Goal: Information Seeking & Learning: Check status

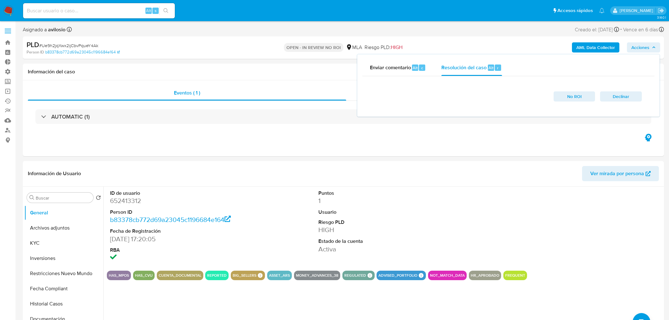
select select "10"
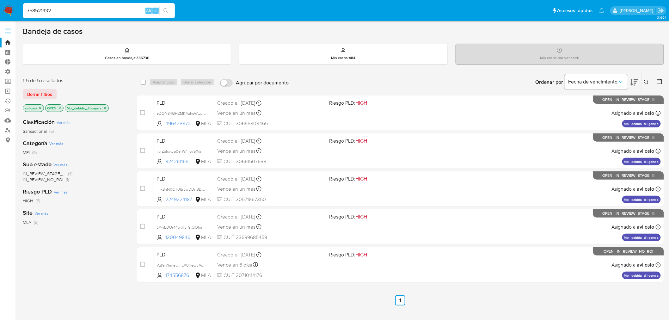
type input "758521932"
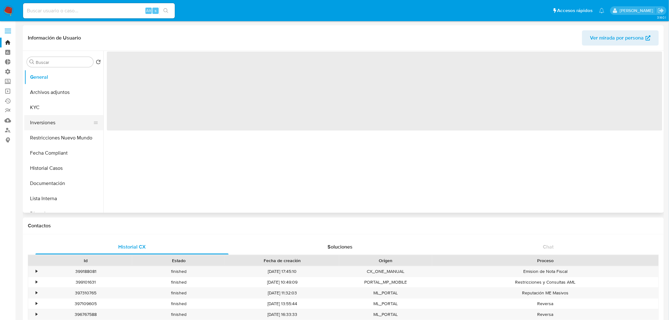
click at [40, 120] on button "Inversiones" at bounding box center [61, 122] width 74 height 15
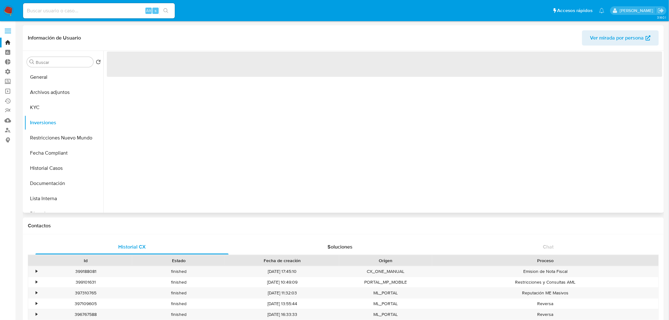
select select "10"
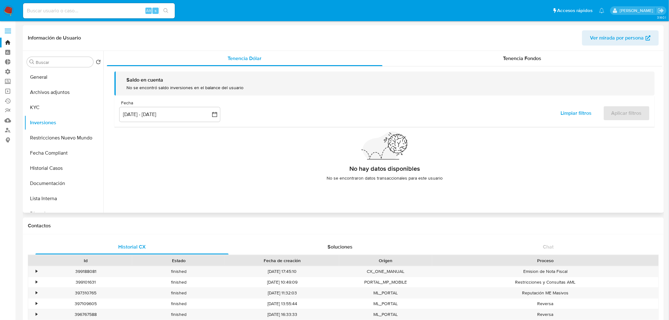
click at [525, 58] on span "Tenencia Fondos" at bounding box center [522, 58] width 38 height 7
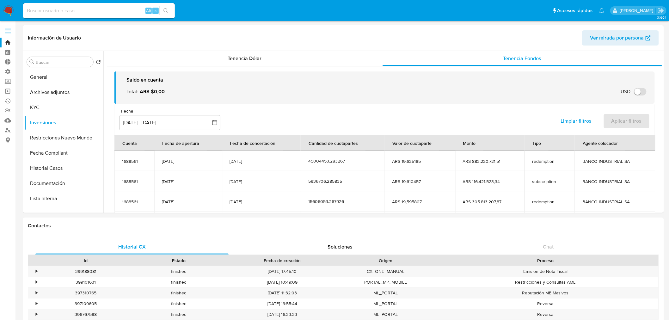
click at [68, 8] on input at bounding box center [99, 11] width 152 height 8
paste input "1159392154"
type input "1159392154"
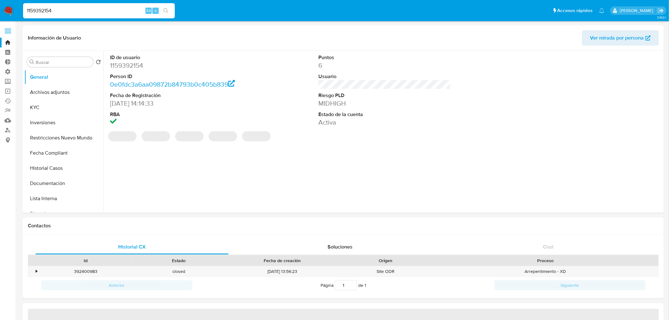
select select "10"
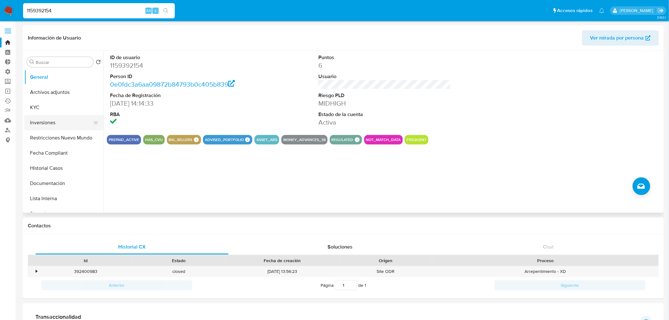
click at [53, 123] on button "Inversiones" at bounding box center [61, 122] width 74 height 15
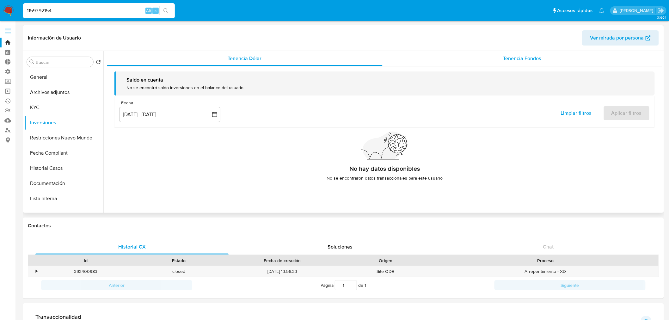
click at [522, 59] on span "Tenencia Fondos" at bounding box center [522, 58] width 38 height 7
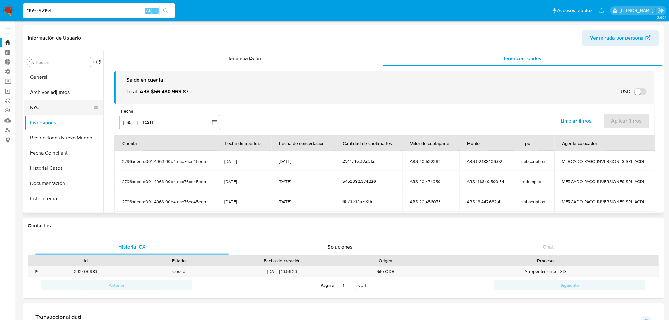
click at [64, 106] on button "KYC" at bounding box center [61, 107] width 74 height 15
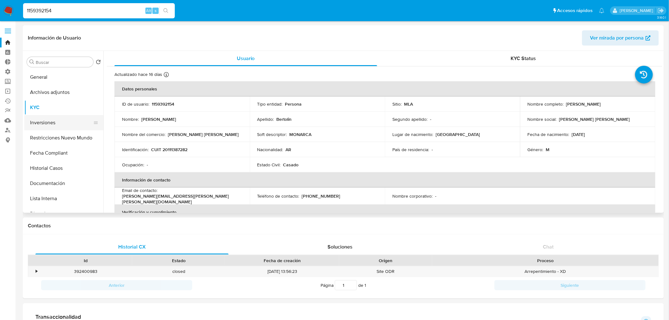
click at [48, 126] on button "Inversiones" at bounding box center [61, 122] width 74 height 15
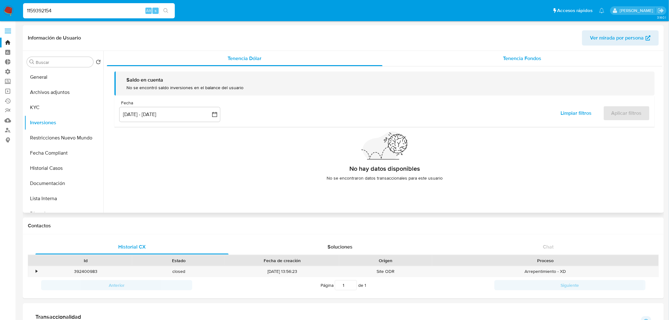
click at [522, 59] on span "Tenencia Fondos" at bounding box center [522, 58] width 38 height 7
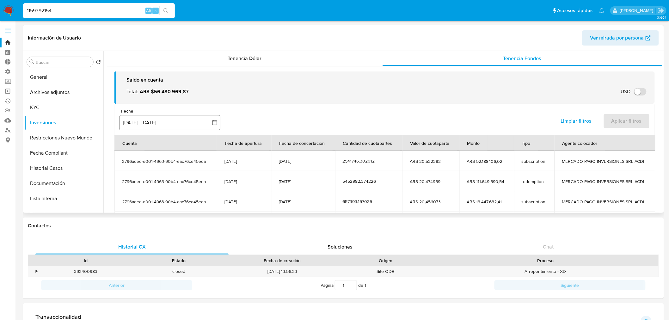
click at [167, 125] on button "[DATE] - [DATE]" at bounding box center [169, 122] width 101 height 15
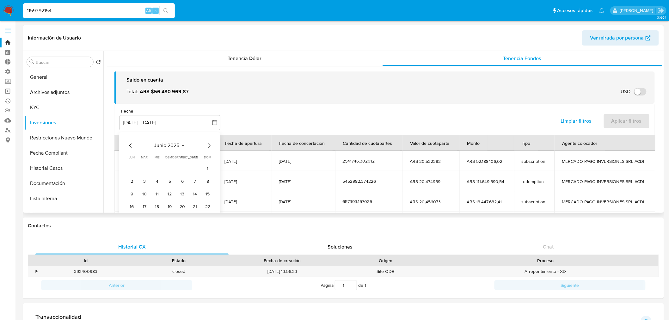
drag, startPoint x: 134, startPoint y: 144, endPoint x: 130, endPoint y: 145, distance: 4.3
click at [133, 144] on icon "Mes anterior" at bounding box center [131, 146] width 8 height 8
click at [210, 145] on icon "Mes siguiente" at bounding box center [209, 145] width 3 height 4
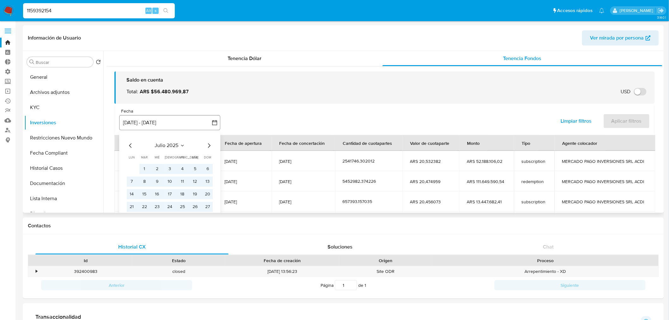
click at [184, 122] on button "[DATE] - [DATE]" at bounding box center [169, 122] width 101 height 15
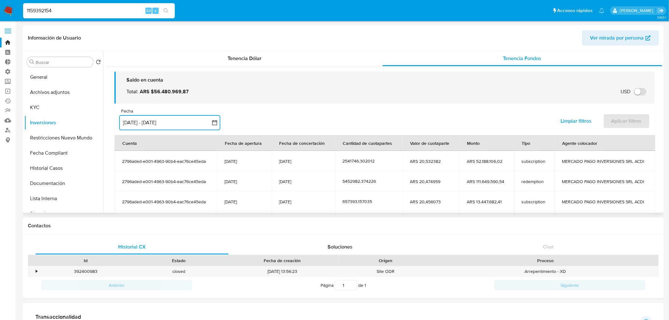
click at [203, 127] on button "[DATE] - [DATE]" at bounding box center [169, 122] width 101 height 15
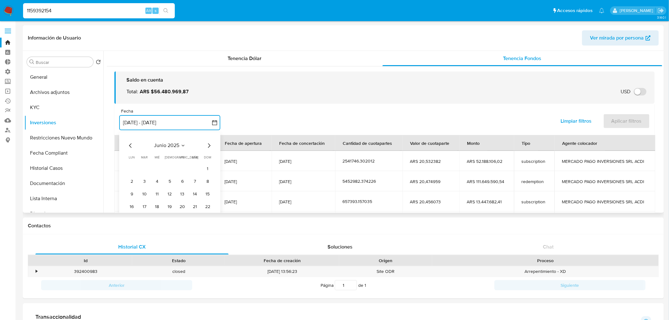
click at [208, 148] on icon "Mes siguiente" at bounding box center [209, 146] width 8 height 8
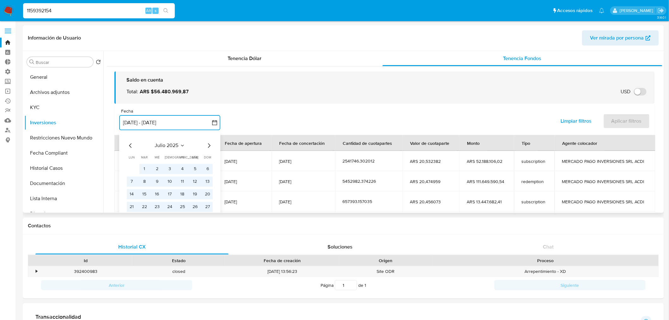
click at [209, 147] on icon "Mes siguiente" at bounding box center [209, 146] width 8 height 8
click at [181, 170] on button "1" at bounding box center [182, 169] width 10 height 10
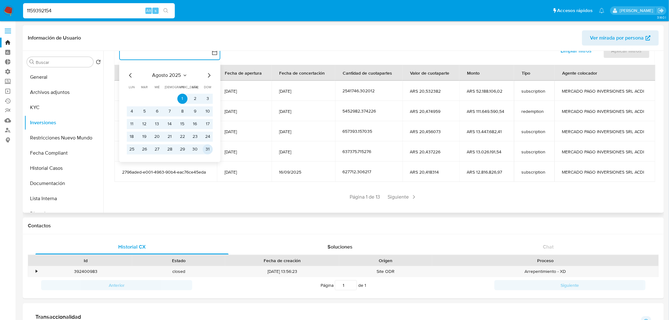
click at [210, 149] on button "31" at bounding box center [208, 149] width 10 height 10
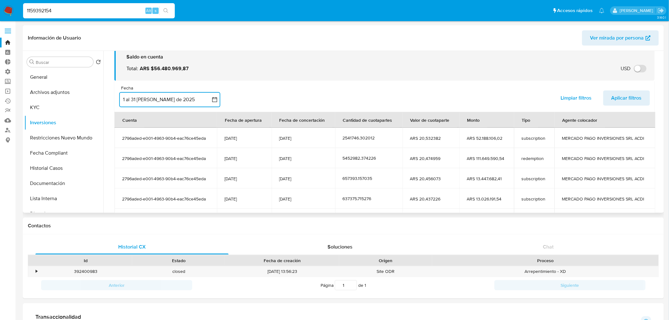
scroll to position [35, 0]
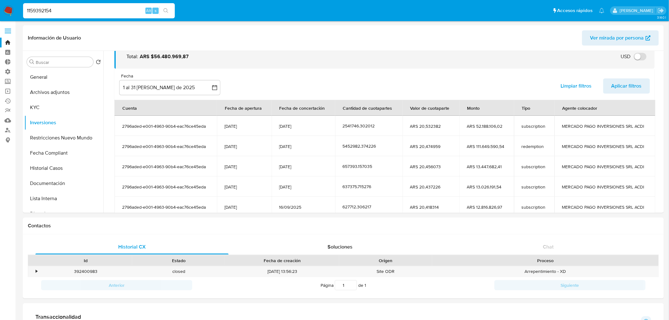
drag, startPoint x: 74, startPoint y: 8, endPoint x: 1, endPoint y: 16, distance: 73.1
click at [1, 16] on nav "Pausado Ver notificaciones 1159392154 Alt s Accesos rápidos Presiona las siguie…" at bounding box center [334, 10] width 669 height 21
paste input "638266980"
type input "638266980"
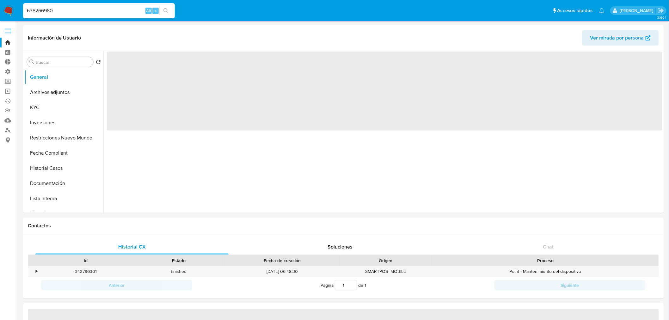
select select "10"
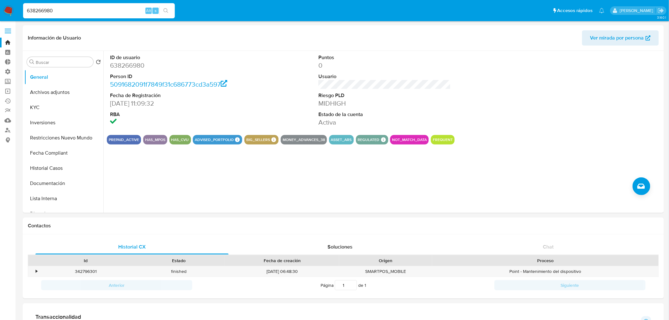
drag, startPoint x: 84, startPoint y: 12, endPoint x: -16, endPoint y: 6, distance: 100.6
paste input "2528089673"
type input "2528089673"
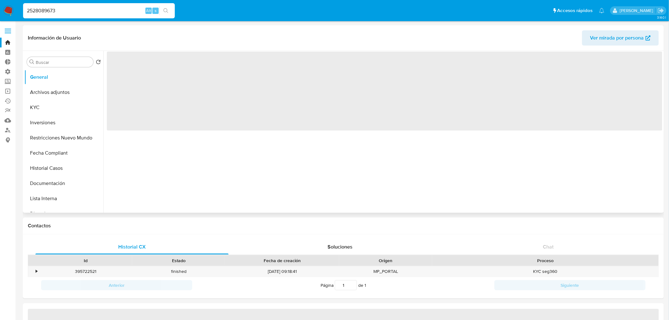
select select "10"
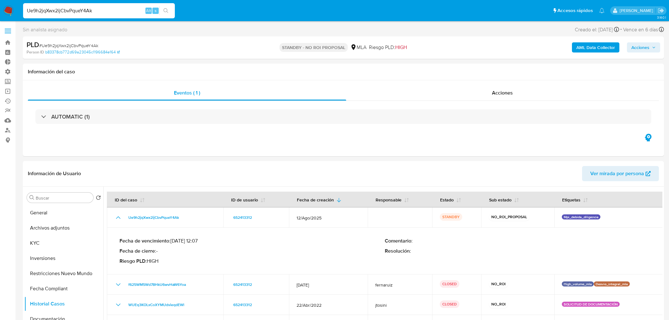
select select "10"
click at [44, 212] on button "General" at bounding box center [61, 212] width 74 height 15
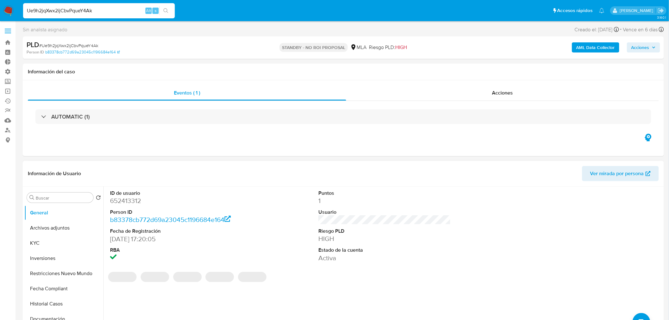
click at [124, 197] on dd "652413312" at bounding box center [176, 200] width 132 height 9
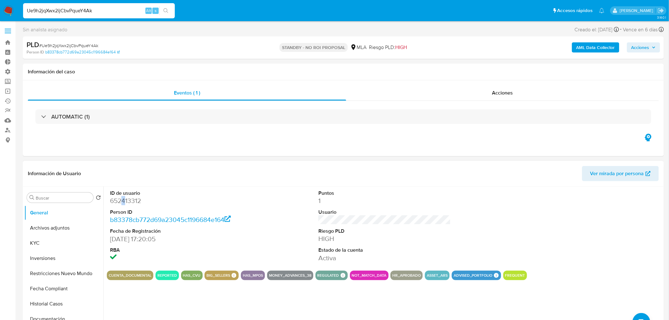
click at [124, 197] on dd "652413312" at bounding box center [176, 200] width 132 height 9
click at [125, 200] on dd "652413312" at bounding box center [176, 200] width 132 height 9
click at [55, 302] on button "Historial Casos" at bounding box center [61, 303] width 74 height 15
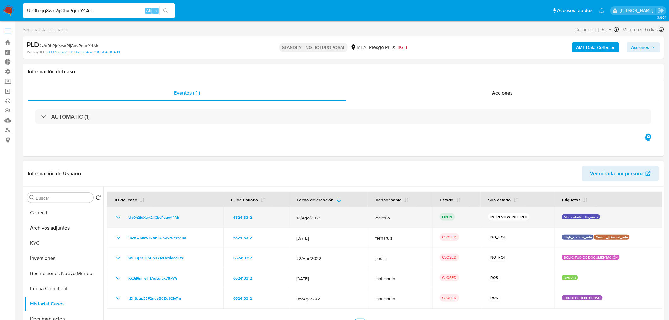
drag, startPoint x: 177, startPoint y: 219, endPoint x: 124, endPoint y: 219, distance: 53.4
click at [124, 219] on div "Ue9h2jqXwx2ijCbvPqueY4Ak" at bounding box center [164, 218] width 101 height 8
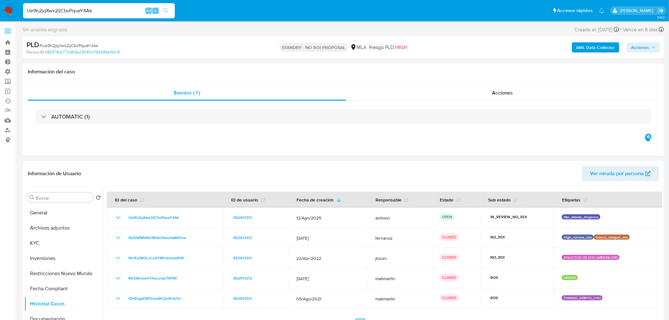
drag, startPoint x: 113, startPoint y: 14, endPoint x: 9, endPoint y: 11, distance: 103.7
click at [9, 11] on nav "Pausado Ver notificaciones Ue9h2jqXwx2ijCbvPqueY4Ak Alt s Accesos rápidos Presi…" at bounding box center [334, 10] width 669 height 21
paste input "Pp7qlxFJEsCsCnAiXcZTgZKf"
type input "Pp7qlxFJEsCsCnAiXcZTgZKf"
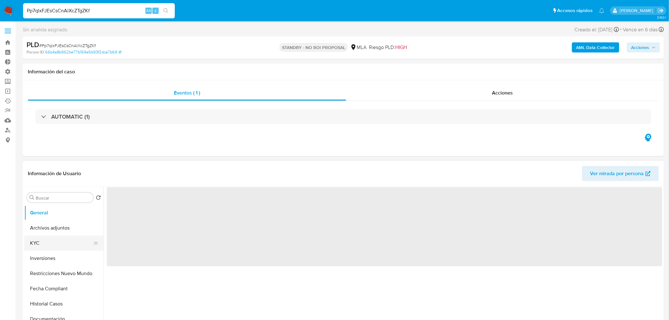
select select "10"
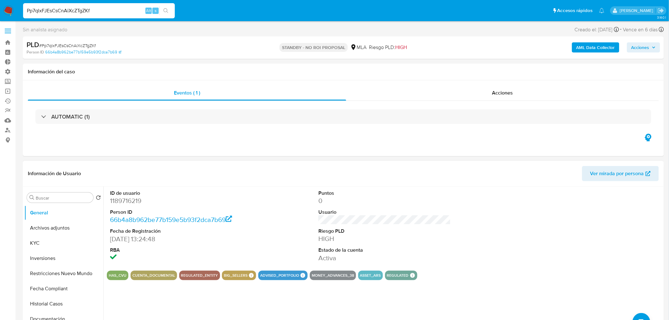
click at [128, 199] on dd "1189716219" at bounding box center [176, 200] width 132 height 9
copy dd "1189716219"
drag, startPoint x: 96, startPoint y: 10, endPoint x: 11, endPoint y: 5, distance: 85.1
click at [11, 5] on nav "Pausado Ver notificaciones Pp7qlxFJEsCsCnAiXcZTgZKf Alt s Accesos rápidos Presi…" at bounding box center [334, 10] width 669 height 21
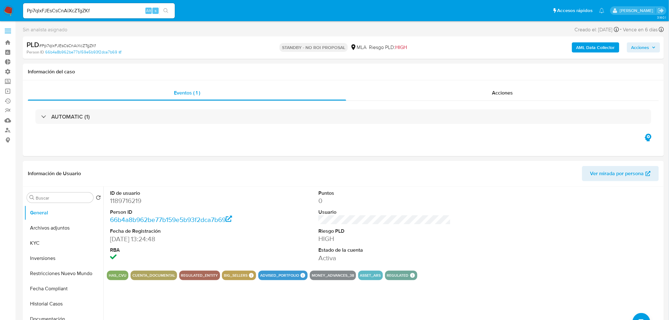
click at [102, 3] on div "Pp7qlxFJEsCsCnAiXcZTgZKf Alt s" at bounding box center [99, 10] width 152 height 15
click at [99, 10] on input "Pp7qlxFJEsCsCnAiXcZTgZKf" at bounding box center [99, 11] width 152 height 8
paste input "NdpZTNT4F5eWpd1lLf93OaI9"
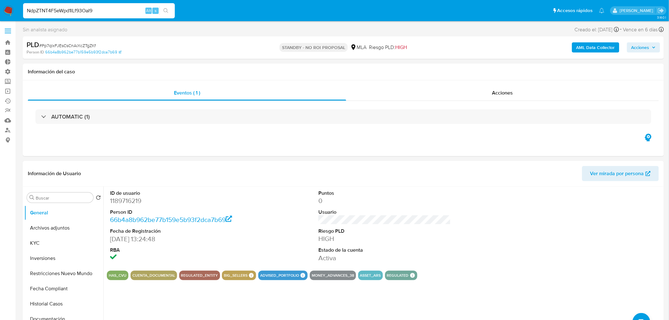
type input "NdpZTNT4F5eWpd1lLf93OaI9"
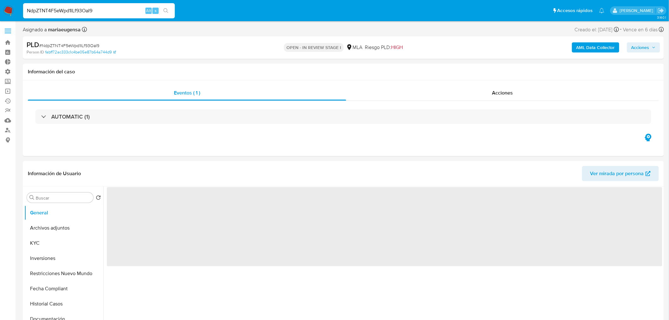
select select "10"
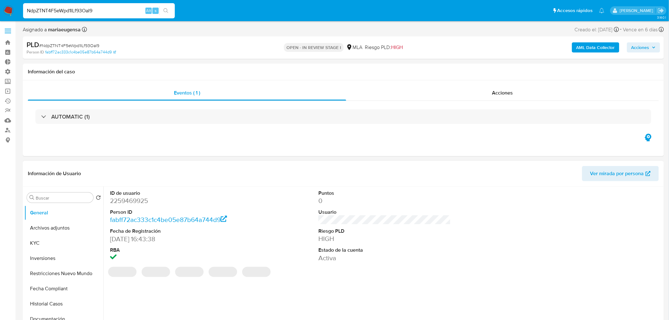
click at [131, 200] on dd "2259469925" at bounding box center [176, 200] width 132 height 9
copy dd "2259469925"
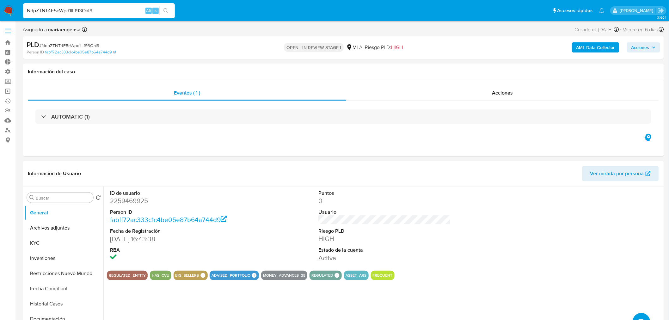
click at [105, 10] on input "NdpZTNT4F5eWpd1lLf93OaI9" at bounding box center [99, 11] width 152 height 8
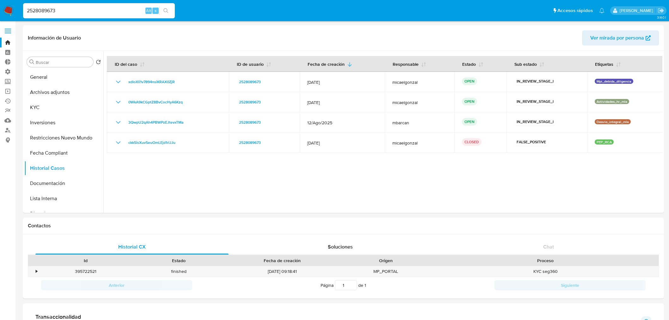
select select "10"
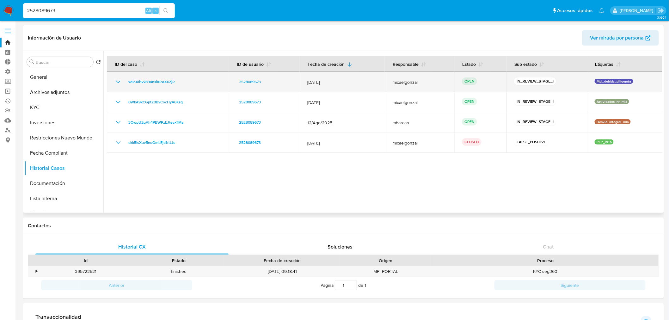
drag, startPoint x: 184, startPoint y: 80, endPoint x: 125, endPoint y: 83, distance: 58.9
click at [125, 83] on div "xdIoXli1v7894nsiKRAX0ZjR" at bounding box center [167, 82] width 107 height 8
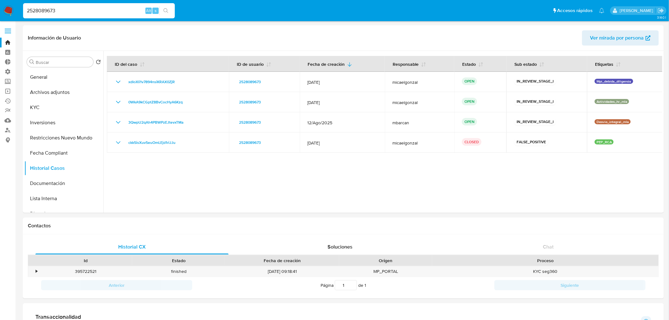
drag, startPoint x: 85, startPoint y: 11, endPoint x: 5, endPoint y: 17, distance: 80.2
click at [5, 17] on nav "Pausado Ver notificaciones 2528089673 Alt s Accesos rápidos Presiona las siguie…" at bounding box center [334, 10] width 669 height 21
paste input "638266980"
type input "638266980"
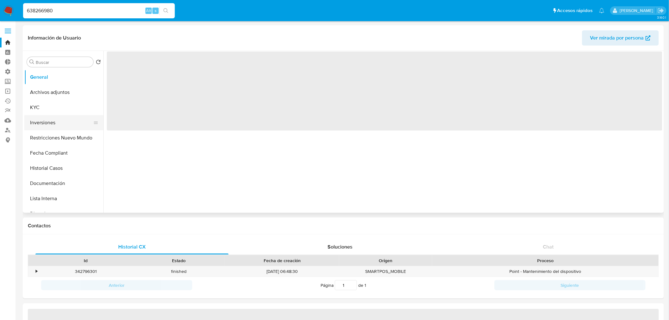
click at [55, 125] on button "Inversiones" at bounding box center [61, 122] width 74 height 15
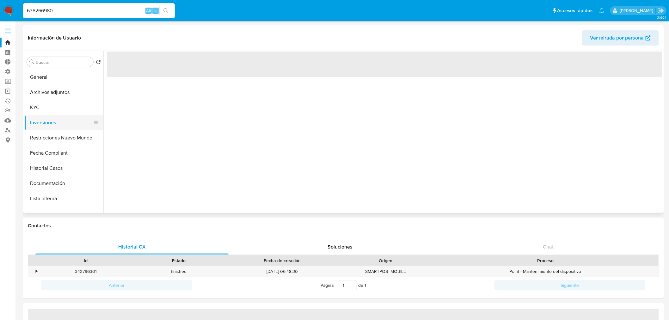
select select "10"
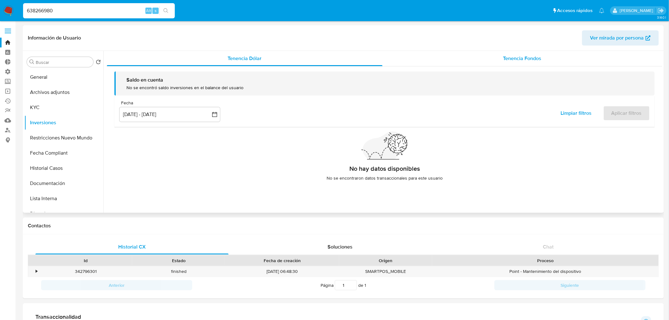
click at [520, 60] on span "Tenencia Fondos" at bounding box center [522, 58] width 38 height 7
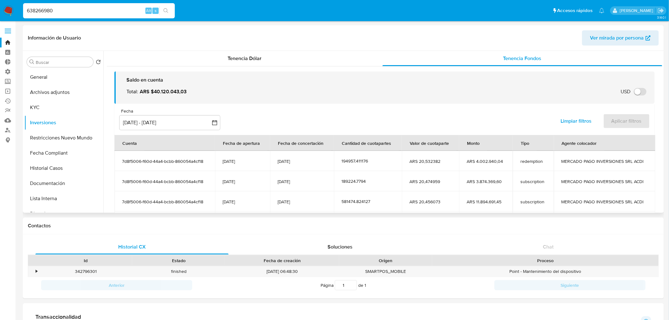
scroll to position [35, 0]
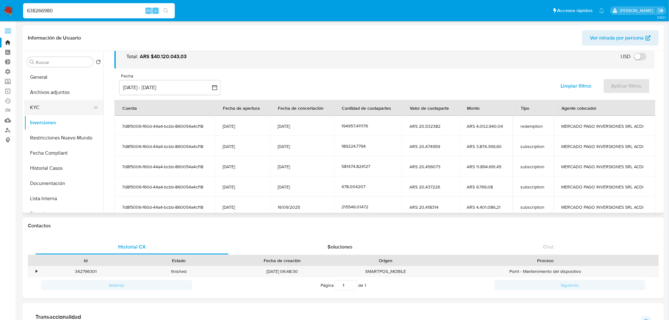
click at [44, 105] on button "KYC" at bounding box center [61, 107] width 74 height 15
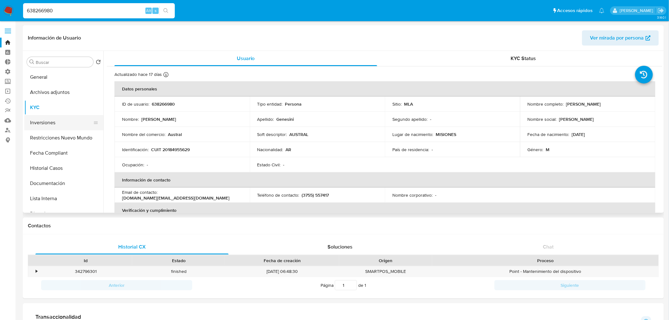
click at [54, 127] on button "Inversiones" at bounding box center [61, 122] width 74 height 15
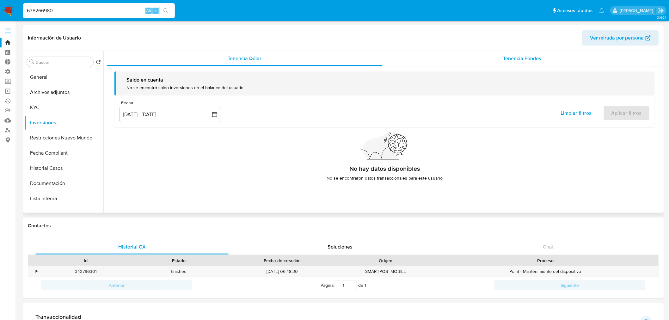
click at [548, 60] on div "Tenencia Fondos" at bounding box center [522, 58] width 280 height 15
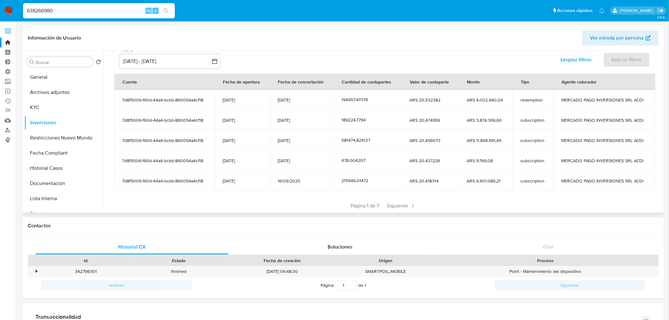
scroll to position [70, 0]
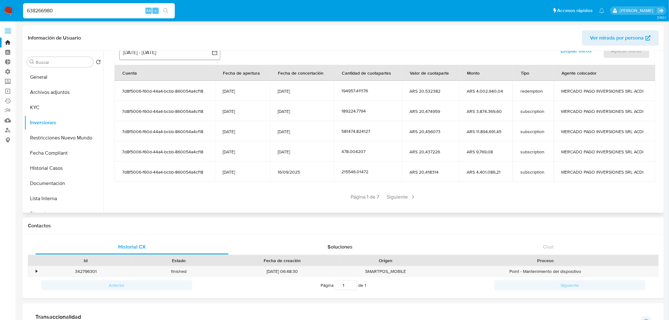
click at [189, 53] on button "[DATE] - [DATE]" at bounding box center [169, 52] width 101 height 15
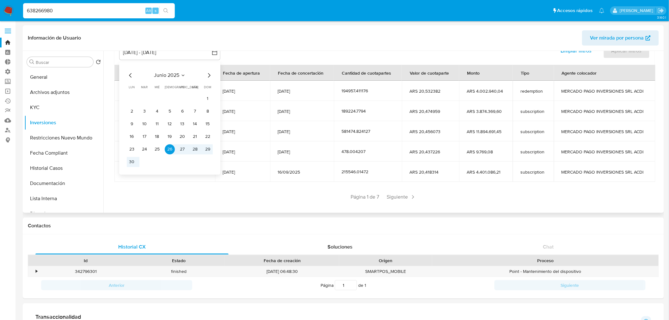
click at [210, 75] on icon "Mes siguiente" at bounding box center [209, 75] width 8 height 8
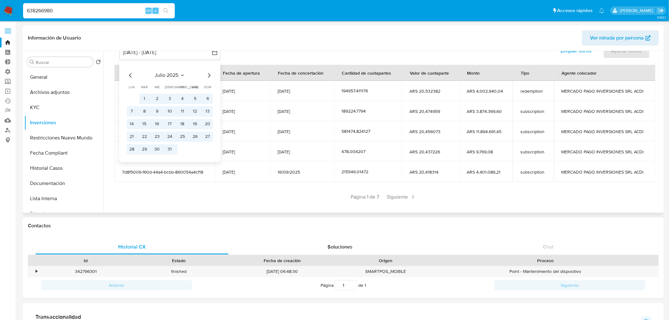
click at [210, 75] on icon "Mes siguiente" at bounding box center [209, 75] width 8 height 8
click at [209, 149] on button "31" at bounding box center [208, 149] width 10 height 10
click at [180, 97] on button "1" at bounding box center [182, 99] width 10 height 10
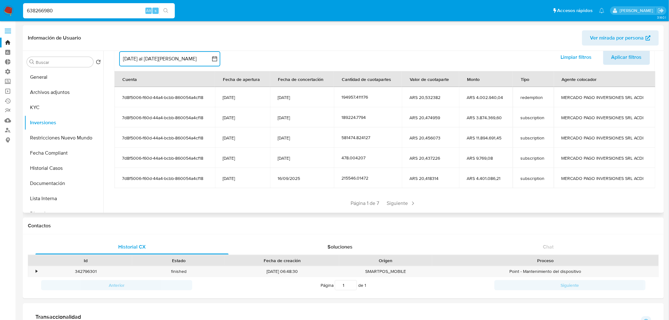
click at [618, 59] on span "Aplicar filtros" at bounding box center [626, 57] width 30 height 14
click at [410, 201] on icon at bounding box center [413, 203] width 6 height 6
click at [409, 201] on span "Siguiente" at bounding box center [420, 203] width 34 height 10
click at [411, 201] on span "Siguiente" at bounding box center [420, 203] width 34 height 10
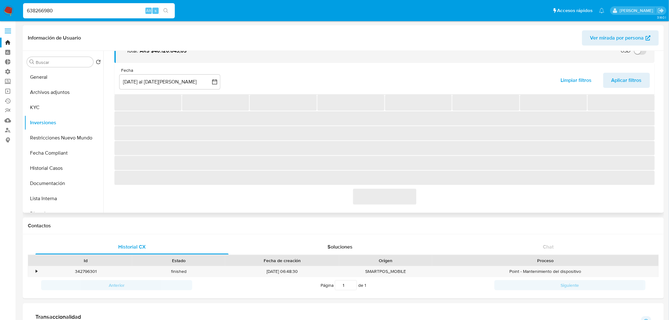
scroll to position [37, 0]
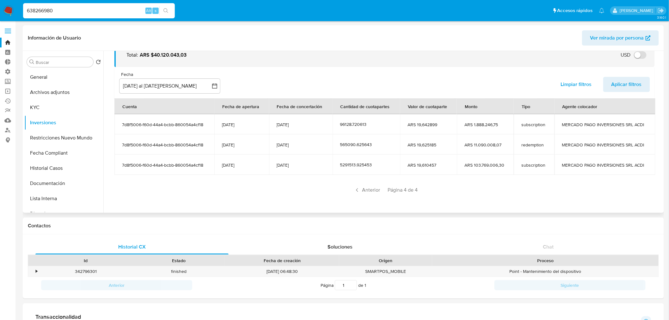
click at [155, 162] on span "7d8f5006-f60d-44a4-bcbb-860054a4cf18" at bounding box center [164, 165] width 85 height 6
click at [155, 163] on span "7d8f5006-f60d-44a4-bcbb-860054a4cf18" at bounding box center [164, 165] width 85 height 6
drag, startPoint x: 69, startPoint y: 10, endPoint x: -41, endPoint y: 21, distance: 110.2
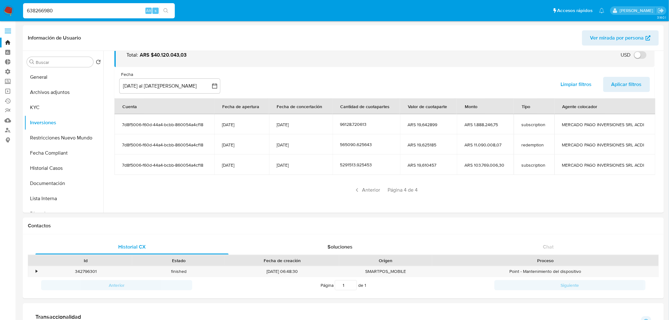
paste input "393365704"
type input "393365704"
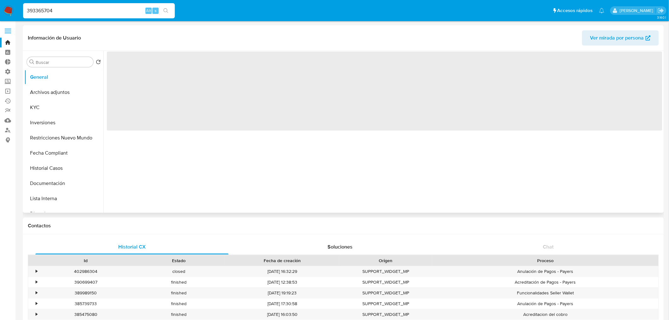
drag, startPoint x: 58, startPoint y: 124, endPoint x: 216, endPoint y: 108, distance: 158.8
click at [58, 124] on button "Inversiones" at bounding box center [63, 122] width 79 height 15
select select "10"
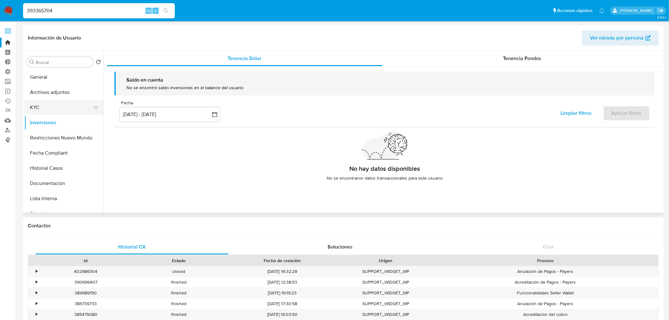
click at [49, 108] on button "KYC" at bounding box center [61, 107] width 74 height 15
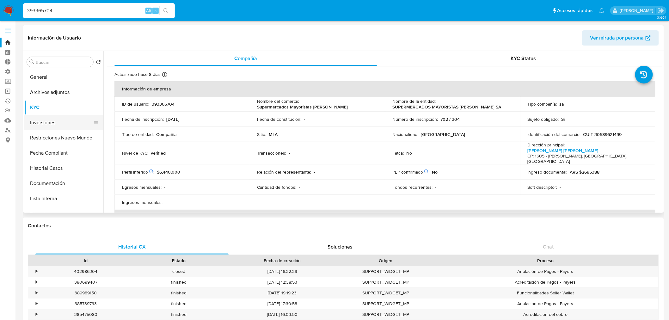
click at [49, 123] on button "Inversiones" at bounding box center [61, 122] width 74 height 15
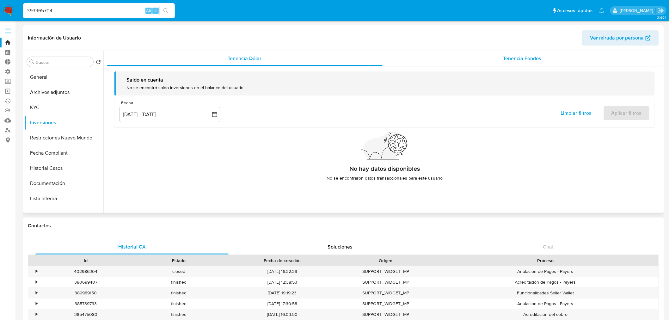
click at [542, 59] on div "Tenencia Fondos" at bounding box center [522, 58] width 280 height 15
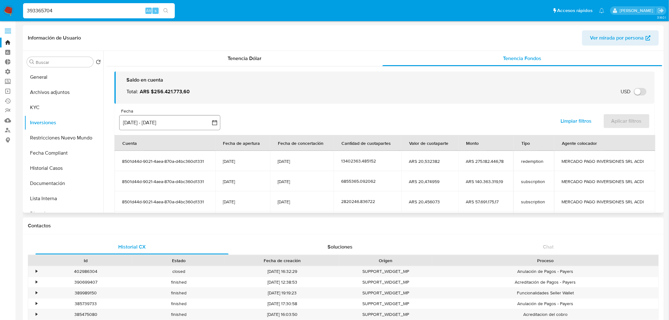
click at [151, 127] on button "[DATE] - [DATE]" at bounding box center [169, 122] width 101 height 15
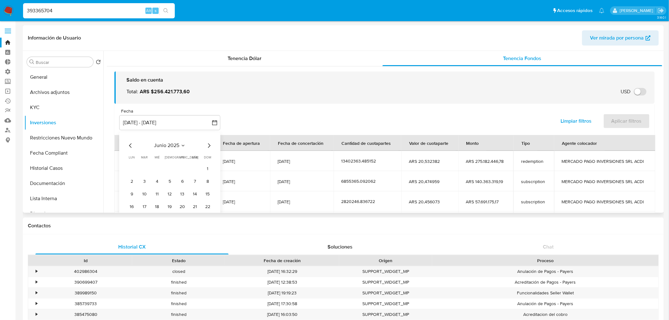
click at [209, 146] on icon "Mes siguiente" at bounding box center [209, 145] width 3 height 4
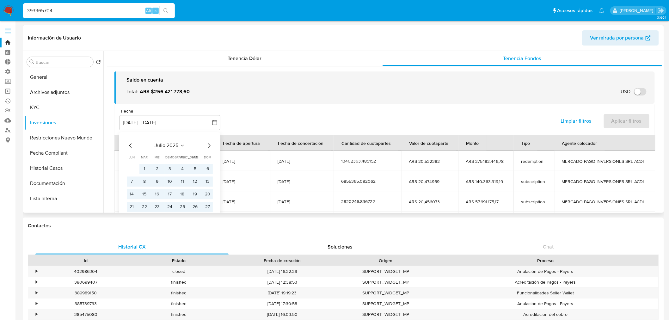
click at [209, 146] on icon "Mes siguiente" at bounding box center [209, 145] width 3 height 4
click at [182, 170] on button "1" at bounding box center [182, 169] width 10 height 10
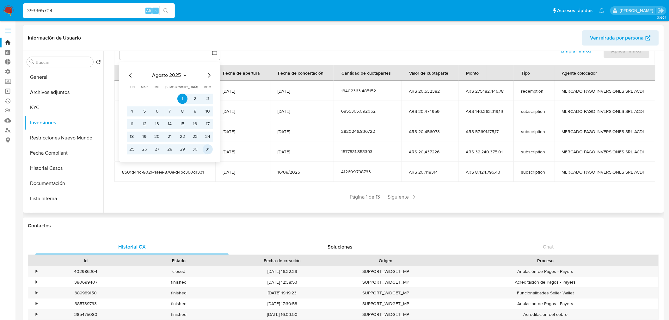
click at [208, 150] on button "31" at bounding box center [208, 149] width 10 height 10
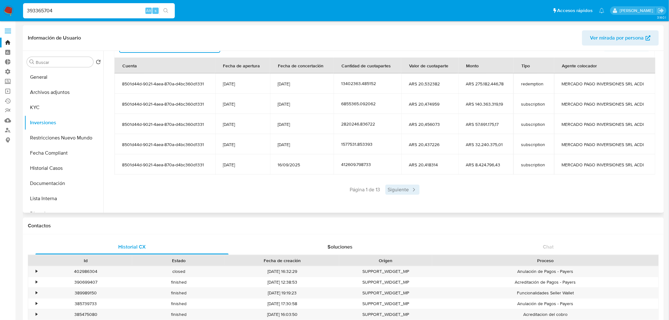
click at [401, 192] on span "Siguiente" at bounding box center [402, 190] width 34 height 10
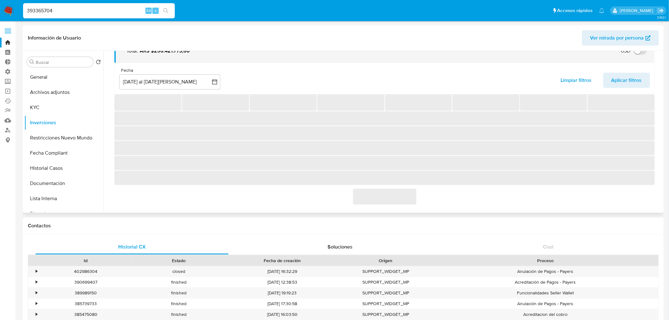
scroll to position [77, 0]
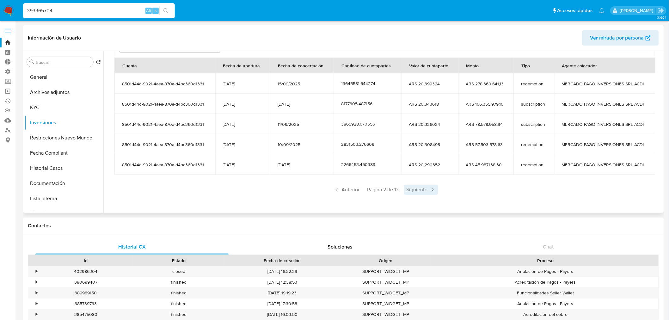
click at [425, 188] on span "Siguiente" at bounding box center [421, 190] width 34 height 10
click at [424, 185] on span "Siguiente" at bounding box center [421, 190] width 34 height 10
drag, startPoint x: 98, startPoint y: 10, endPoint x: -36, endPoint y: 16, distance: 134.1
paste input "75838618"
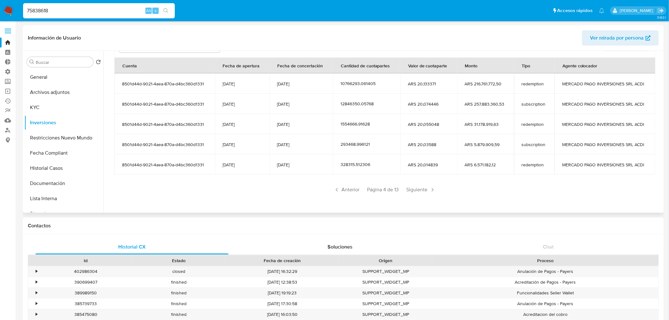
drag, startPoint x: 76, startPoint y: 11, endPoint x: -9, endPoint y: 17, distance: 84.6
paste input
type input "75838618"
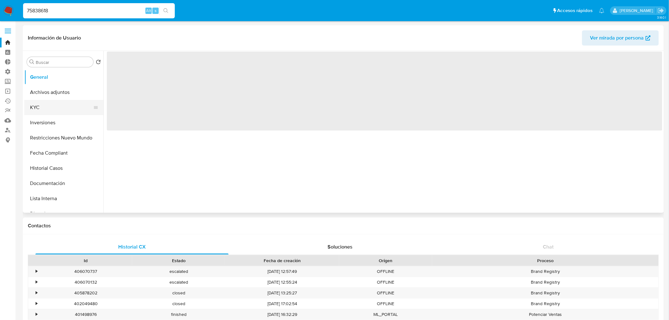
click at [68, 108] on button "KYC" at bounding box center [61, 107] width 74 height 15
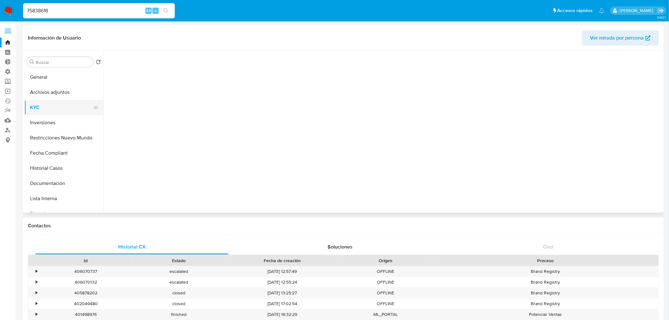
select select "10"
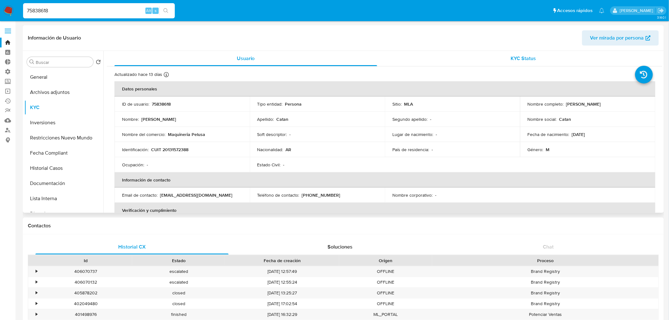
click at [528, 58] on span "KYC Status" at bounding box center [523, 58] width 25 height 7
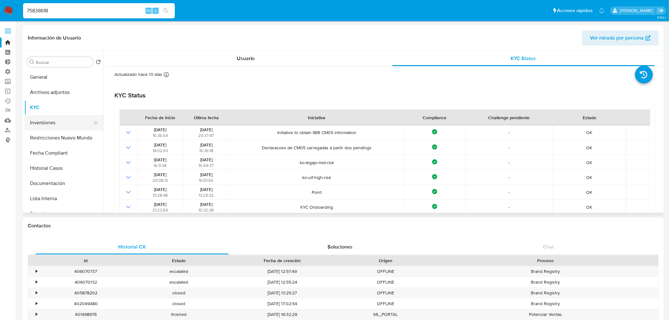
click at [55, 118] on button "Inversiones" at bounding box center [61, 122] width 74 height 15
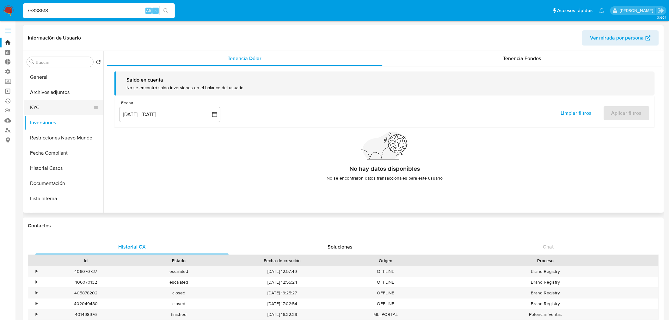
click at [42, 109] on button "KYC" at bounding box center [61, 107] width 74 height 15
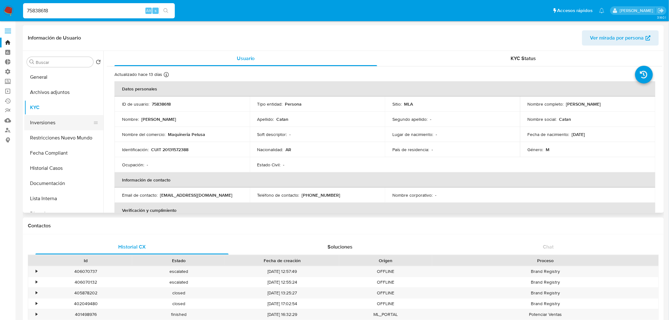
click at [56, 127] on button "Inversiones" at bounding box center [61, 122] width 74 height 15
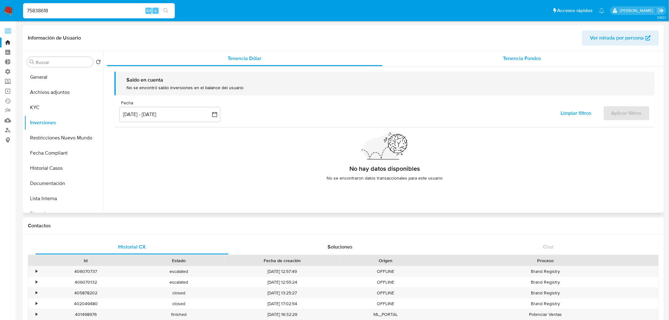
click at [547, 58] on div "Tenencia Fondos" at bounding box center [522, 58] width 280 height 15
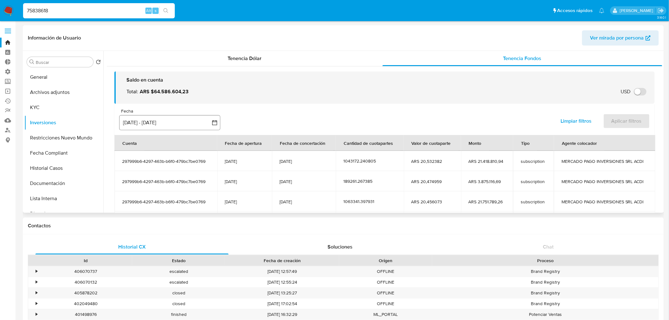
click at [186, 129] on button "[DATE] - [DATE]" at bounding box center [169, 122] width 101 height 15
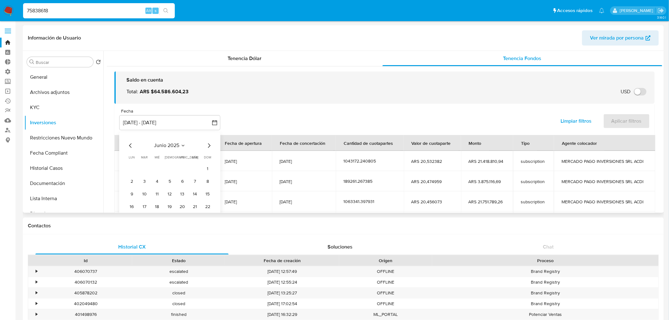
click at [207, 146] on icon "Mes siguiente" at bounding box center [209, 146] width 8 height 8
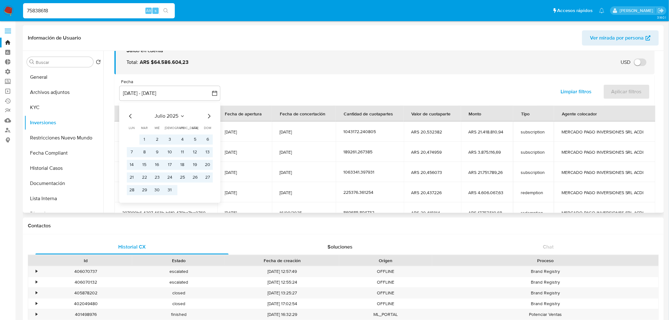
scroll to position [70, 0]
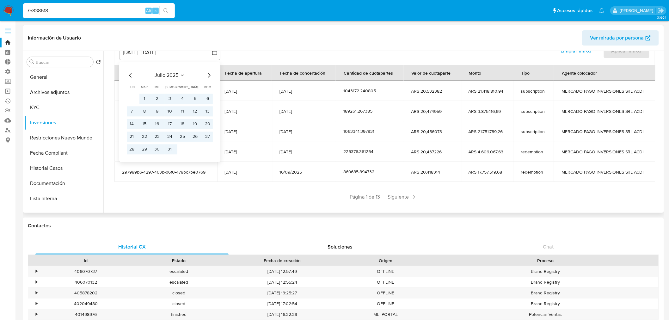
click at [210, 76] on icon "Mes siguiente" at bounding box center [209, 75] width 8 height 8
click at [179, 96] on button "1" at bounding box center [182, 99] width 10 height 10
drag, startPoint x: 207, startPoint y: 151, endPoint x: 210, endPoint y: 149, distance: 3.3
click at [207, 151] on button "31" at bounding box center [208, 149] width 10 height 10
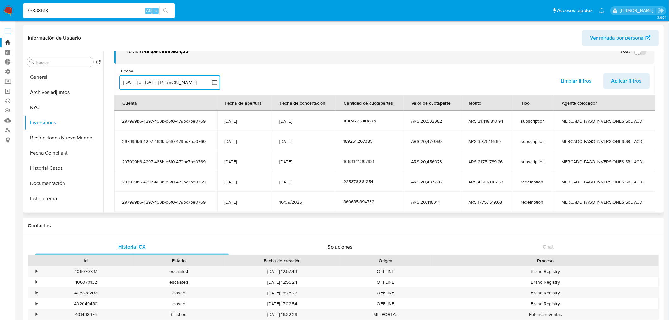
scroll to position [29, 0]
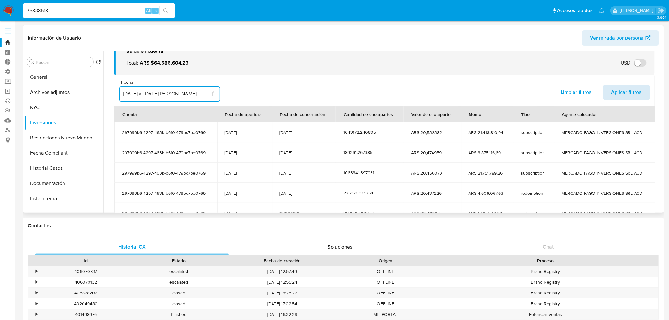
click at [620, 91] on span "Aplicar filtros" at bounding box center [626, 92] width 30 height 14
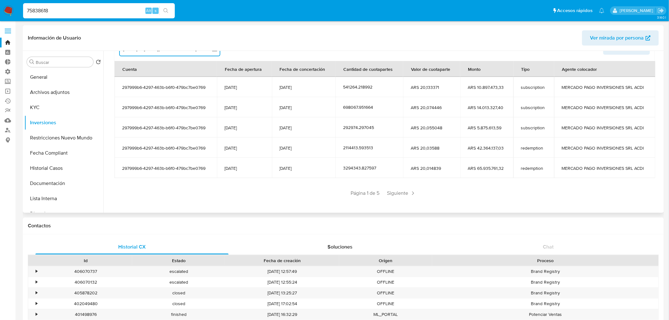
scroll to position [77, 0]
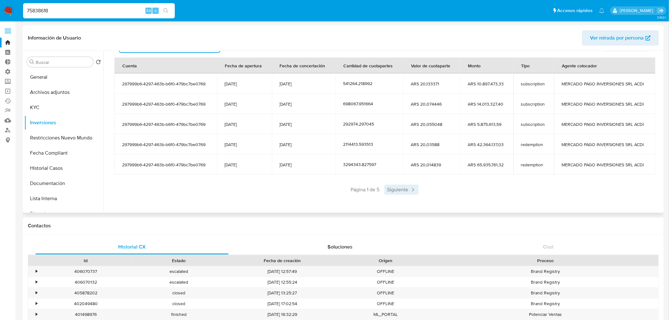
click at [401, 192] on span "Siguiente" at bounding box center [401, 190] width 34 height 10
click at [414, 194] on span "Siguiente" at bounding box center [420, 190] width 34 height 10
click at [421, 192] on span "Siguiente" at bounding box center [420, 190] width 34 height 10
click at [419, 192] on span "Siguiente" at bounding box center [420, 190] width 34 height 10
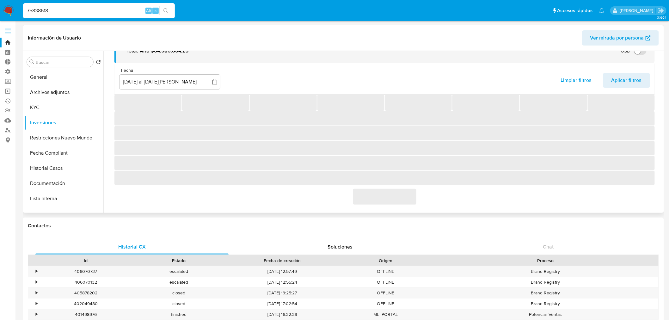
scroll to position [37, 0]
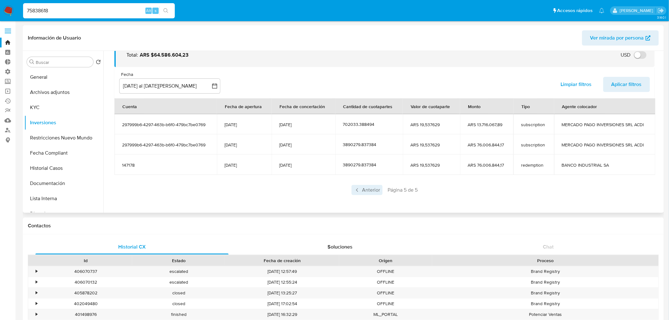
click at [362, 190] on span "Anterior" at bounding box center [366, 190] width 31 height 10
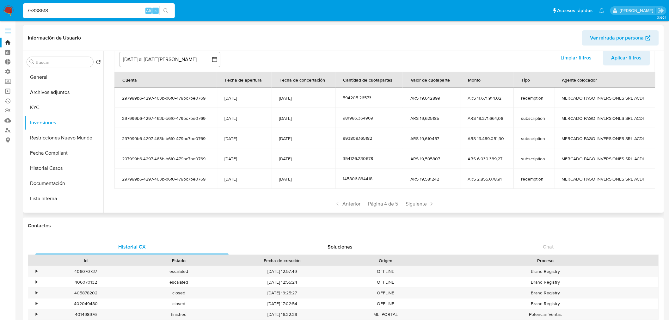
scroll to position [77, 0]
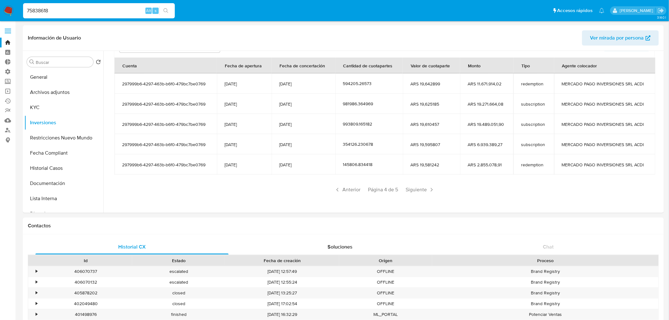
click at [114, 9] on input "75838618" at bounding box center [99, 11] width 152 height 8
paste input "415105106"
type input "415105106"
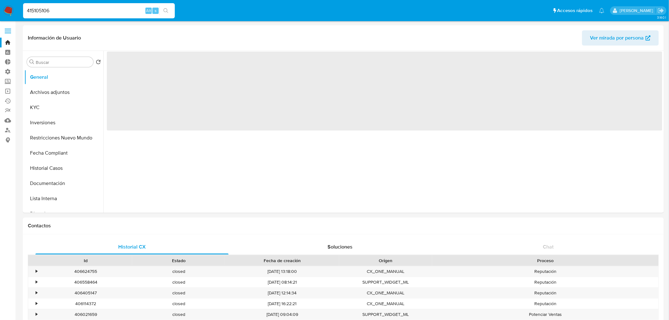
select select "10"
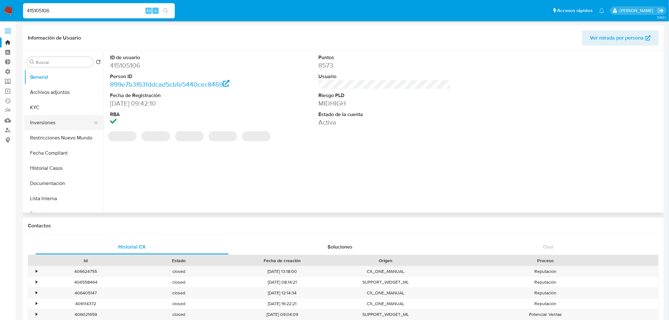
click at [40, 130] on button "Inversiones" at bounding box center [61, 122] width 74 height 15
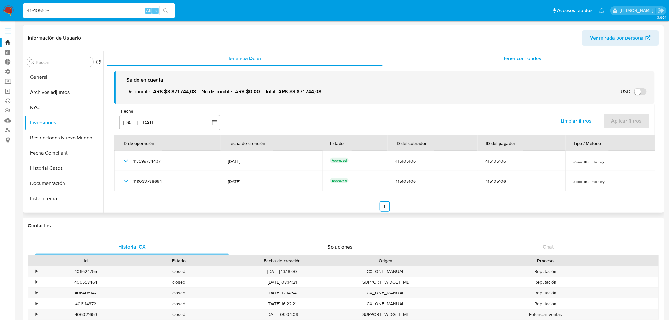
click at [501, 59] on div "Tenencia Fondos" at bounding box center [522, 58] width 280 height 15
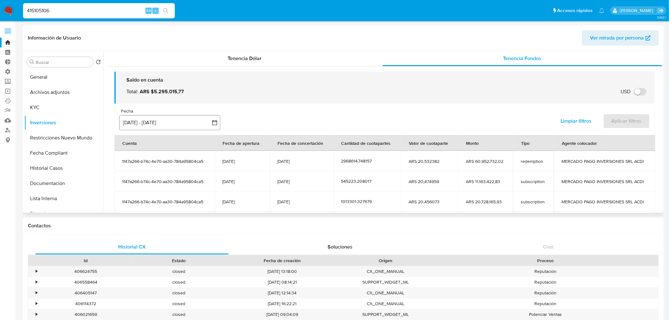
click at [172, 118] on button "[DATE] - [DATE]" at bounding box center [169, 122] width 101 height 15
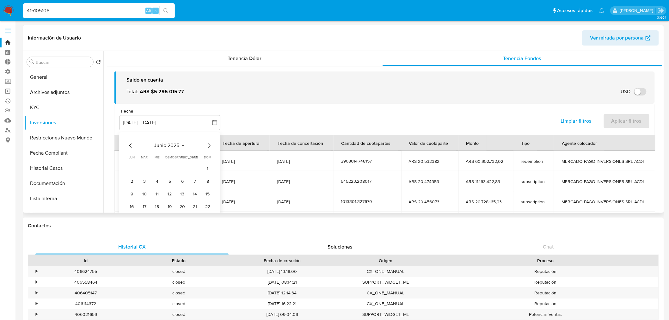
click at [209, 141] on div "junio 2025 junio 2025 lun lunes mar martes mié miércoles jue jueves vie viernes…" at bounding box center [169, 188] width 101 height 113
click at [209, 144] on icon "Mes siguiente" at bounding box center [209, 145] width 3 height 4
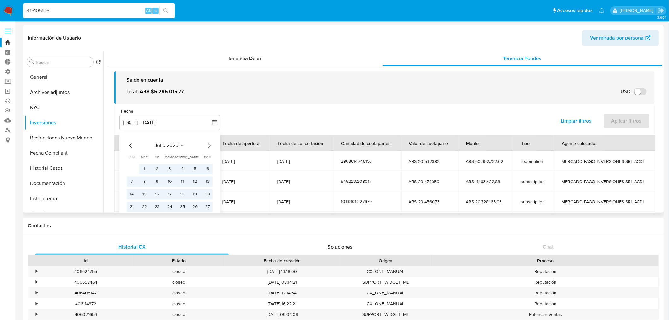
click at [209, 146] on icon "Mes siguiente" at bounding box center [209, 145] width 3 height 4
click at [186, 169] on button "1" at bounding box center [182, 169] width 10 height 10
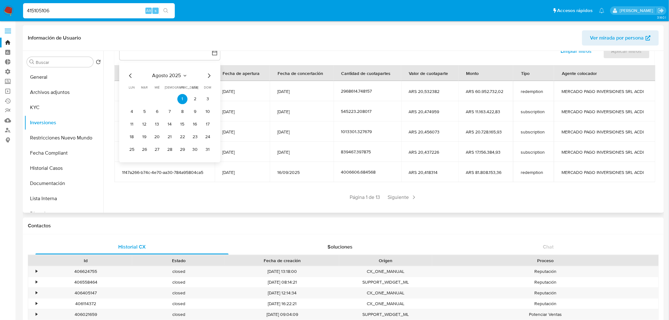
scroll to position [70, 0]
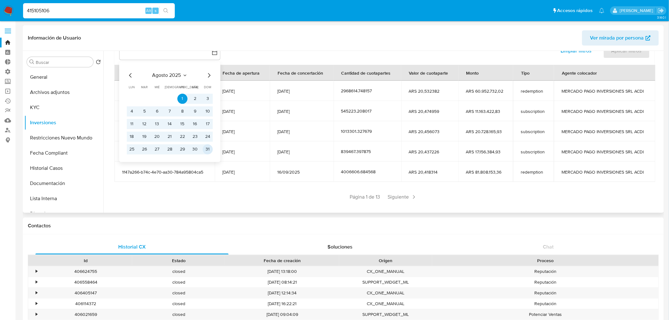
click at [207, 152] on button "31" at bounding box center [208, 149] width 10 height 10
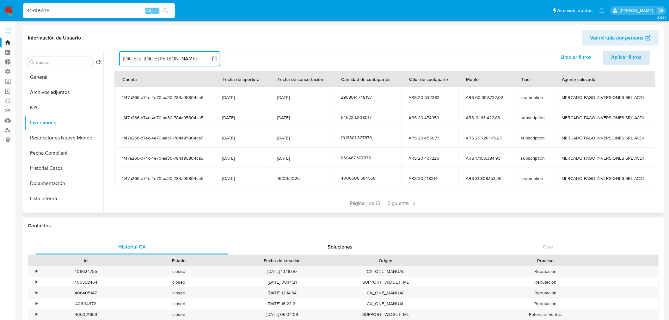
click at [627, 63] on span "Aplicar filtros" at bounding box center [626, 57] width 30 height 14
click at [43, 108] on button "KYC" at bounding box center [61, 107] width 74 height 15
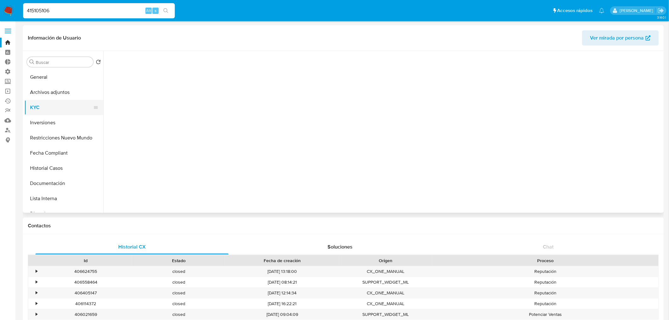
scroll to position [0, 0]
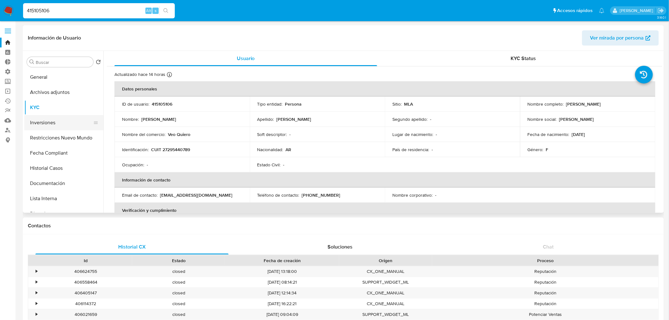
click at [49, 122] on button "Inversiones" at bounding box center [61, 122] width 74 height 15
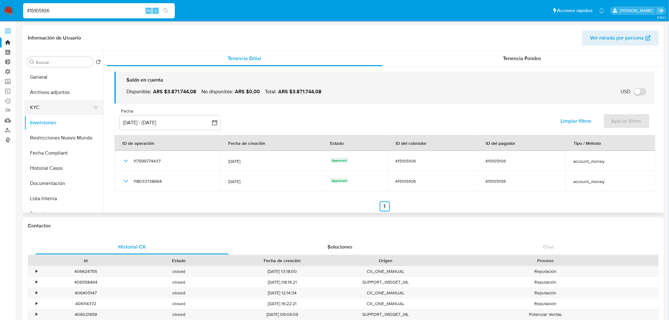
click at [37, 108] on button "KYC" at bounding box center [61, 107] width 74 height 15
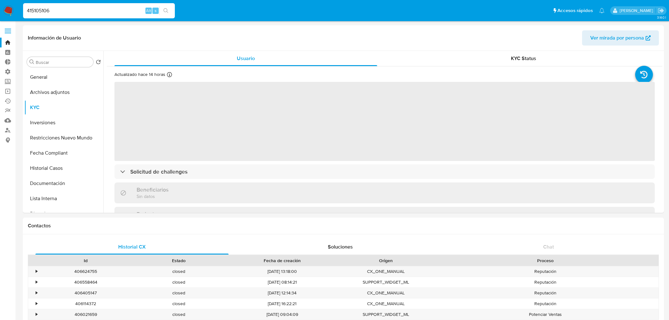
select select "10"
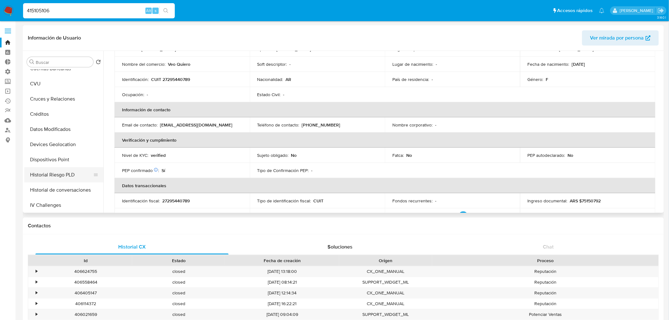
scroll to position [210, 0]
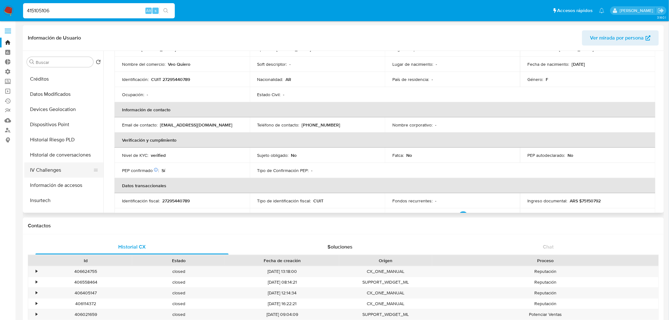
click at [65, 175] on button "IV Challenges" at bounding box center [61, 169] width 74 height 15
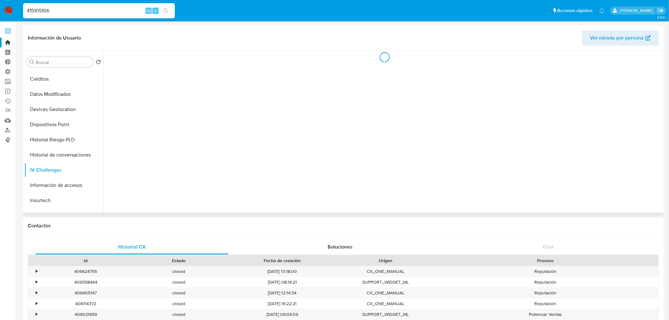
scroll to position [0, 0]
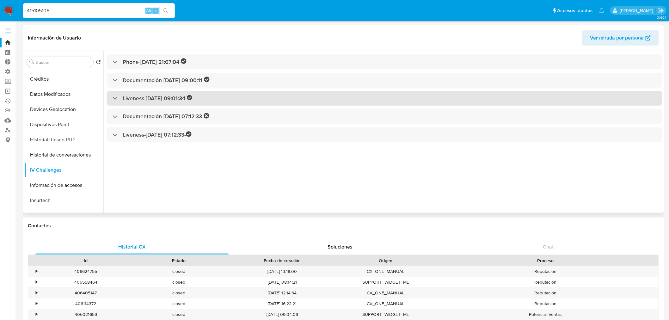
click at [113, 99] on div "Liveness - [DATE] 09:01:34 -" at bounding box center [153, 98] width 80 height 7
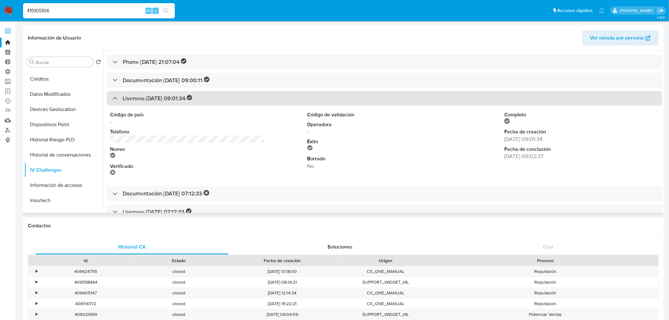
click at [114, 101] on div "Liveness - [DATE] 09:01:34 -" at bounding box center [153, 98] width 80 height 7
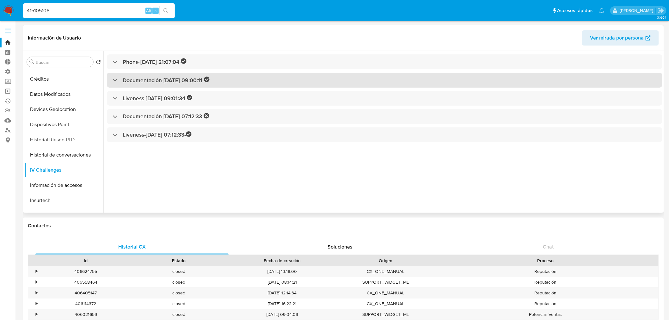
click at [117, 85] on div "Documentación - [DATE] 09:00:11 -" at bounding box center [384, 80] width 555 height 15
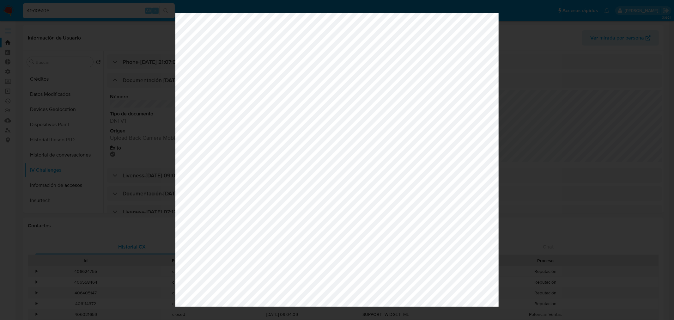
click at [658, 160] on div at bounding box center [337, 160] width 674 height 320
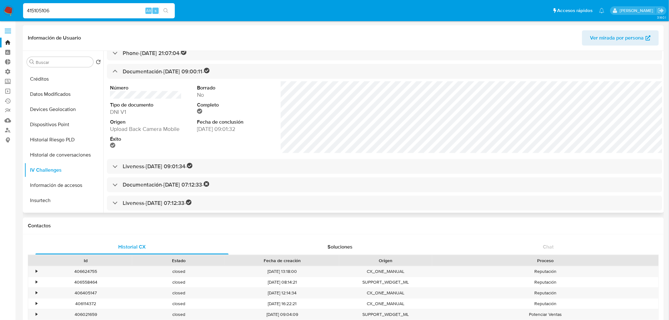
scroll to position [14, 0]
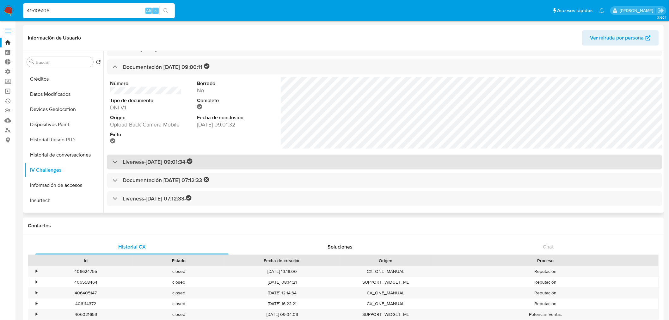
click at [150, 160] on h3 "Liveness - [DATE] 09:01:34 -" at bounding box center [158, 161] width 70 height 7
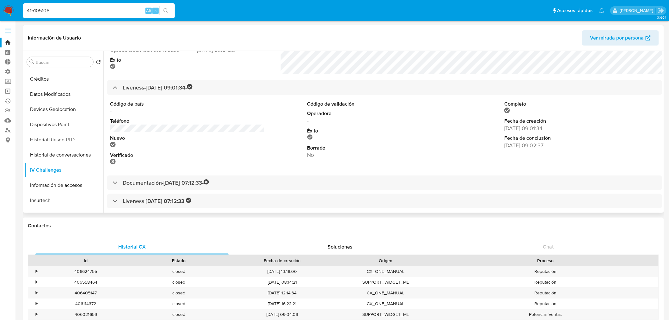
scroll to position [90, 0]
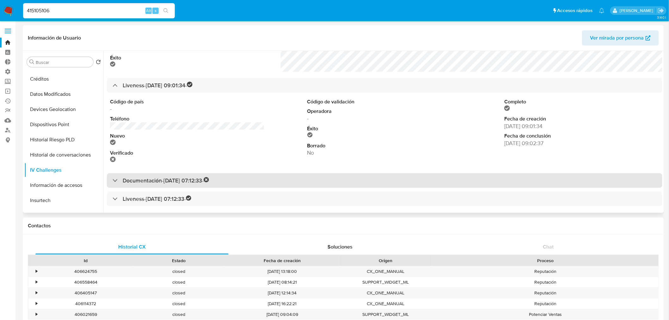
click at [156, 180] on h3 "Documentación - [DATE] 07:12:33 -" at bounding box center [166, 180] width 87 height 7
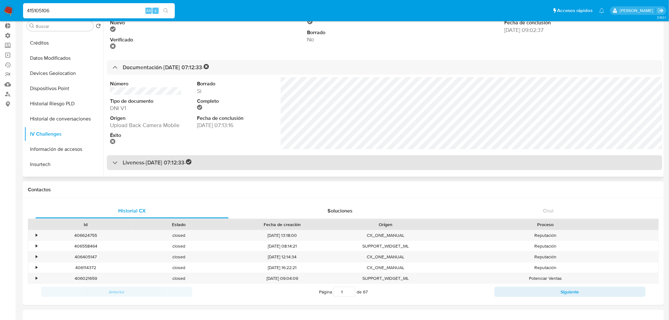
scroll to position [70, 0]
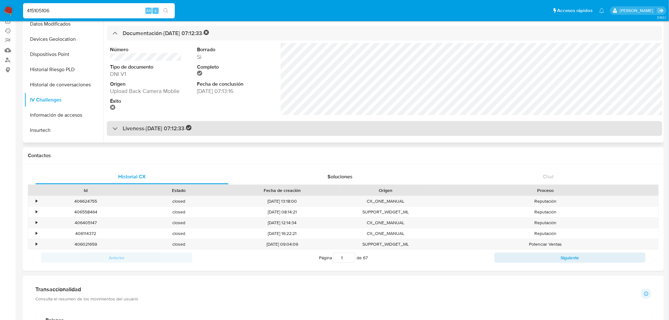
drag, startPoint x: 162, startPoint y: 130, endPoint x: 169, endPoint y: 130, distance: 6.3
click at [163, 130] on h3 "Liveness - [DATE] 07:12:33 -" at bounding box center [157, 128] width 69 height 7
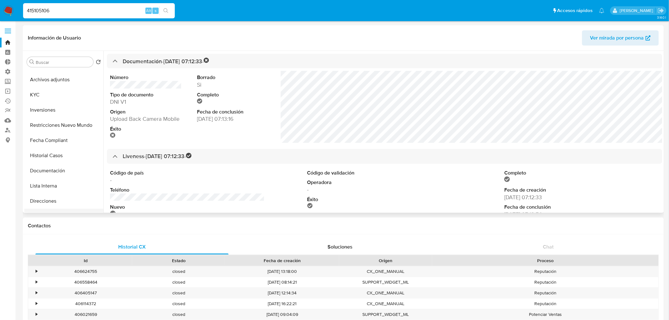
scroll to position [0, 0]
click at [58, 182] on button "Documentación" at bounding box center [61, 183] width 74 height 15
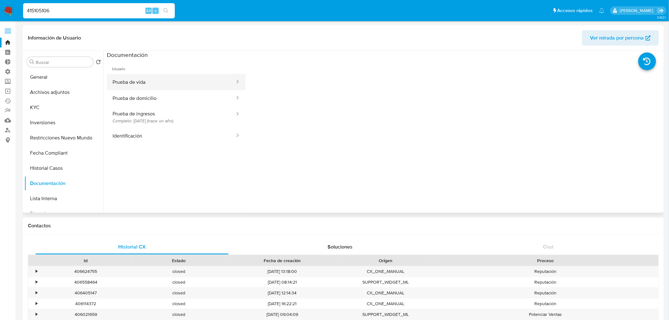
click at [176, 82] on button "Prueba de vida" at bounding box center [171, 82] width 129 height 16
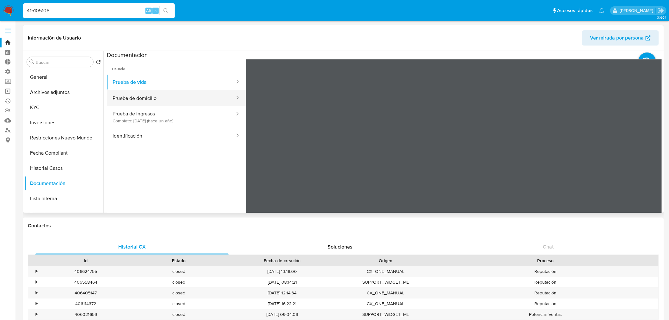
click at [173, 96] on button "Prueba de domicilio" at bounding box center [171, 98] width 129 height 16
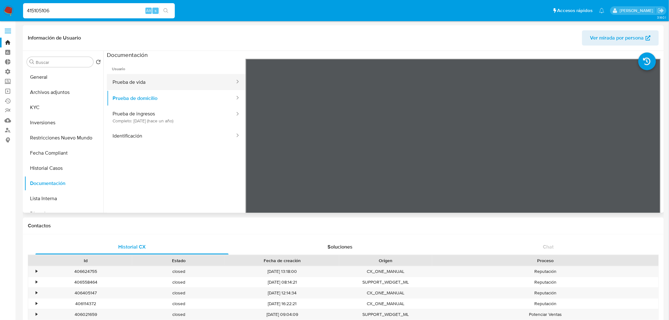
click at [146, 84] on button "Prueba de vida" at bounding box center [171, 82] width 129 height 16
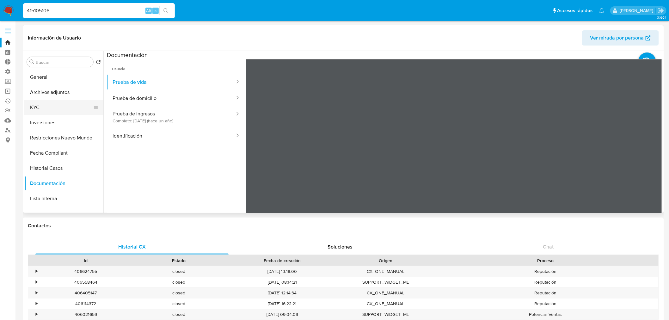
click at [49, 110] on button "KYC" at bounding box center [61, 107] width 74 height 15
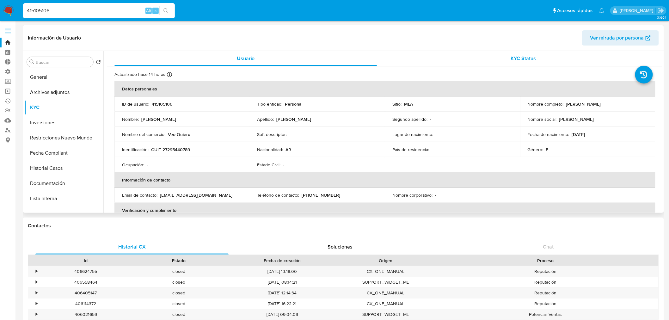
click at [506, 58] on div "KYC Status" at bounding box center [523, 58] width 263 height 15
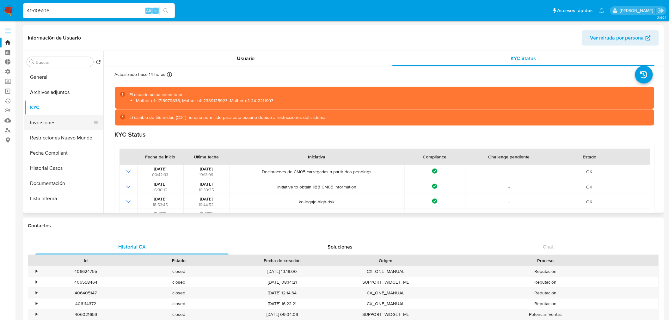
click at [38, 124] on button "Inversiones" at bounding box center [61, 122] width 74 height 15
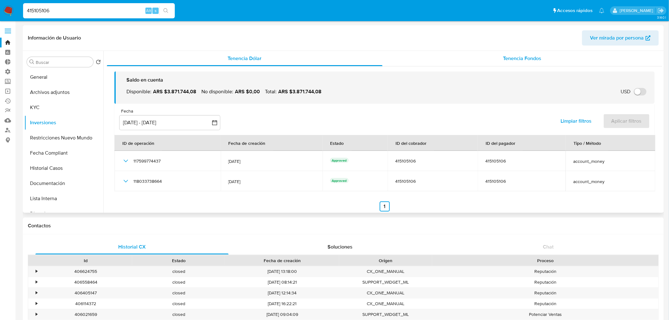
click at [539, 58] on span "Tenencia Fondos" at bounding box center [522, 58] width 38 height 7
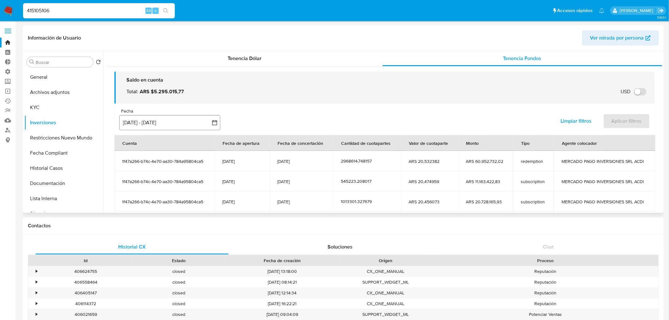
click at [138, 122] on button "[DATE] - [DATE]" at bounding box center [169, 122] width 101 height 15
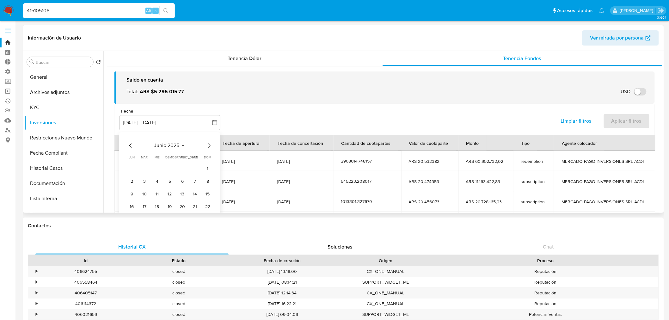
click at [210, 144] on icon "Mes siguiente" at bounding box center [209, 146] width 8 height 8
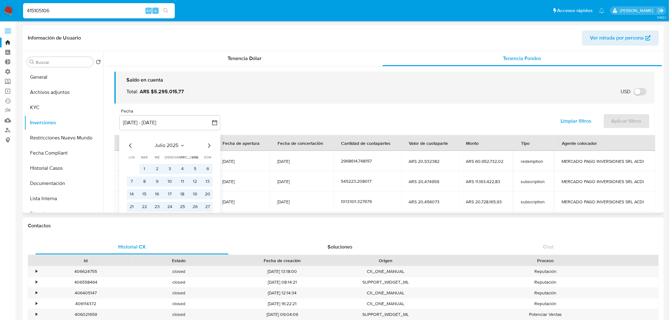
click at [210, 144] on icon "Mes siguiente" at bounding box center [209, 146] width 8 height 8
click at [181, 169] on button "1" at bounding box center [182, 169] width 10 height 10
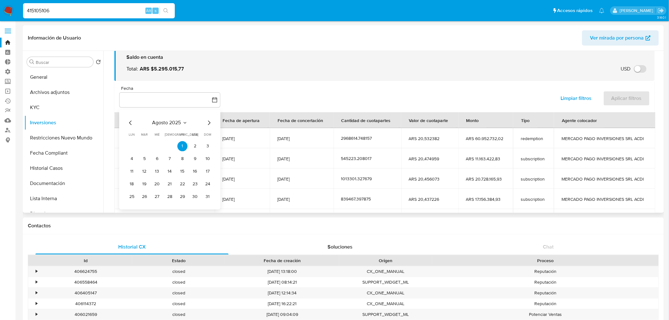
scroll to position [35, 0]
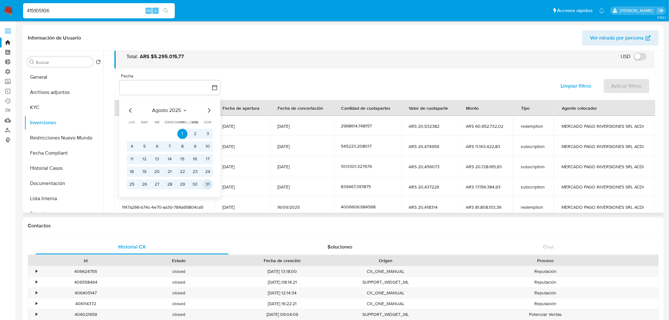
click at [207, 186] on button "31" at bounding box center [208, 184] width 10 height 10
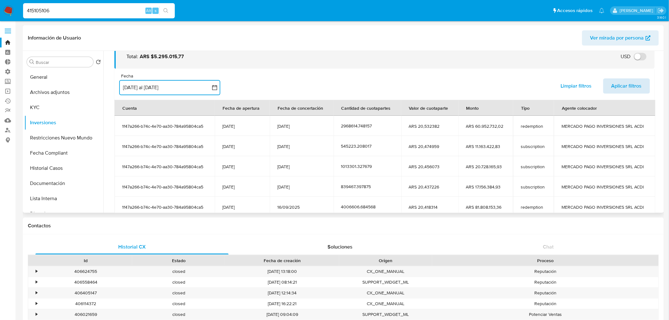
click at [619, 84] on span "Aplicar filtros" at bounding box center [626, 86] width 30 height 14
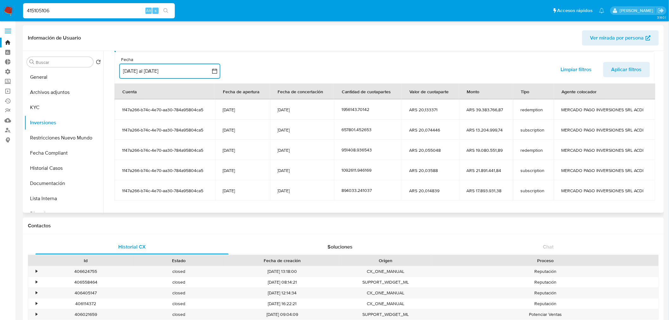
scroll to position [77, 0]
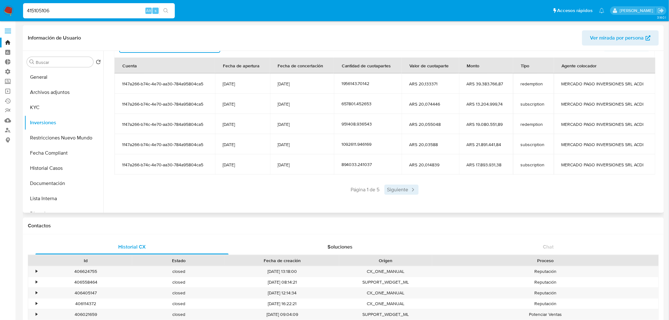
click at [412, 189] on icon at bounding box center [413, 189] width 2 height 3
click at [412, 189] on span "Siguiente" at bounding box center [420, 190] width 34 height 10
click at [416, 190] on span "Siguiente" at bounding box center [420, 190] width 34 height 10
click at [420, 193] on span "Siguiente" at bounding box center [420, 190] width 34 height 10
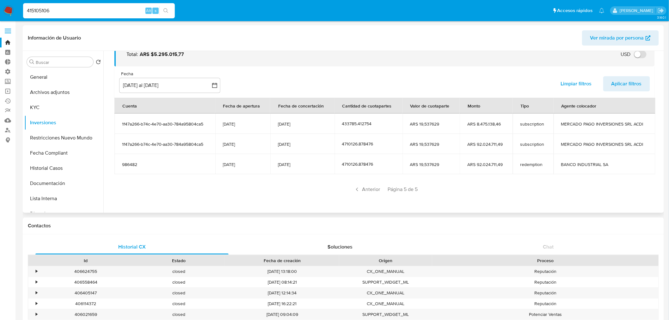
scroll to position [37, 0]
click at [94, 14] on input "415105106" at bounding box center [99, 11] width 152 height 8
paste input "32990477"
type input "32990477"
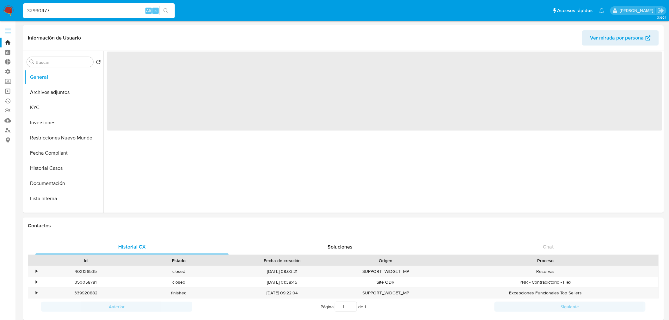
select select "10"
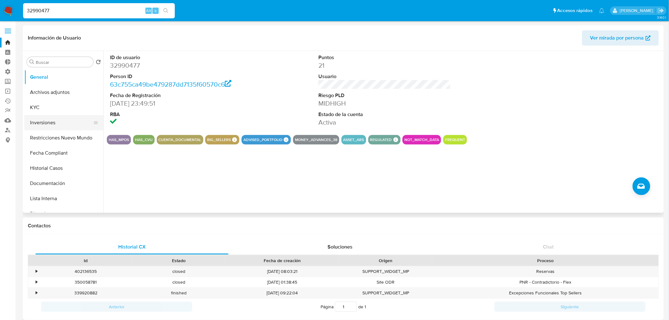
click at [40, 126] on button "Inversiones" at bounding box center [61, 122] width 74 height 15
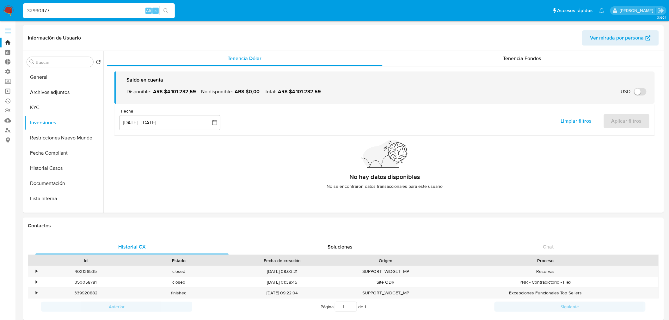
drag, startPoint x: 73, startPoint y: 11, endPoint x: -60, endPoint y: 25, distance: 133.7
click at [49, 99] on button "Archivos adjuntos" at bounding box center [61, 92] width 74 height 15
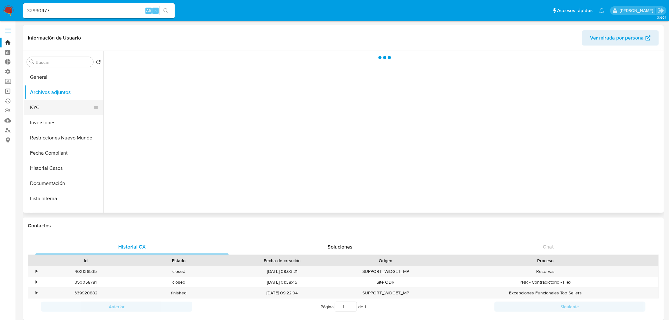
click at [51, 105] on button "KYC" at bounding box center [61, 107] width 74 height 15
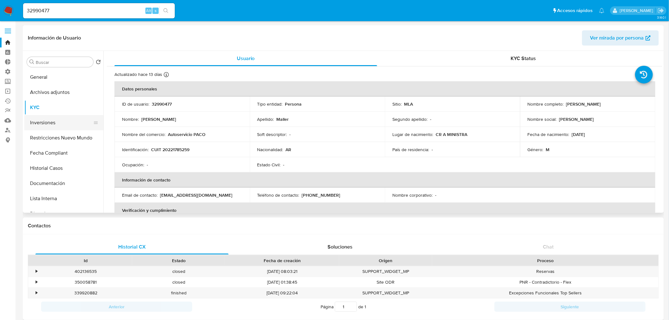
click at [55, 122] on button "Inversiones" at bounding box center [61, 122] width 74 height 15
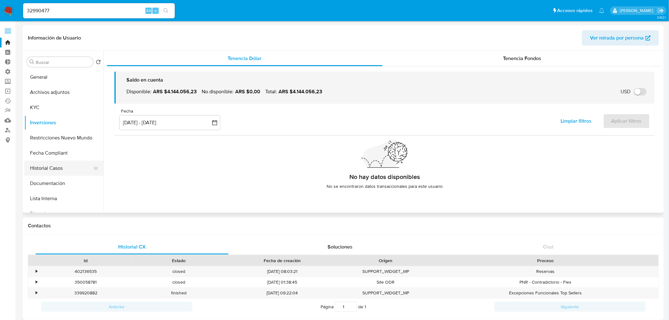
click at [54, 166] on button "Historial Casos" at bounding box center [61, 168] width 74 height 15
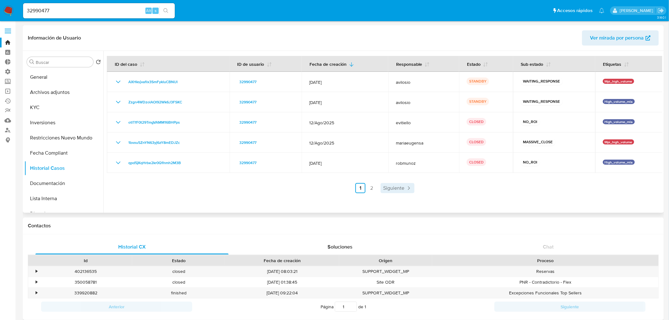
click at [405, 189] on icon "Paginación" at bounding box center [408, 188] width 6 height 6
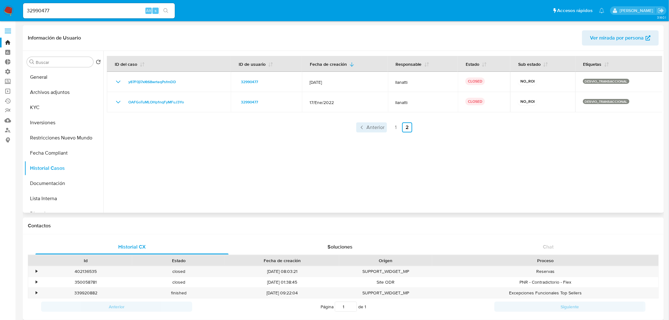
click at [367, 125] on span "Anterior" at bounding box center [375, 127] width 18 height 5
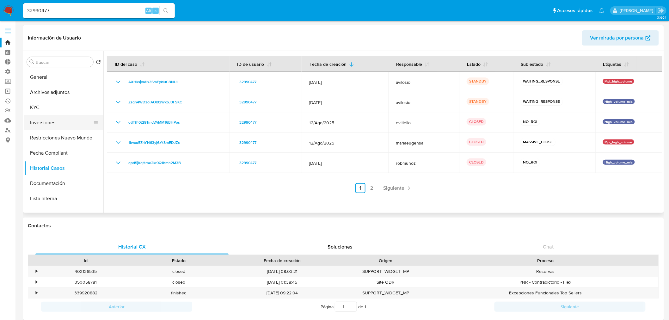
click at [56, 124] on button "Inversiones" at bounding box center [61, 122] width 74 height 15
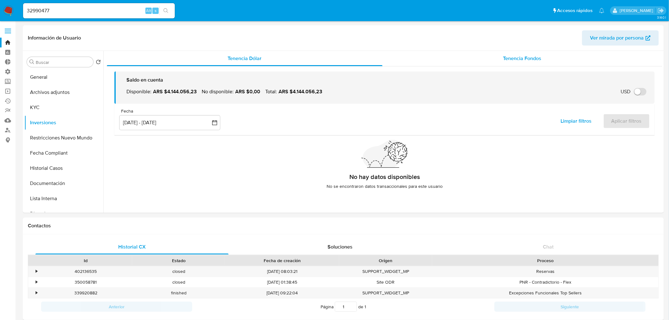
click at [548, 58] on div "Tenencia Fondos" at bounding box center [522, 58] width 280 height 15
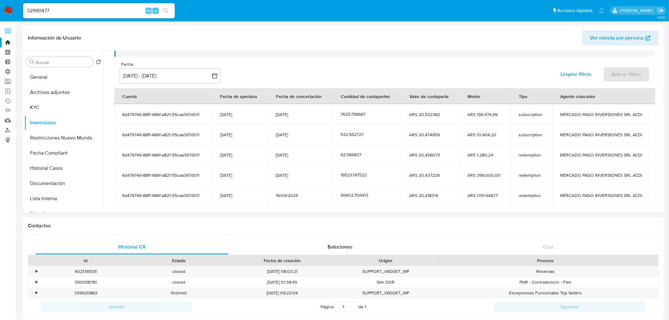
scroll to position [35, 0]
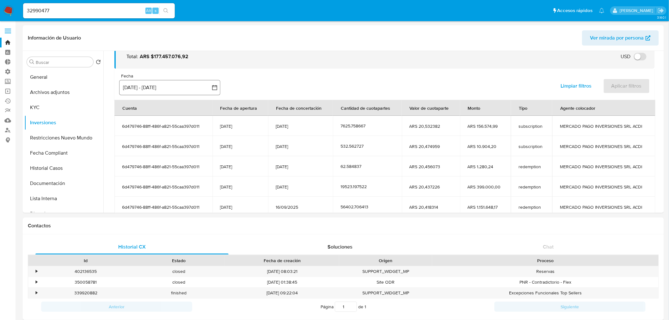
click at [160, 87] on button "[DATE] - [DATE]" at bounding box center [169, 87] width 101 height 15
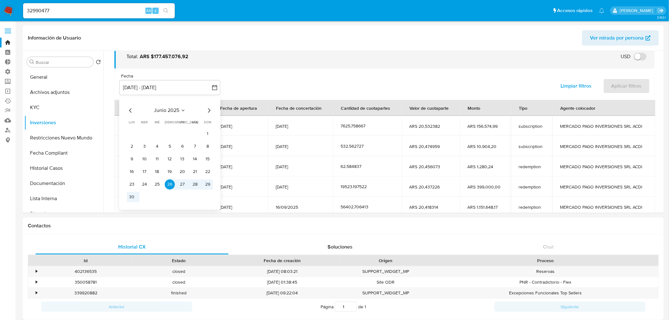
click at [210, 113] on icon "Mes siguiente" at bounding box center [209, 111] width 8 height 8
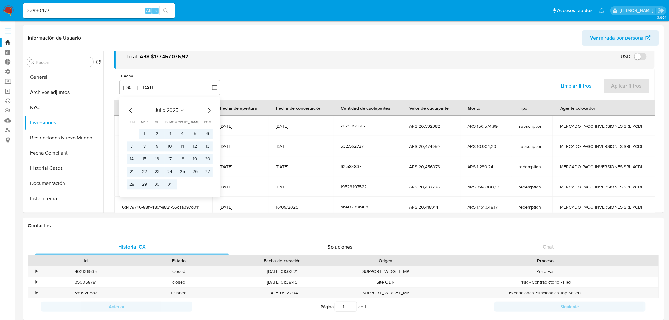
click at [210, 113] on icon "Mes siguiente" at bounding box center [209, 111] width 8 height 8
click at [186, 132] on button "1" at bounding box center [182, 134] width 10 height 10
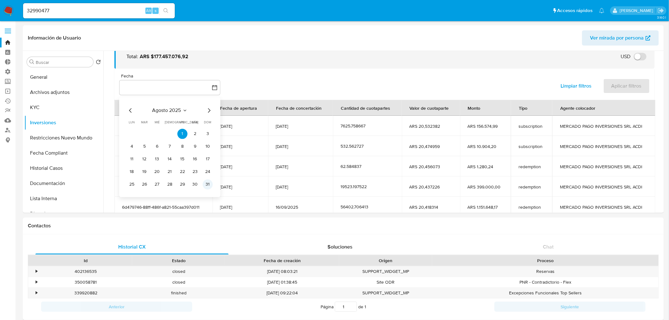
click at [206, 187] on button "31" at bounding box center [208, 184] width 10 height 10
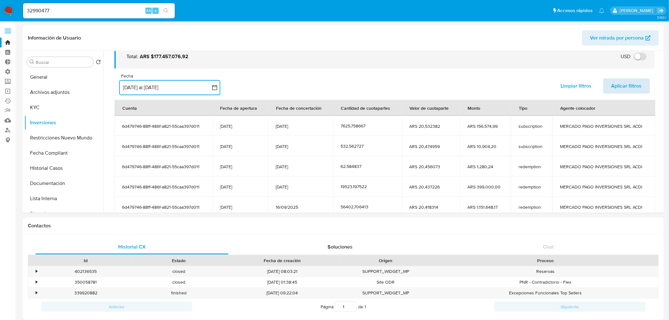
click at [634, 89] on span "Aplicar filtros" at bounding box center [626, 86] width 30 height 14
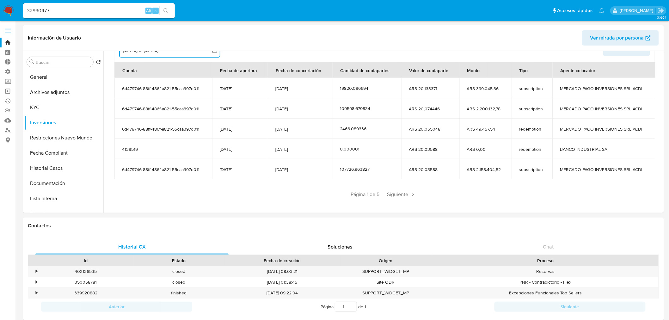
scroll to position [77, 0]
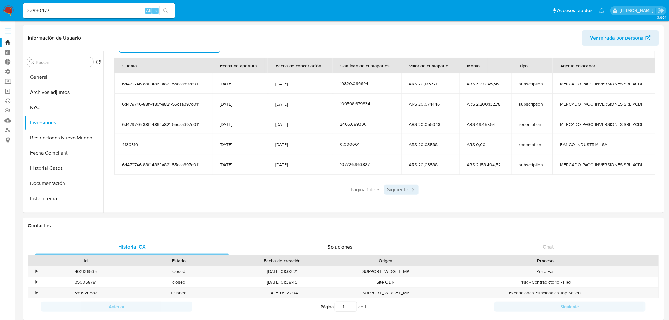
click at [399, 190] on span "Siguiente" at bounding box center [401, 190] width 34 height 10
click at [399, 190] on div "Anterior Página 2 de 5 Siguiente" at bounding box center [384, 190] width 540 height 10
click at [421, 187] on span "Siguiente" at bounding box center [420, 190] width 34 height 10
click at [419, 189] on span "Siguiente" at bounding box center [420, 190] width 34 height 10
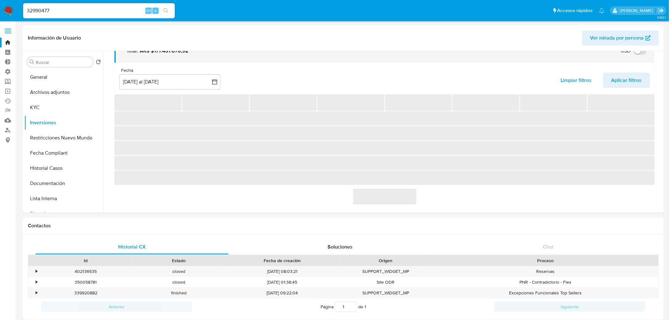
scroll to position [57, 0]
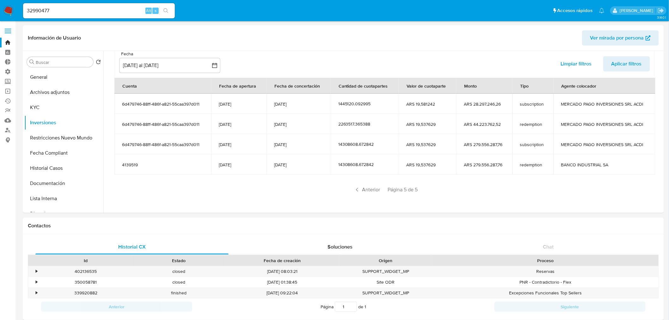
click at [89, 7] on input "32990477" at bounding box center [99, 11] width 152 height 8
paste input "524621420"
type input "524621420"
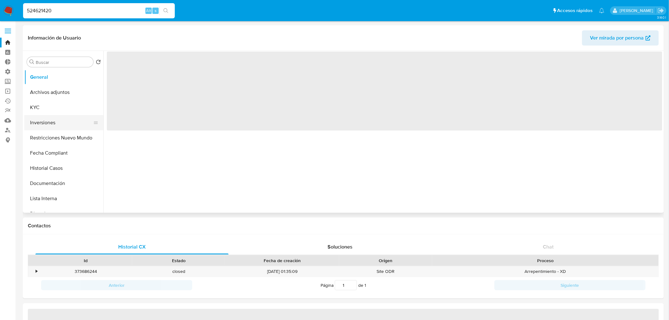
click at [57, 124] on button "Inversiones" at bounding box center [61, 122] width 74 height 15
select select "10"
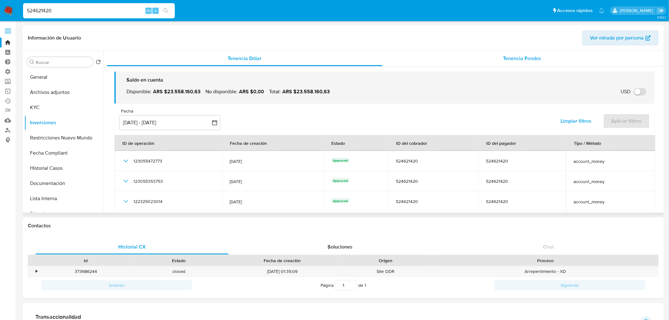
click at [522, 61] on span "Tenencia Fondos" at bounding box center [522, 58] width 38 height 7
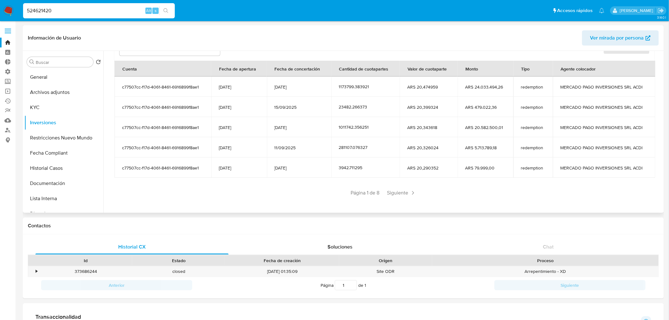
scroll to position [77, 0]
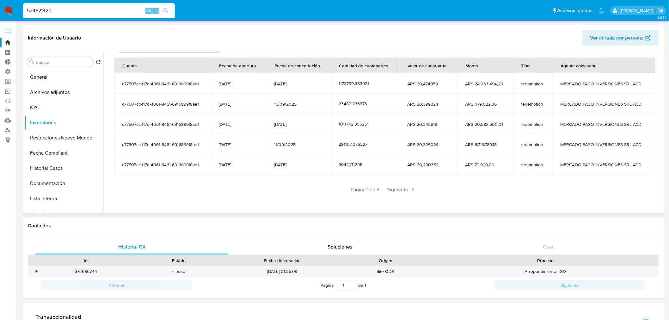
drag, startPoint x: 408, startPoint y: 193, endPoint x: 256, endPoint y: 124, distance: 167.2
click at [257, 125] on section "Cuenta Fecha de apertura Fecha de concertación Cantidad de cuotapartes Valor de…" at bounding box center [384, 126] width 540 height 137
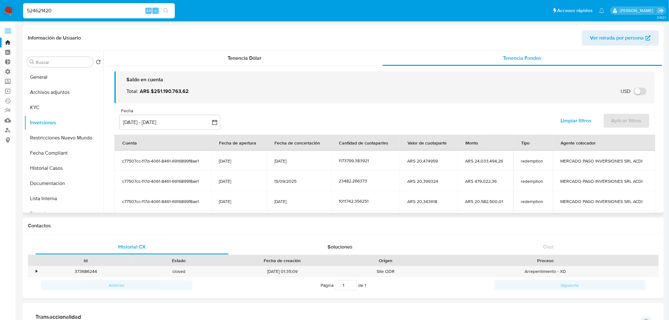
scroll to position [0, 0]
click at [150, 124] on button "[DATE] - [DATE]" at bounding box center [169, 122] width 101 height 15
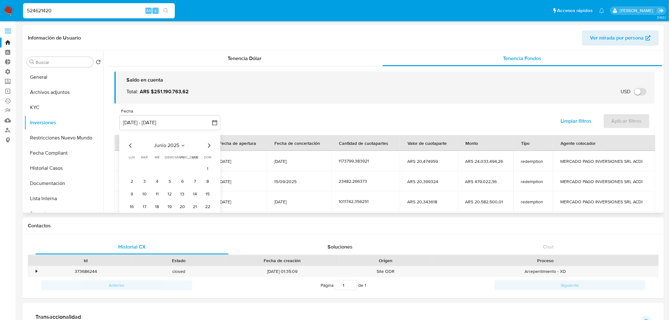
click at [214, 144] on div "junio 2025 junio 2025 lun lunes mar martes mié miércoles jue jueves vie viernes…" at bounding box center [169, 188] width 101 height 113
click at [209, 144] on icon "Mes siguiente" at bounding box center [209, 145] width 3 height 4
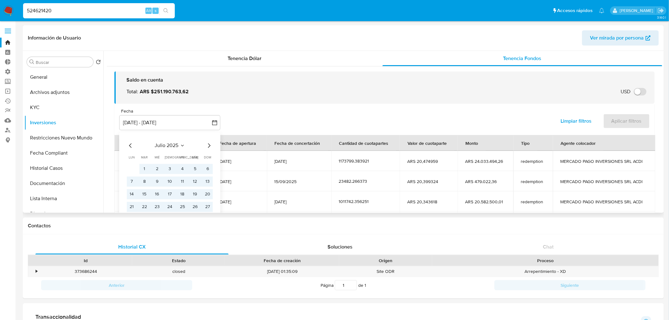
click at [209, 144] on icon "Mes siguiente" at bounding box center [209, 145] width 3 height 4
click at [185, 171] on button "1" at bounding box center [182, 169] width 10 height 10
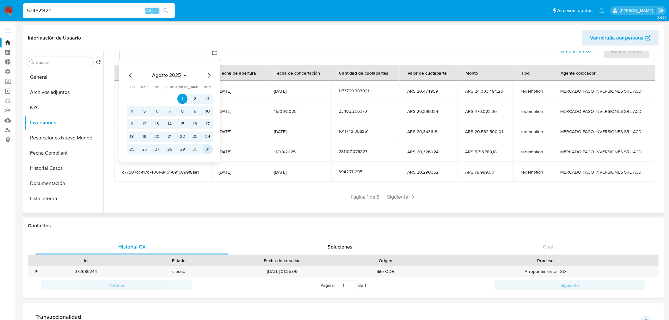
click at [206, 152] on button "31" at bounding box center [208, 149] width 10 height 10
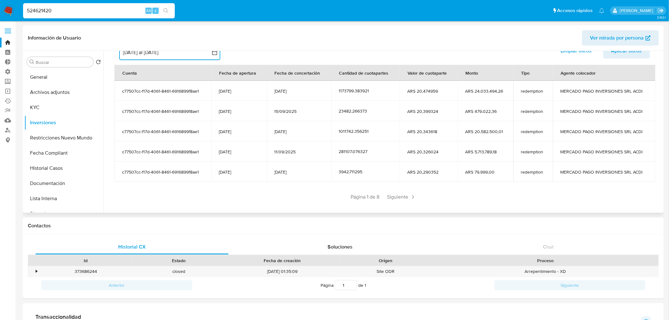
scroll to position [64, 0]
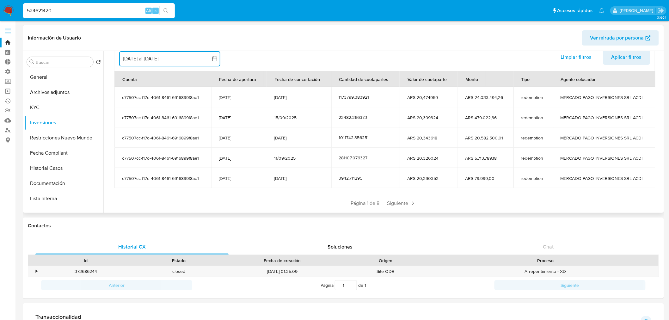
click at [387, 208] on div "Saldo en cuenta Total : ARS $251.190.763,62 USD Cambiar entre moneda local y US…" at bounding box center [384, 113] width 555 height 221
click at [399, 200] on span "Siguiente" at bounding box center [401, 203] width 34 height 10
click at [407, 201] on span "Siguiente" at bounding box center [420, 203] width 34 height 10
click at [407, 202] on span "Siguiente" at bounding box center [420, 203] width 34 height 10
click at [418, 200] on span "Siguiente" at bounding box center [420, 203] width 34 height 10
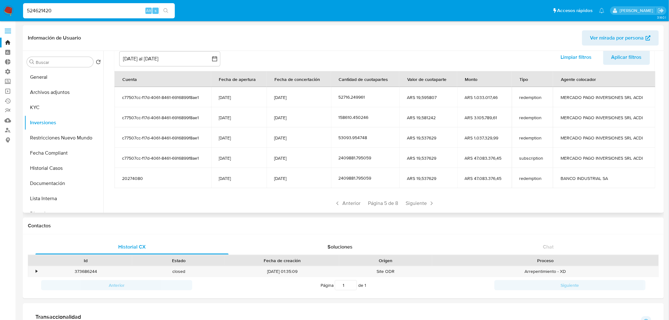
click at [418, 200] on span "Siguiente" at bounding box center [420, 203] width 34 height 10
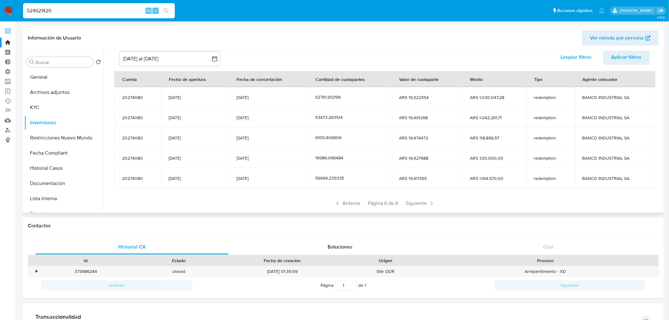
click at [418, 200] on span "Siguiente" at bounding box center [420, 203] width 34 height 10
click at [384, 204] on span "Página 7 de 8" at bounding box center [383, 203] width 30 height 7
click at [344, 209] on div "Saldo en cuenta Total : ARS $251.190.763,62 USD Cambiar entre moneda local y US…" at bounding box center [384, 113] width 555 height 221
click at [341, 206] on span "Anterior" at bounding box center [347, 203] width 31 height 10
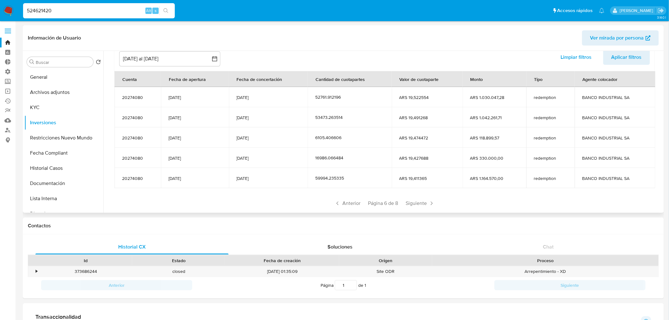
click at [341, 206] on span "Anterior" at bounding box center [347, 203] width 31 height 10
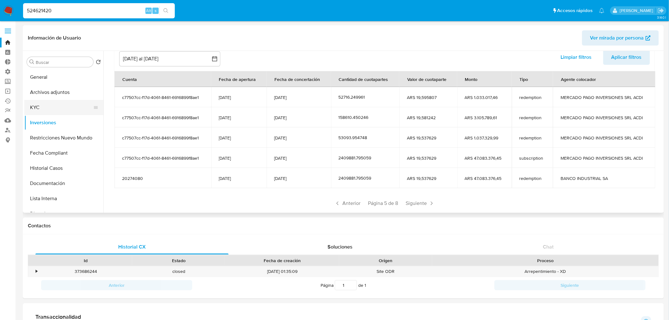
click at [41, 108] on button "KYC" at bounding box center [61, 107] width 74 height 15
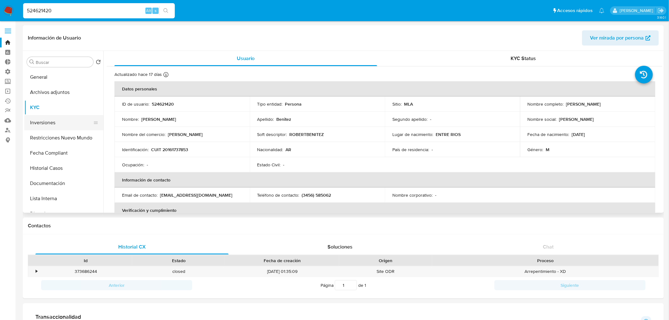
click at [40, 127] on button "Inversiones" at bounding box center [61, 122] width 74 height 15
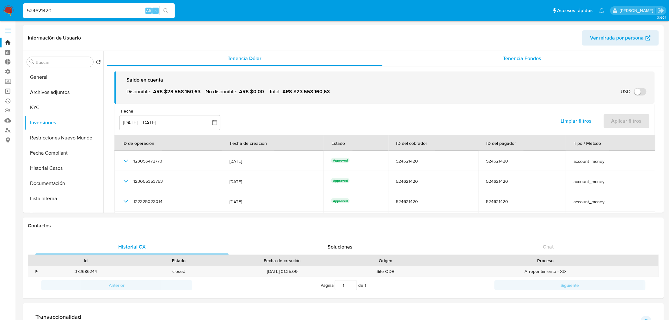
click at [519, 58] on span "Tenencia Fondos" at bounding box center [522, 58] width 38 height 7
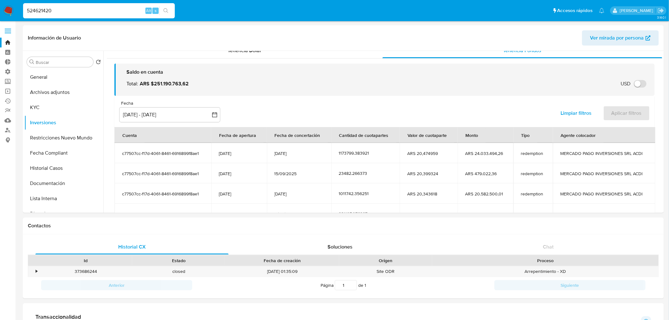
scroll to position [7, 0]
click at [169, 114] on button "[DATE] - [DATE]" at bounding box center [169, 115] width 101 height 15
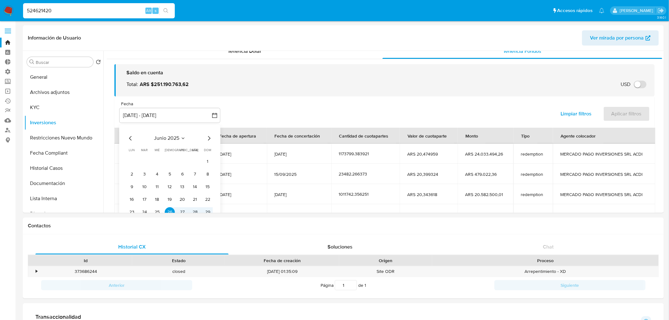
click at [210, 138] on icon "Mes siguiente" at bounding box center [209, 138] width 3 height 4
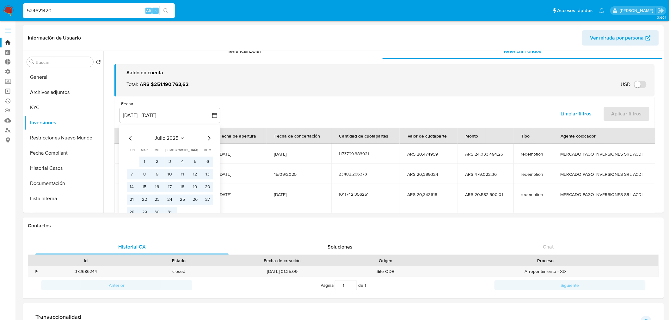
click at [210, 138] on icon "Mes siguiente" at bounding box center [209, 138] width 3 height 4
drag, startPoint x: 181, startPoint y: 161, endPoint x: 189, endPoint y: 158, distance: 8.4
click at [181, 161] on button "1" at bounding box center [182, 161] width 10 height 10
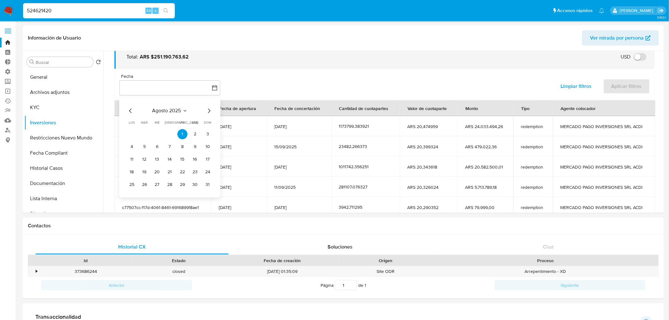
scroll to position [42, 0]
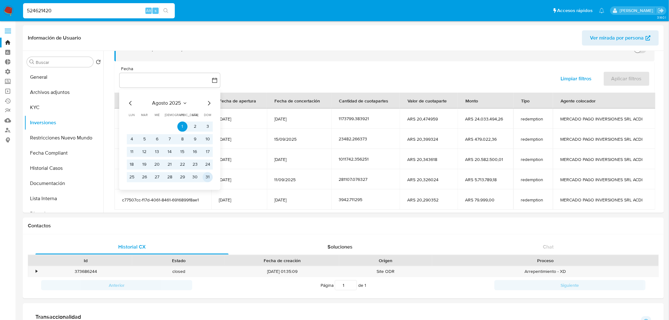
click at [207, 176] on button "31" at bounding box center [208, 177] width 10 height 10
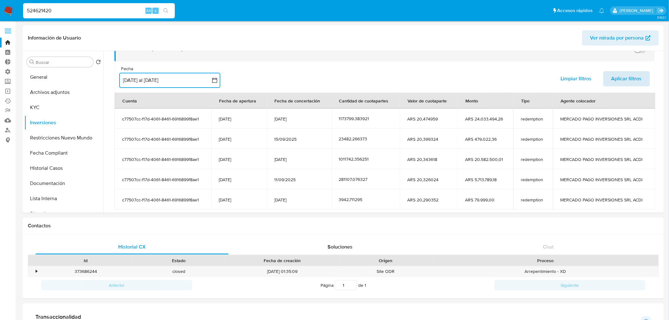
click at [628, 81] on span "Aplicar filtros" at bounding box center [626, 79] width 30 height 14
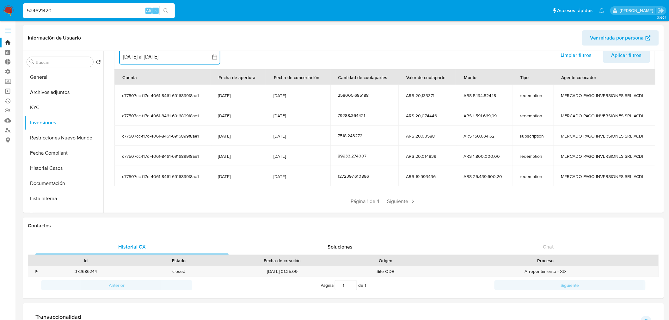
scroll to position [77, 0]
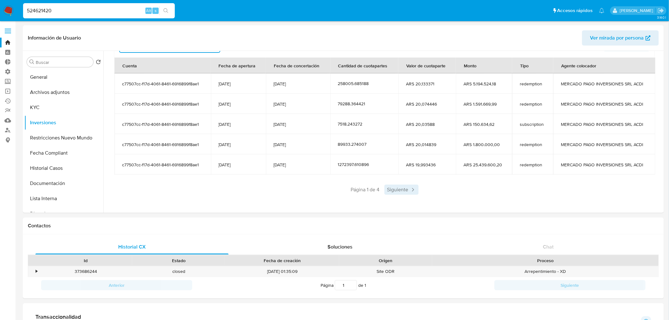
click at [407, 187] on span "Siguiente" at bounding box center [401, 190] width 34 height 10
click at [414, 190] on span "Siguiente" at bounding box center [420, 190] width 34 height 10
click at [419, 192] on span "Siguiente" at bounding box center [420, 190] width 34 height 10
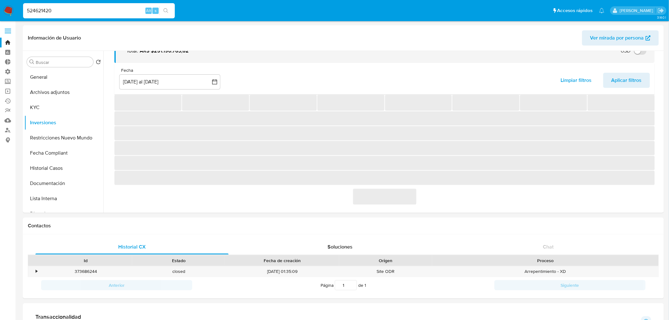
scroll to position [37, 0]
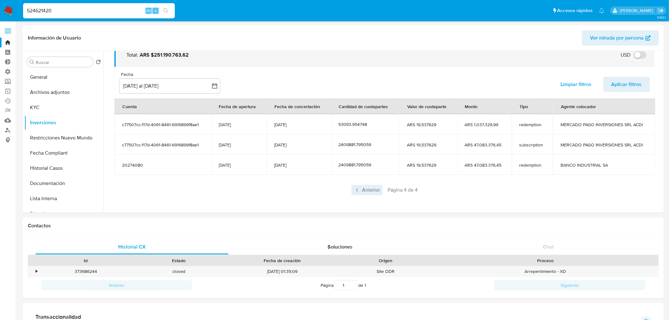
click at [361, 192] on span "Anterior" at bounding box center [366, 190] width 31 height 10
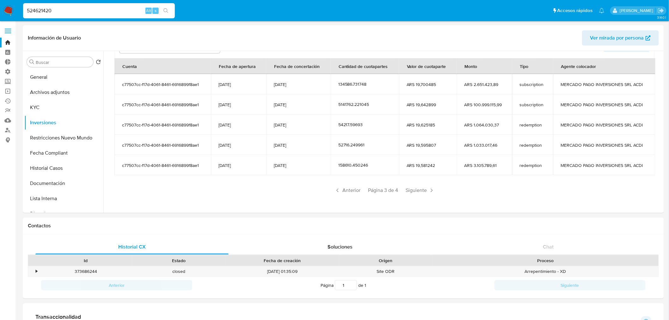
scroll to position [77, 0]
drag, startPoint x: 102, startPoint y: 12, endPoint x: 11, endPoint y: 21, distance: 91.5
click at [4, 21] on nav "Pausado Ver notificaciones 524621420 Alt s Accesos rápidos Presiona las siguien…" at bounding box center [334, 10] width 669 height 21
paste input "242149367"
type input "242149367"
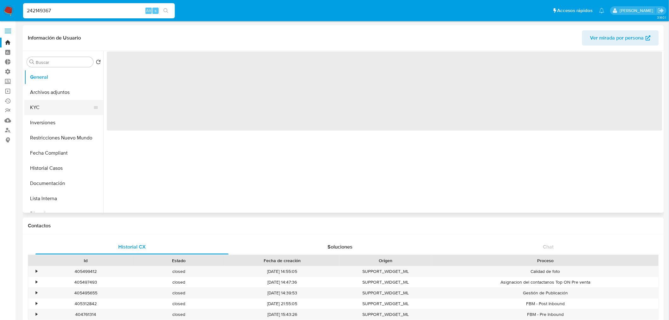
click at [57, 108] on button "KYC" at bounding box center [61, 107] width 74 height 15
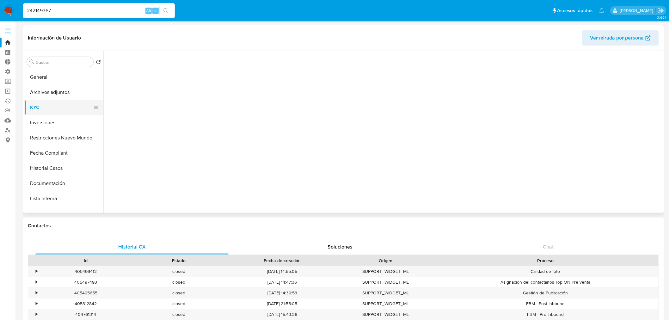
select select "10"
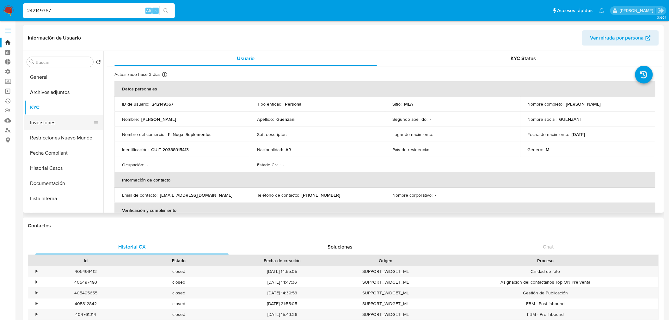
click at [56, 124] on button "Inversiones" at bounding box center [61, 122] width 74 height 15
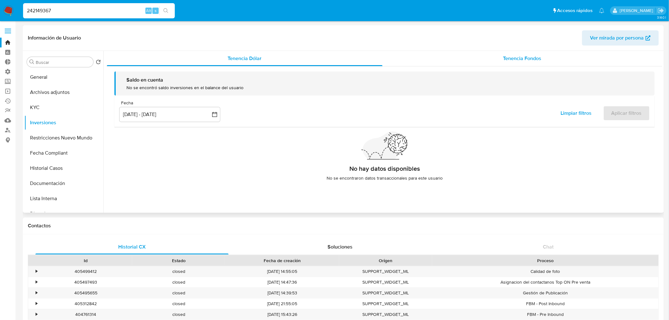
click at [490, 57] on div "Tenencia Fondos" at bounding box center [522, 58] width 280 height 15
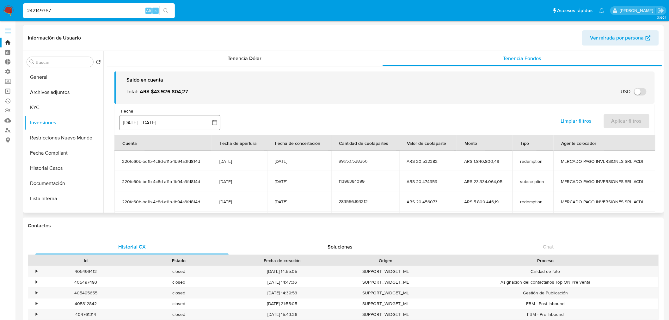
click at [148, 125] on button "[DATE] - [DATE]" at bounding box center [169, 122] width 101 height 15
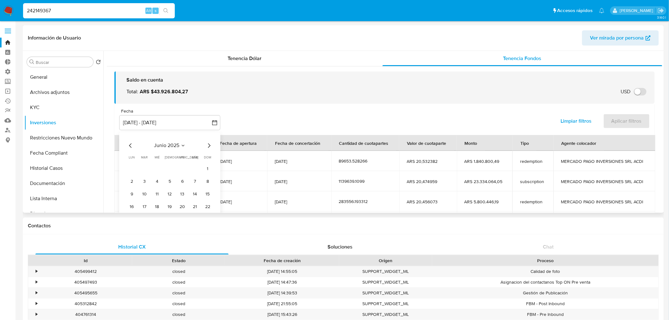
click at [209, 148] on icon "Mes siguiente" at bounding box center [209, 146] width 8 height 8
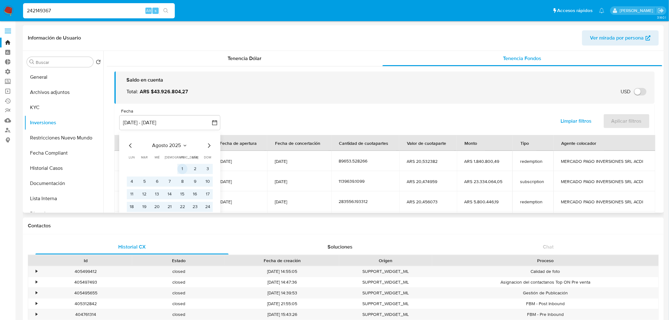
click at [179, 169] on button "1" at bounding box center [182, 169] width 10 height 10
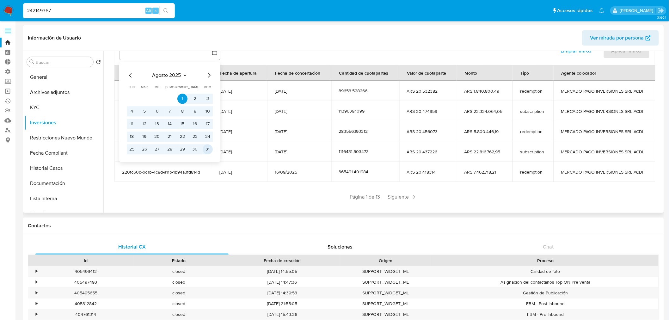
click at [209, 150] on button "31" at bounding box center [208, 149] width 10 height 10
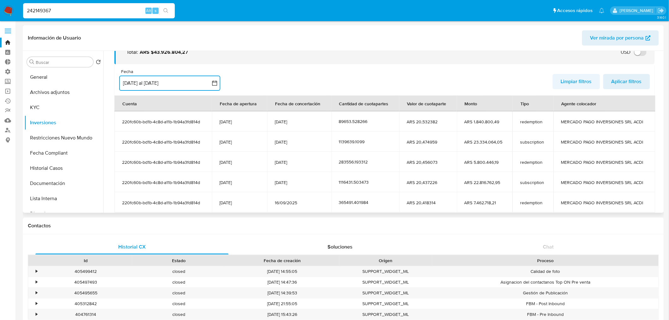
scroll to position [29, 0]
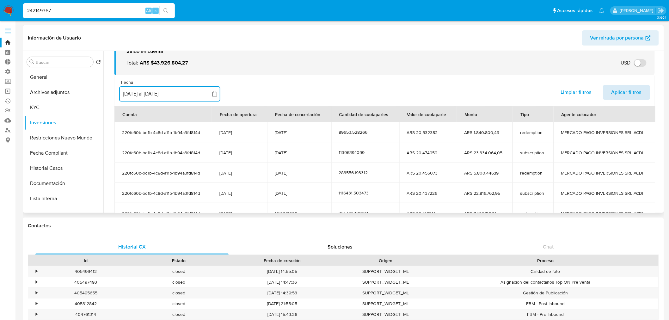
click at [620, 93] on span "Aplicar filtros" at bounding box center [626, 92] width 30 height 14
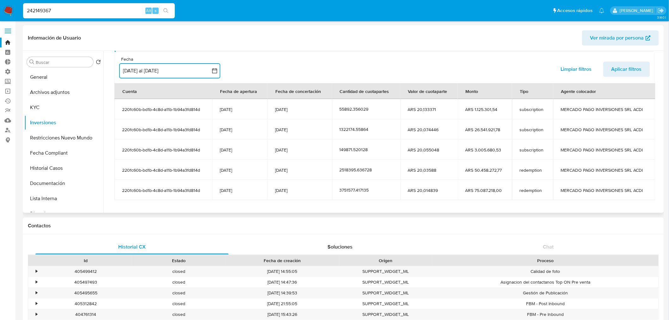
scroll to position [77, 0]
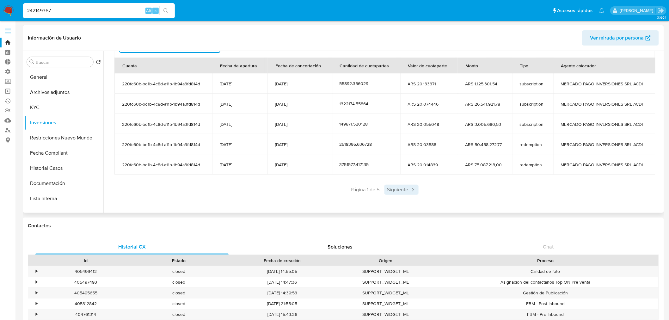
click at [402, 190] on span "Siguiente" at bounding box center [401, 190] width 34 height 10
click at [425, 192] on span "Siguiente" at bounding box center [420, 190] width 34 height 10
click at [425, 193] on span "Siguiente" at bounding box center [420, 190] width 34 height 10
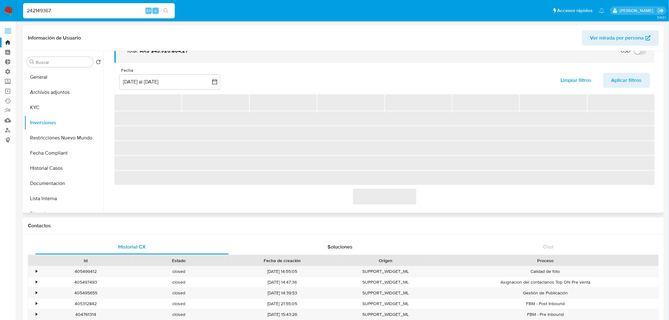
scroll to position [37, 0]
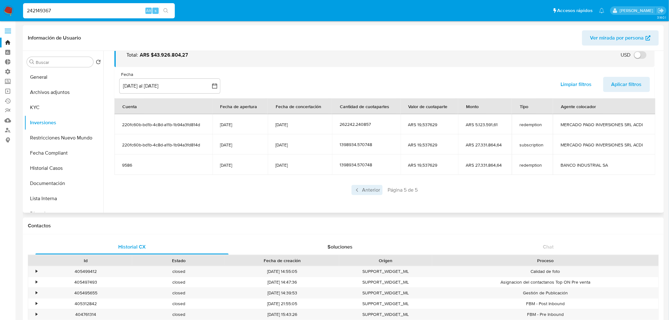
click at [365, 193] on span "Anterior" at bounding box center [366, 190] width 31 height 10
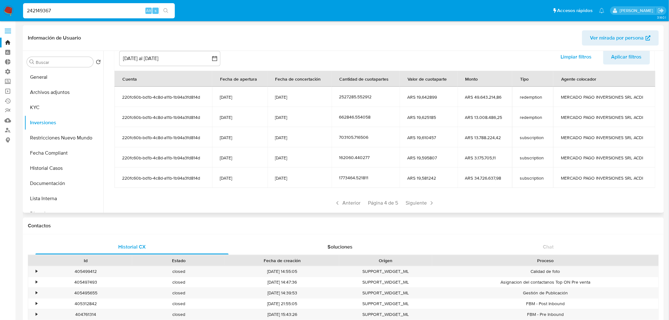
scroll to position [72, 0]
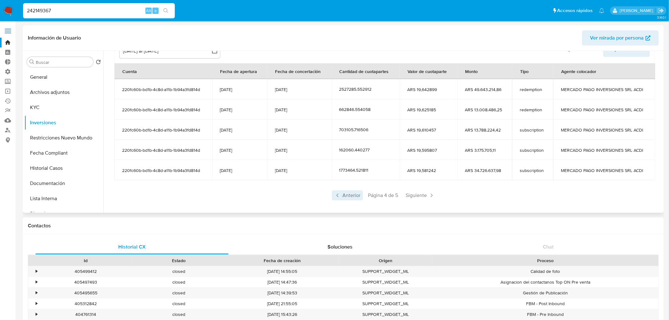
click at [346, 198] on span "Anterior" at bounding box center [347, 195] width 31 height 10
click at [354, 193] on span "Anterior" at bounding box center [347, 195] width 31 height 10
click at [88, 14] on input "242149367" at bounding box center [99, 11] width 152 height 8
paste input "524621420"
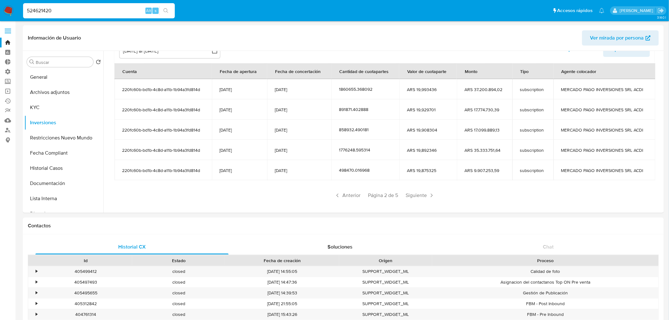
type input "524621420"
click at [166, 11] on icon "search-icon" at bounding box center [165, 10] width 5 height 5
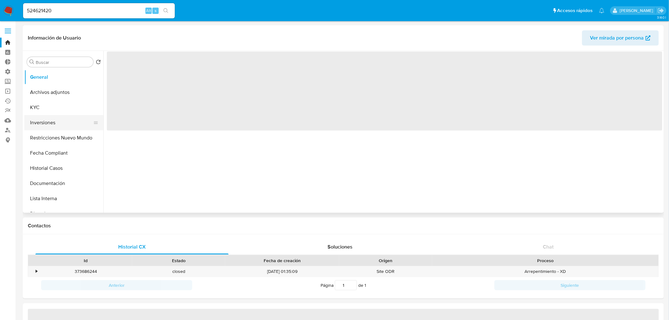
click at [51, 124] on button "Inversiones" at bounding box center [61, 122] width 74 height 15
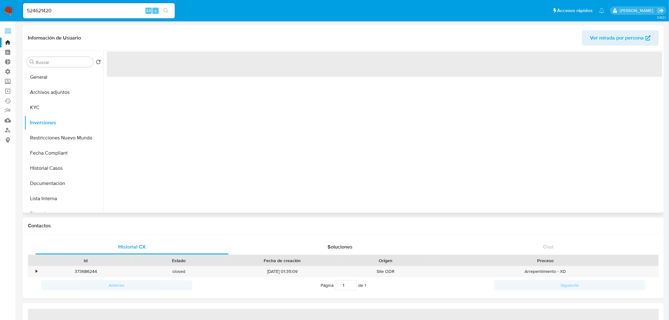
select select "10"
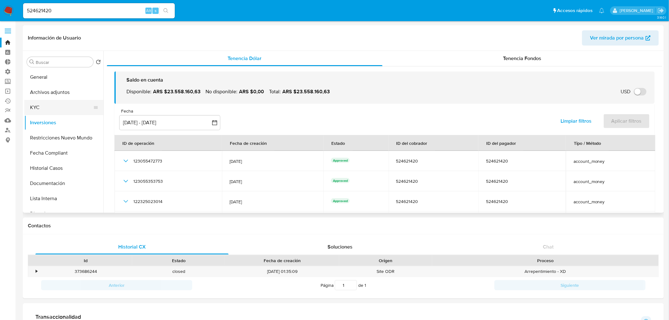
click at [56, 112] on button "KYC" at bounding box center [61, 107] width 74 height 15
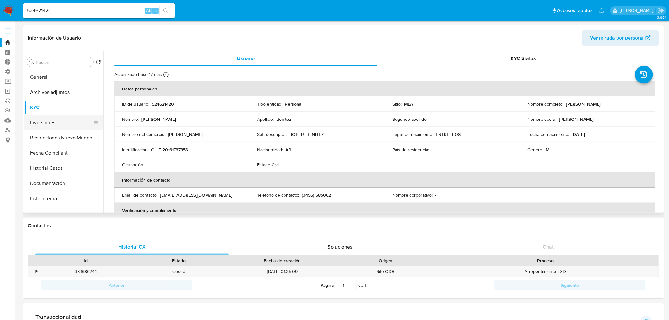
click at [52, 121] on button "Inversiones" at bounding box center [61, 122] width 74 height 15
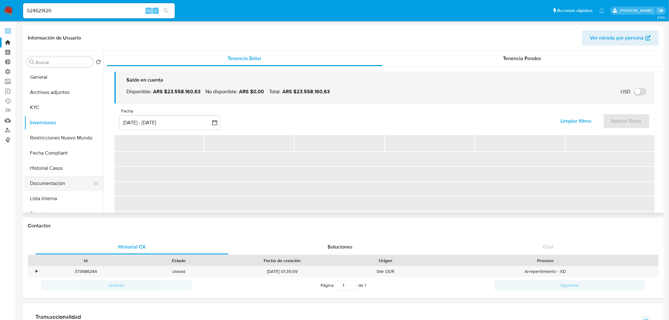
click at [55, 176] on button "Documentación" at bounding box center [61, 183] width 74 height 15
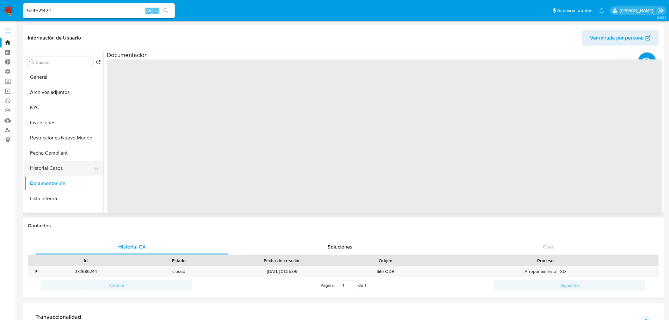
click at [57, 171] on button "Historial Casos" at bounding box center [61, 168] width 74 height 15
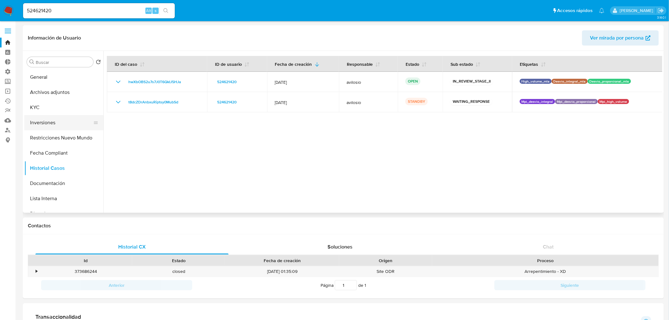
click at [55, 121] on button "Inversiones" at bounding box center [61, 122] width 74 height 15
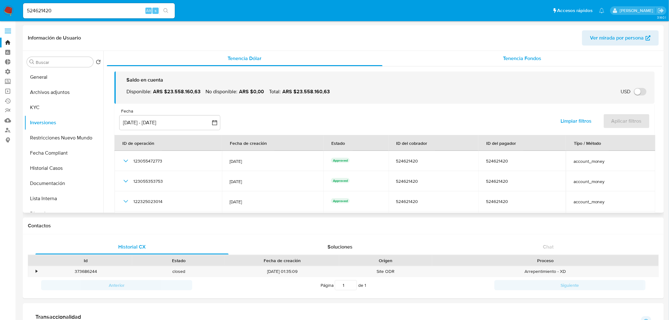
click at [523, 53] on div "Tenencia Fondos" at bounding box center [522, 58] width 280 height 15
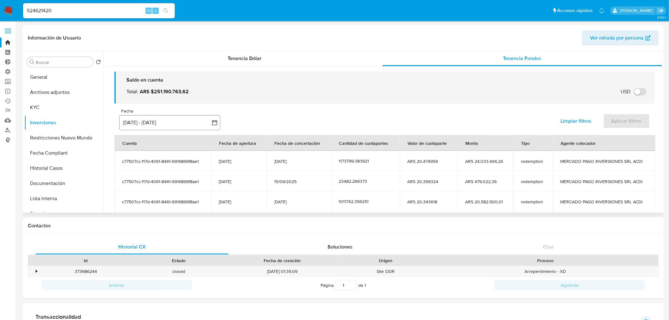
click at [169, 124] on button "[DATE] - [DATE]" at bounding box center [169, 122] width 101 height 15
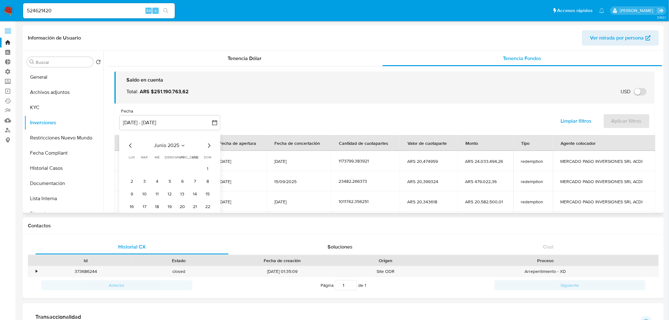
click at [129, 146] on icon "Mes anterior" at bounding box center [131, 146] width 8 height 8
click at [210, 144] on icon "Mes siguiente" at bounding box center [209, 146] width 8 height 8
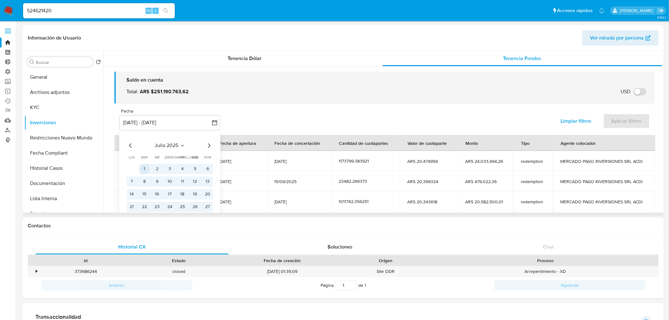
click at [143, 167] on button "1" at bounding box center [144, 169] width 10 height 10
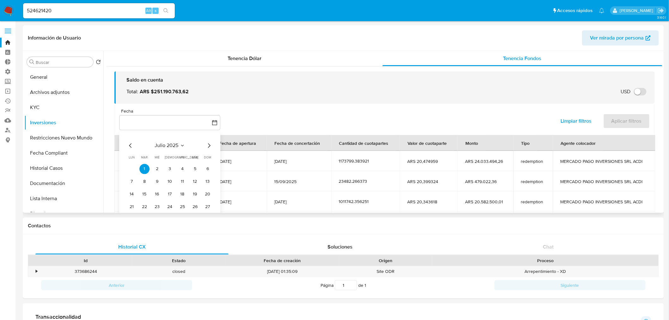
click at [210, 142] on icon "Mes siguiente" at bounding box center [209, 146] width 8 height 8
click at [179, 165] on button "1" at bounding box center [182, 169] width 10 height 10
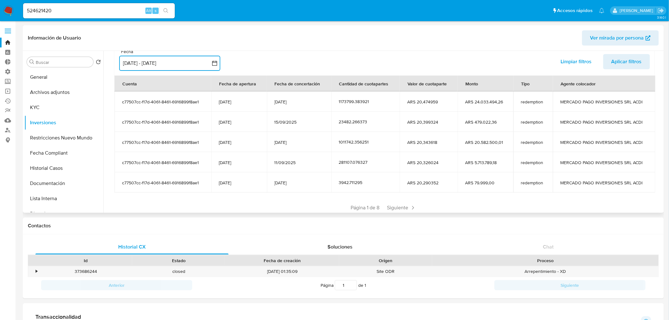
scroll to position [70, 0]
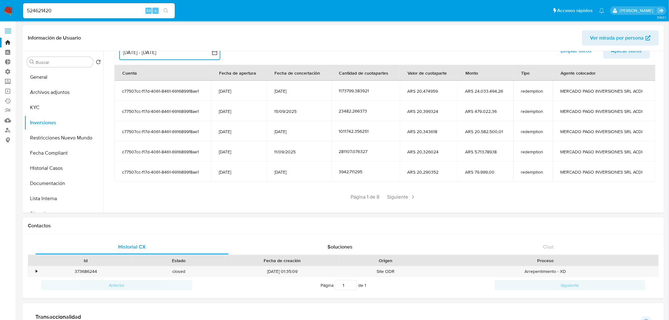
click at [201, 55] on button "1 jul 2025 - 1 ago 2025" at bounding box center [169, 52] width 101 height 15
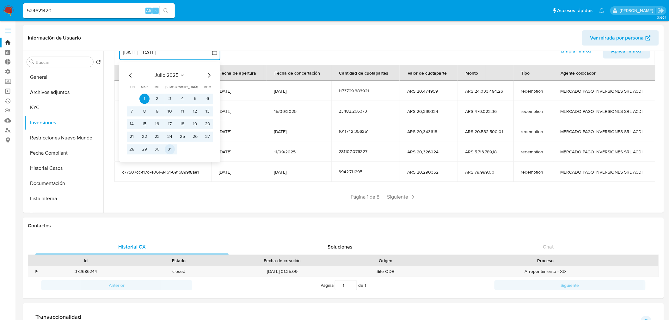
click at [170, 151] on button "31" at bounding box center [170, 149] width 10 height 10
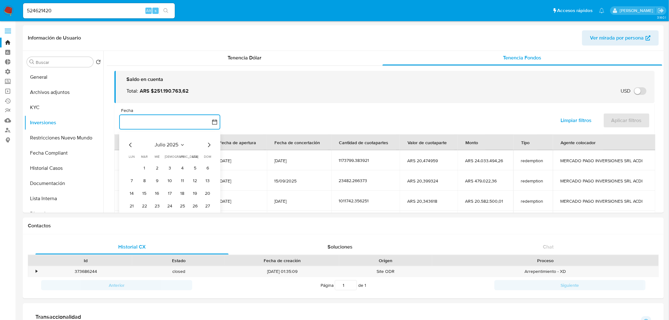
scroll to position [0, 0]
click at [210, 146] on icon "Mes siguiente" at bounding box center [209, 146] width 8 height 8
click at [181, 167] on button "1" at bounding box center [182, 169] width 10 height 10
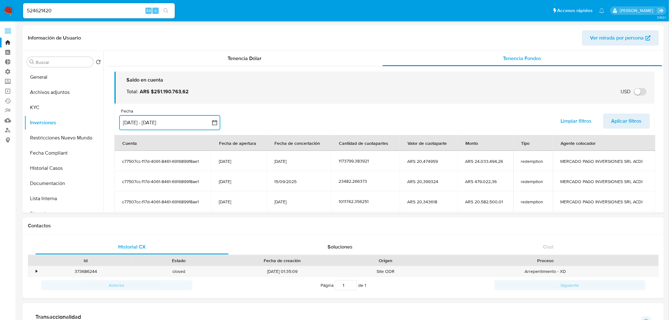
click at [189, 123] on button "31 jul 2025 - 1 ago 2025" at bounding box center [169, 122] width 101 height 15
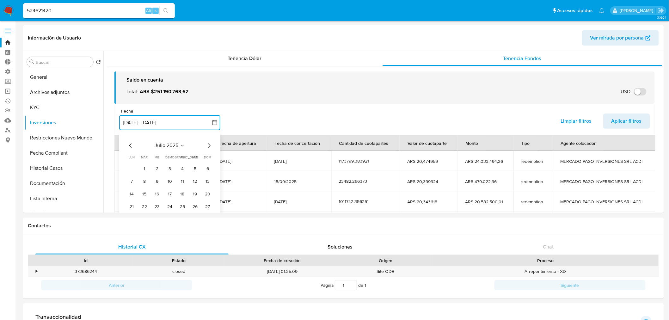
click at [210, 144] on icon "Mes siguiente" at bounding box center [209, 146] width 8 height 8
click at [184, 169] on button "1" at bounding box center [182, 169] width 10 height 10
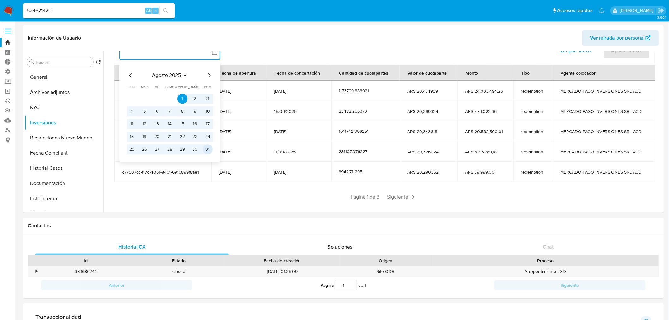
click at [210, 150] on button "31" at bounding box center [208, 149] width 10 height 10
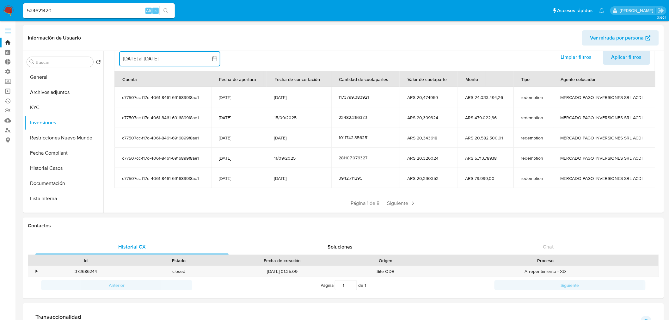
click at [614, 57] on span "Aplicar filtros" at bounding box center [626, 57] width 30 height 14
click at [398, 203] on span "Siguiente" at bounding box center [401, 203] width 34 height 10
click at [54, 172] on button "Historial Casos" at bounding box center [61, 168] width 74 height 15
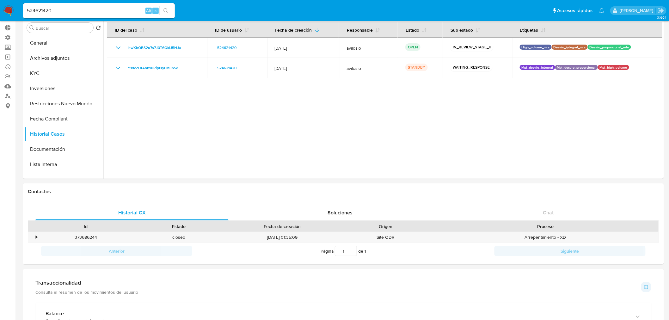
scroll to position [0, 0]
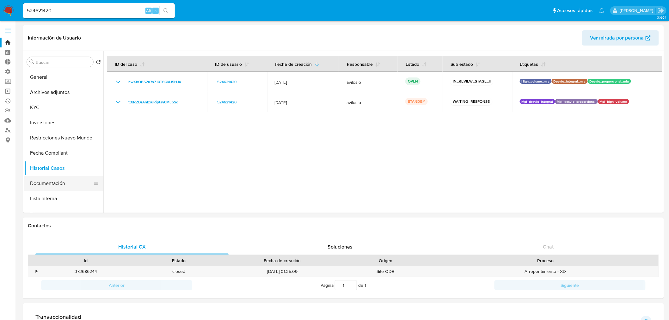
click at [45, 189] on button "Documentación" at bounding box center [61, 183] width 74 height 15
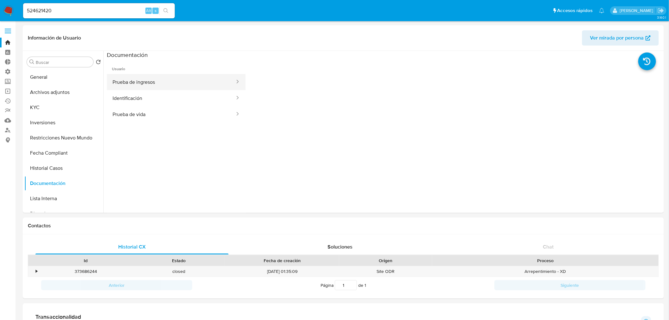
click at [171, 84] on button "Prueba de ingresos" at bounding box center [171, 82] width 129 height 16
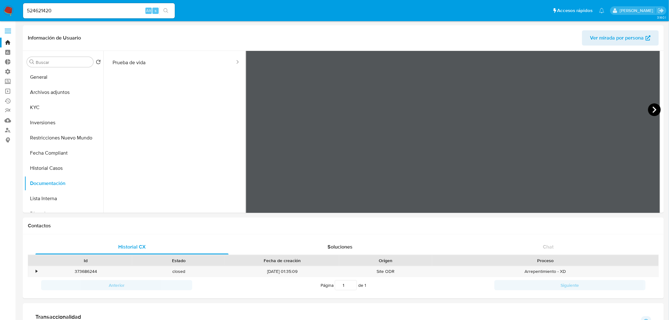
scroll to position [55, 0]
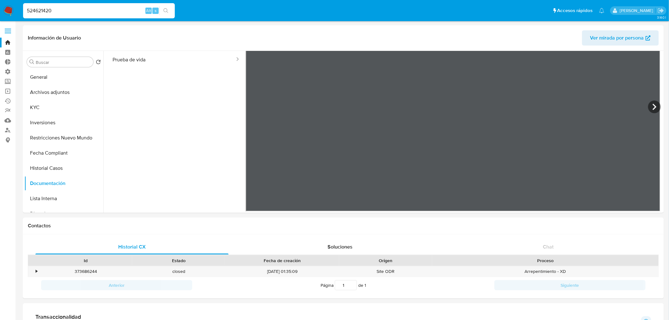
drag, startPoint x: 68, startPoint y: 11, endPoint x: -11, endPoint y: 13, distance: 78.7
paste input "128411524"
type input "128411524"
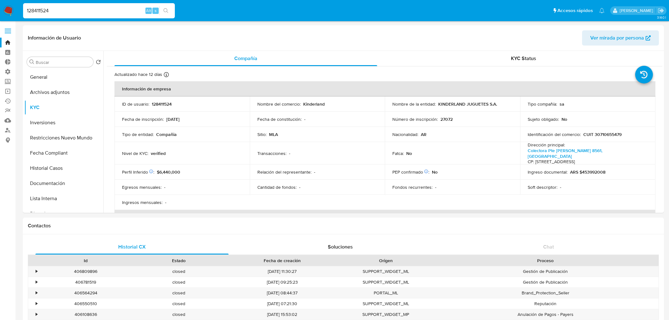
select select "10"
click at [53, 124] on button "Inversiones" at bounding box center [63, 122] width 79 height 15
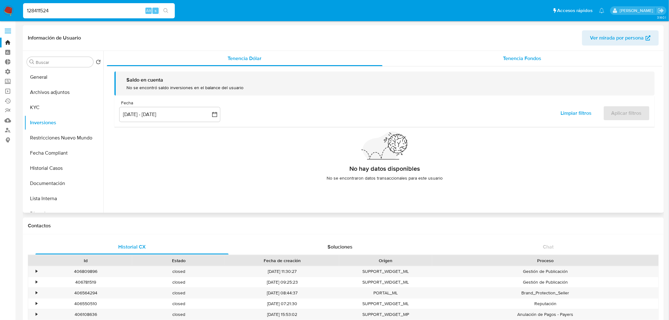
click at [555, 54] on div "Tenencia Fondos" at bounding box center [522, 58] width 280 height 15
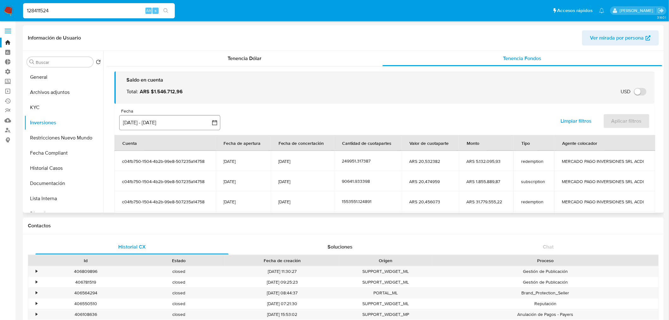
click at [168, 124] on button "[DATE] - [DATE]" at bounding box center [169, 122] width 101 height 15
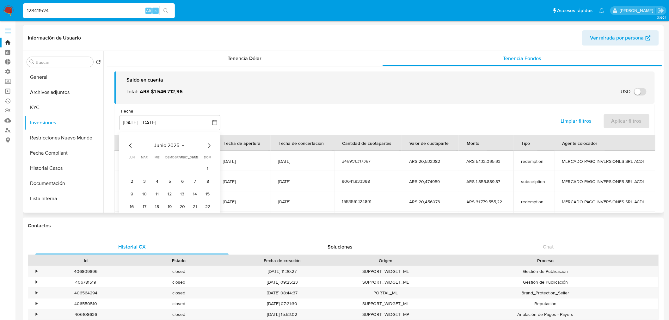
click at [209, 148] on icon "Mes siguiente" at bounding box center [209, 146] width 8 height 8
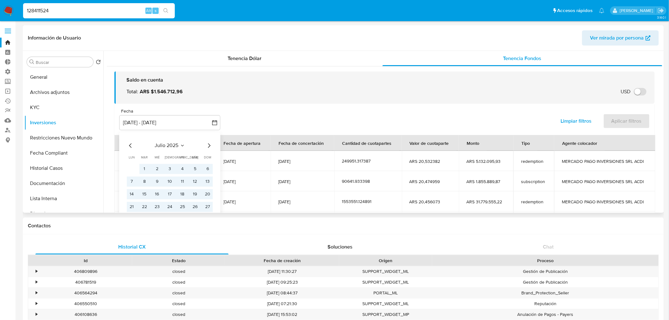
click at [209, 148] on icon "Mes siguiente" at bounding box center [209, 146] width 8 height 8
click at [181, 170] on button "1" at bounding box center [182, 169] width 10 height 10
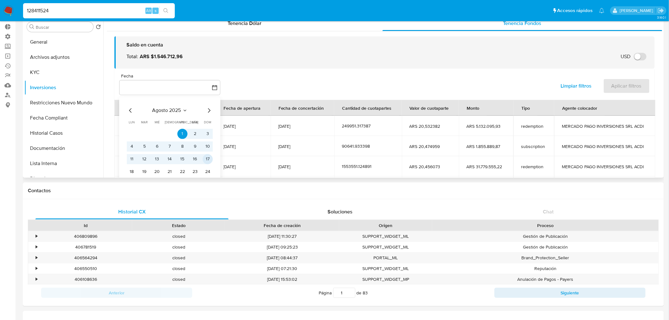
scroll to position [35, 0]
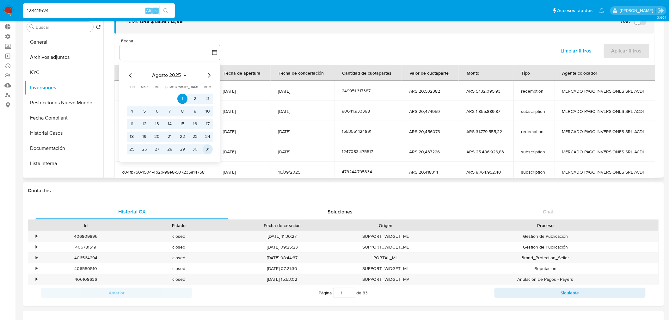
click at [209, 152] on button "31" at bounding box center [208, 149] width 10 height 10
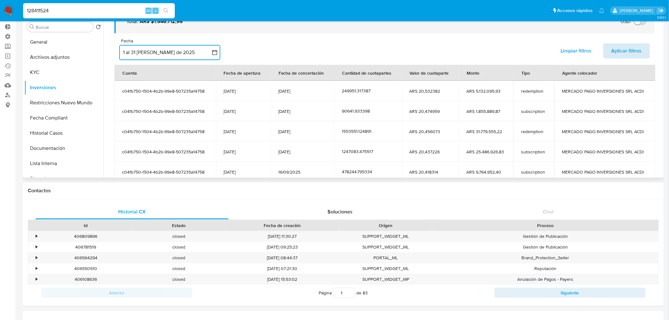
click at [615, 52] on span "Aplicar filtros" at bounding box center [626, 51] width 30 height 14
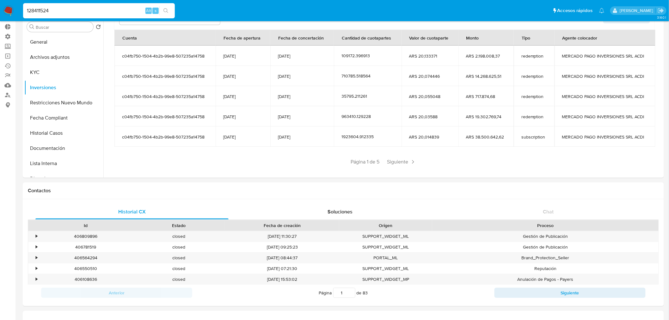
drag, startPoint x: 105, startPoint y: 9, endPoint x: -50, endPoint y: 14, distance: 155.3
paste input "524621420"
type input "524621420"
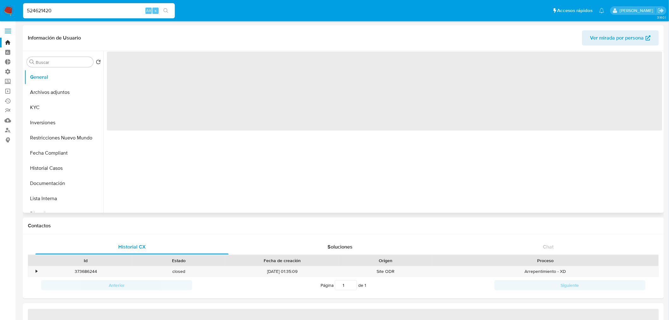
select select "10"
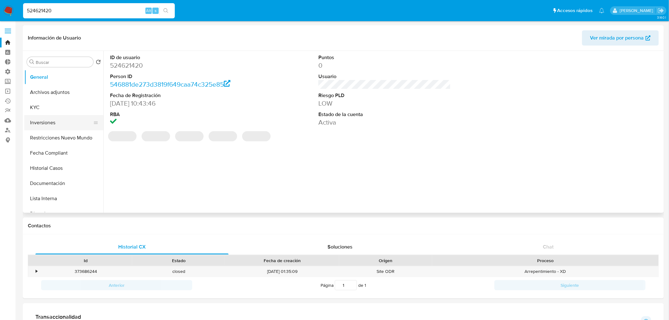
click at [42, 122] on button "Inversiones" at bounding box center [61, 122] width 74 height 15
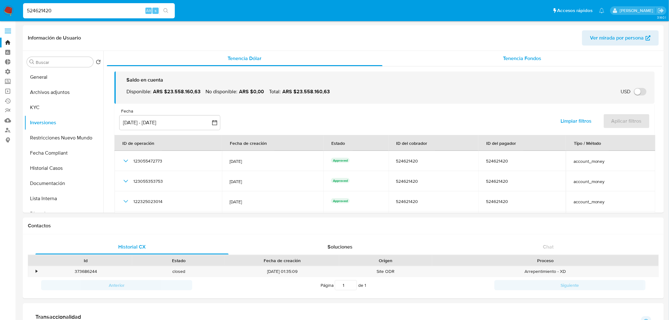
click at [549, 61] on div "Tenencia Fondos" at bounding box center [522, 58] width 280 height 15
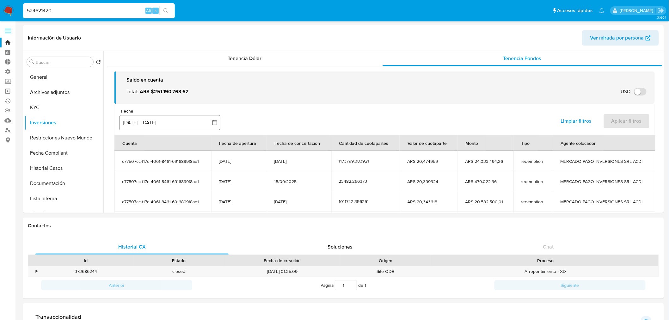
click at [173, 121] on button "[DATE] - [DATE]" at bounding box center [169, 122] width 101 height 15
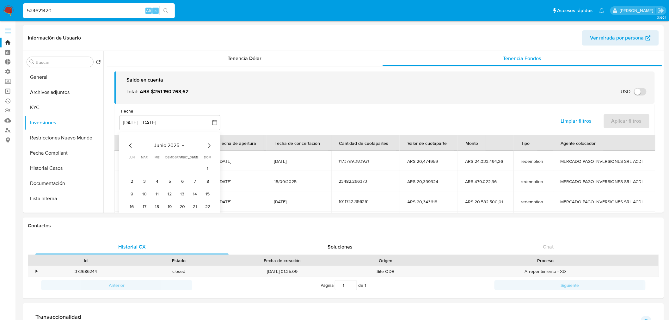
click at [207, 146] on icon "Mes siguiente" at bounding box center [209, 146] width 8 height 8
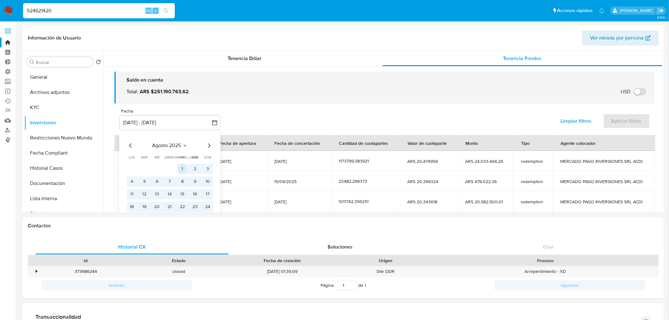
click at [181, 169] on button "1" at bounding box center [182, 169] width 10 height 10
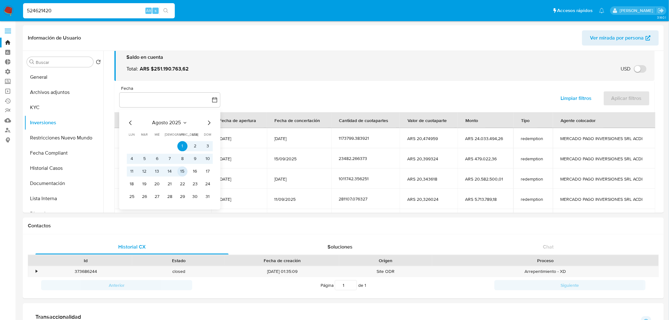
scroll to position [35, 0]
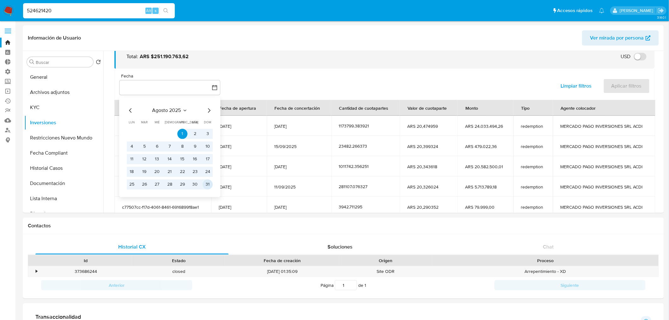
click at [205, 184] on button "31" at bounding box center [208, 184] width 10 height 10
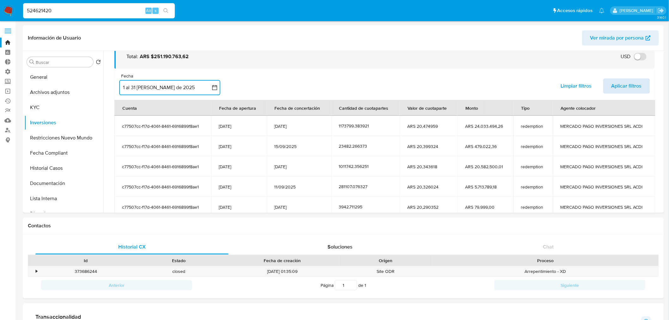
click at [619, 90] on span "Aplicar filtros" at bounding box center [626, 86] width 30 height 14
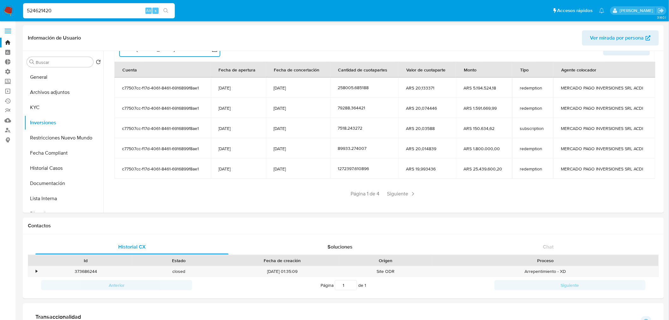
scroll to position [77, 0]
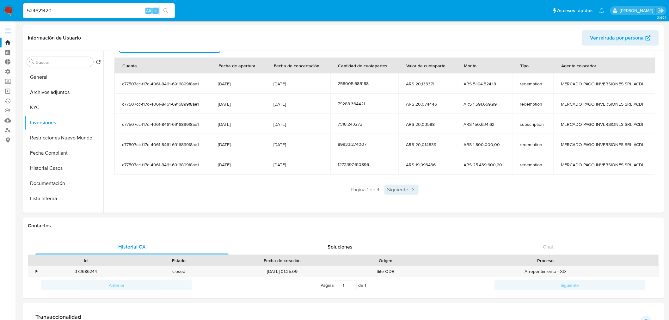
click at [406, 191] on span "Siguiente" at bounding box center [401, 190] width 34 height 10
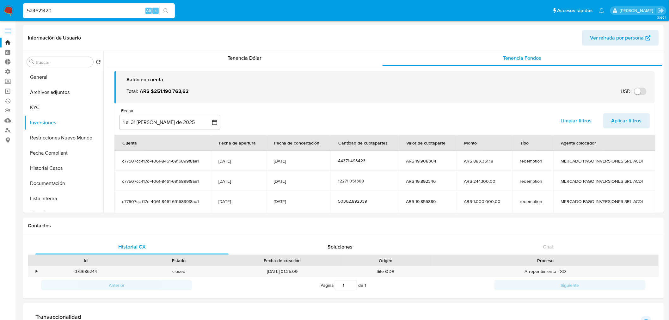
scroll to position [0, 0]
drag, startPoint x: 107, startPoint y: 13, endPoint x: 20, endPoint y: 21, distance: 87.0
paste input "407597356"
type input "407597356"
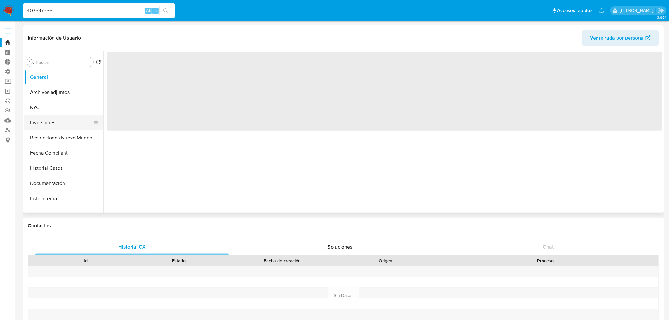
select select "10"
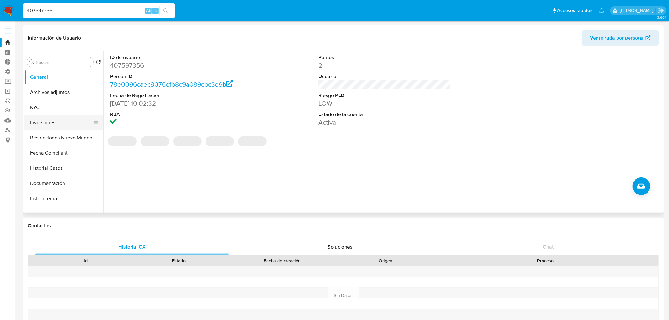
click at [59, 127] on button "Inversiones" at bounding box center [61, 122] width 74 height 15
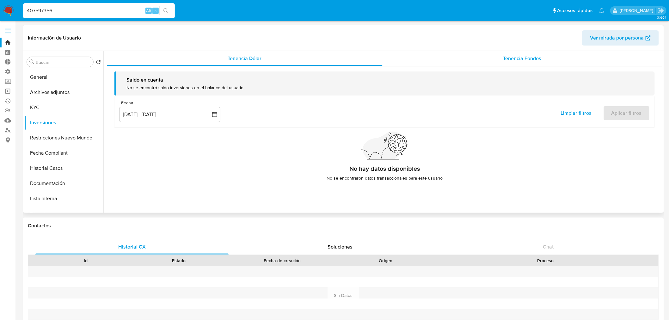
click at [573, 55] on div "Tenencia Fondos" at bounding box center [522, 58] width 280 height 15
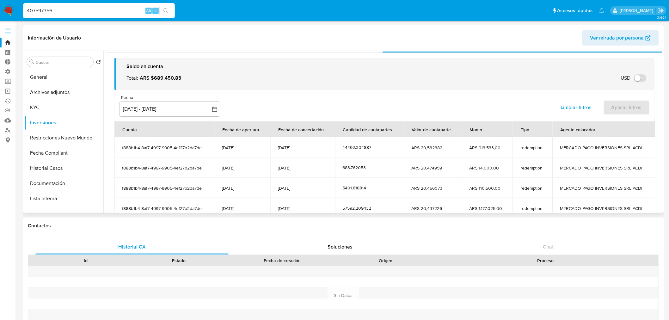
scroll to position [35, 0]
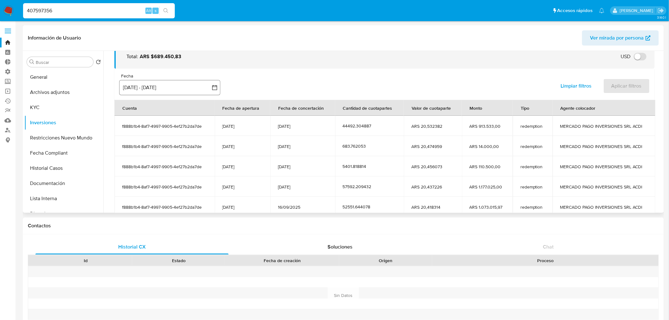
click at [168, 87] on button "[DATE] - [DATE]" at bounding box center [169, 87] width 101 height 15
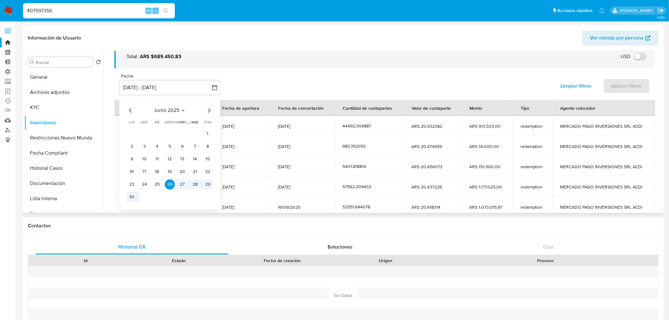
click at [210, 110] on icon "Mes siguiente" at bounding box center [209, 111] width 8 height 8
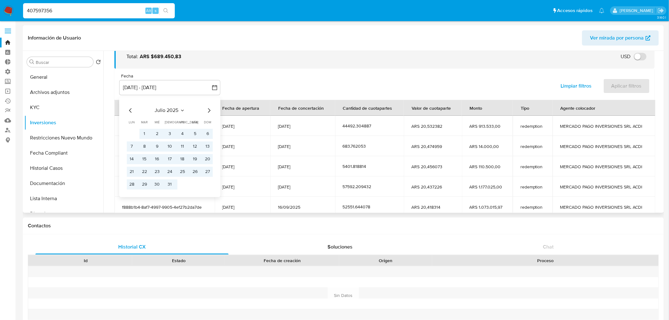
click at [210, 110] on icon "Mes siguiente" at bounding box center [209, 111] width 8 height 8
click at [181, 134] on button "1" at bounding box center [182, 134] width 10 height 10
click at [204, 185] on button "31" at bounding box center [208, 184] width 10 height 10
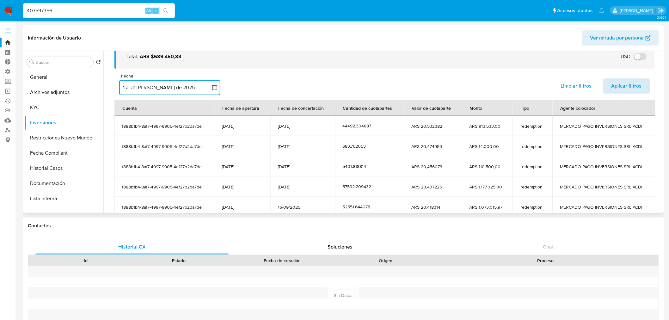
click at [621, 86] on span "Aplicar filtros" at bounding box center [626, 86] width 30 height 14
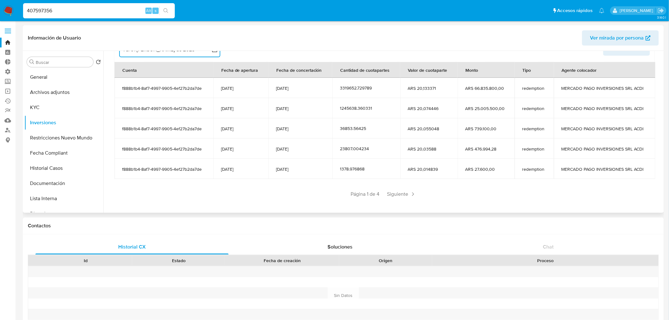
scroll to position [77, 0]
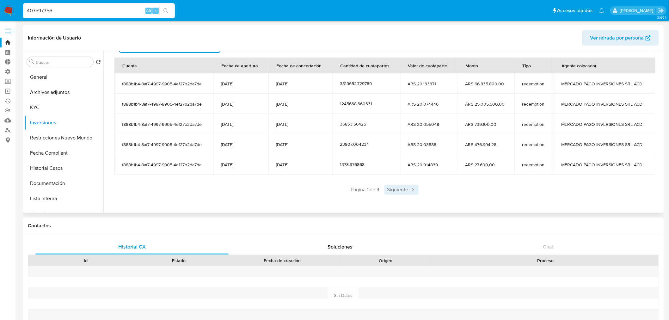
click at [396, 190] on span "Siguiente" at bounding box center [401, 190] width 34 height 10
click at [398, 193] on div "Anterior Página 2 de 4 Siguiente" at bounding box center [384, 190] width 540 height 10
click at [432, 193] on span "Siguiente" at bounding box center [420, 190] width 34 height 10
click at [425, 189] on span "Siguiente" at bounding box center [420, 190] width 34 height 10
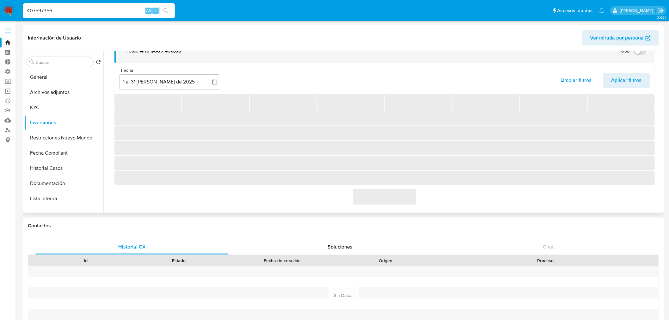
scroll to position [37, 0]
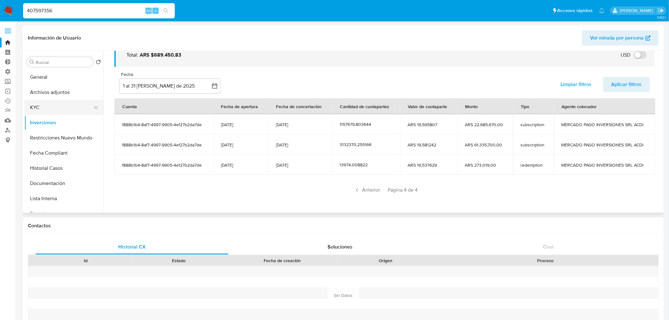
click at [42, 107] on button "KYC" at bounding box center [61, 107] width 74 height 15
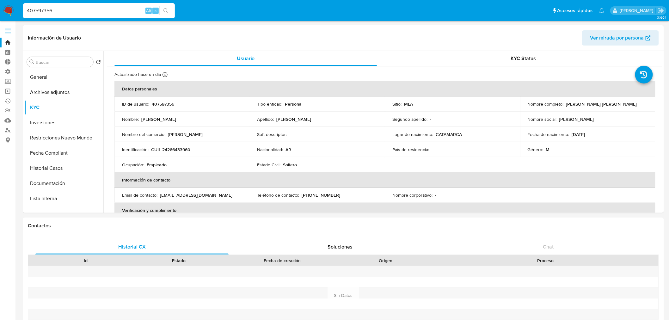
drag, startPoint x: 55, startPoint y: 124, endPoint x: 123, endPoint y: 130, distance: 68.2
click at [55, 124] on button "Inversiones" at bounding box center [63, 122] width 79 height 15
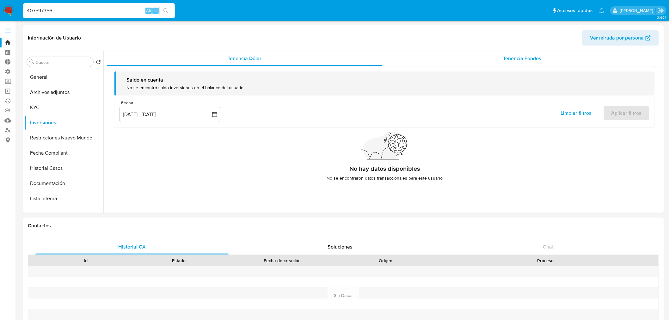
click at [526, 62] on span "Tenencia Fondos" at bounding box center [522, 58] width 38 height 7
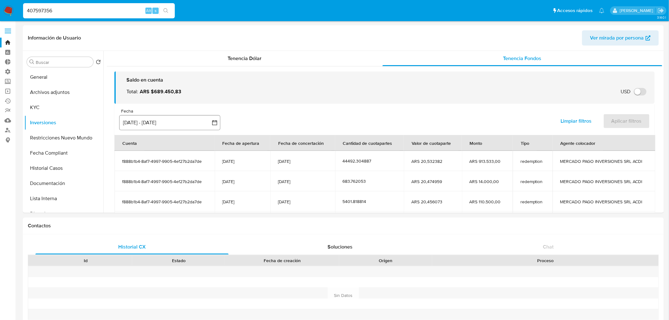
click at [165, 130] on div "Fecha inputDatePicker 26 jun 2025 - 23 sep 2025 26-06-2025:23-09-2025 Limpiar f…" at bounding box center [384, 119] width 540 height 31
drag, startPoint x: 169, startPoint y: 122, endPoint x: 176, endPoint y: 125, distance: 7.4
click at [171, 122] on button "[DATE] - [DATE]" at bounding box center [169, 122] width 101 height 15
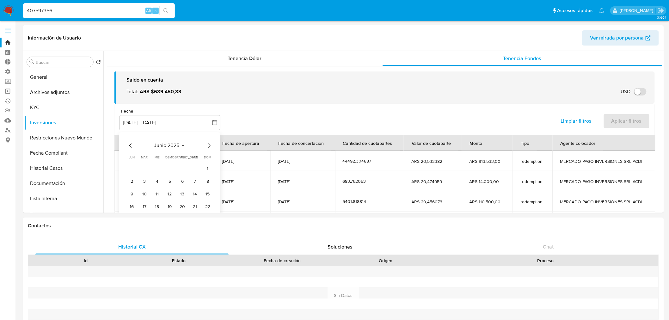
click at [207, 147] on icon "Mes siguiente" at bounding box center [209, 146] width 8 height 8
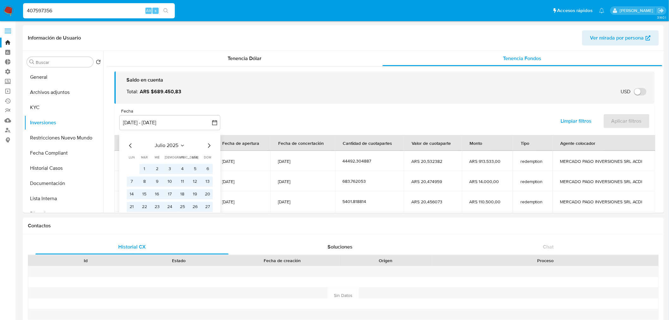
click at [207, 147] on icon "Mes siguiente" at bounding box center [209, 146] width 8 height 8
click at [182, 170] on button "1" at bounding box center [182, 169] width 10 height 10
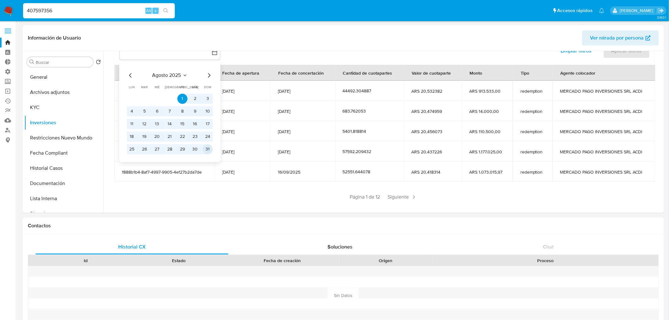
click at [207, 149] on button "31" at bounding box center [208, 149] width 10 height 10
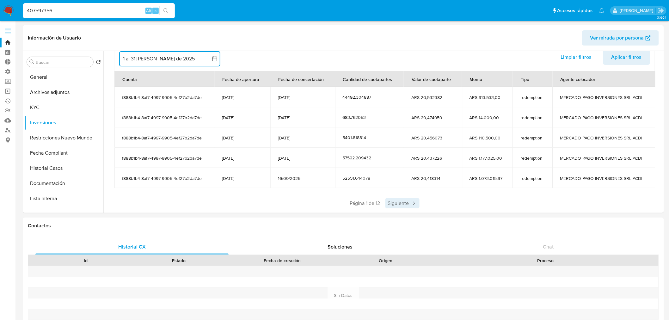
click at [406, 204] on span "Siguiente" at bounding box center [402, 203] width 34 height 10
click at [414, 204] on span "Siguiente" at bounding box center [421, 203] width 34 height 10
click at [418, 204] on span "Siguiente" at bounding box center [421, 203] width 34 height 10
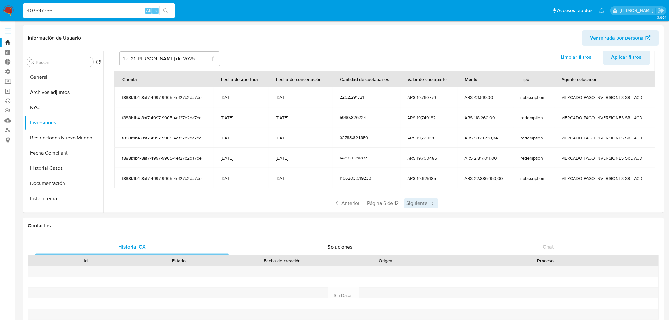
click at [419, 203] on span "Siguiente" at bounding box center [421, 203] width 34 height 10
click at [346, 204] on span "Anterior" at bounding box center [346, 203] width 31 height 10
click at [52, 166] on button "Historial Casos" at bounding box center [61, 168] width 74 height 15
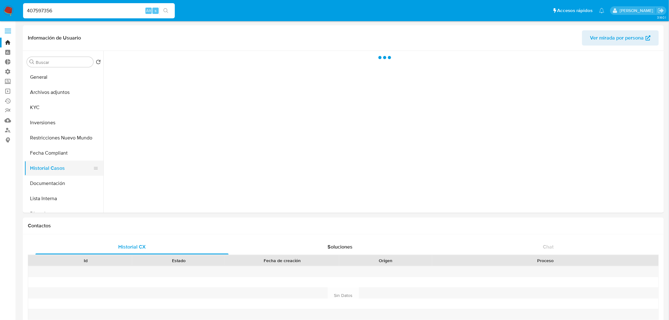
scroll to position [0, 0]
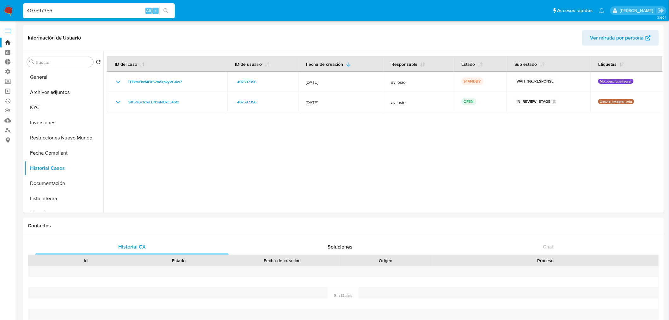
drag, startPoint x: 78, startPoint y: 7, endPoint x: -76, endPoint y: 24, distance: 155.7
paste input "57523969"
type input "57523969"
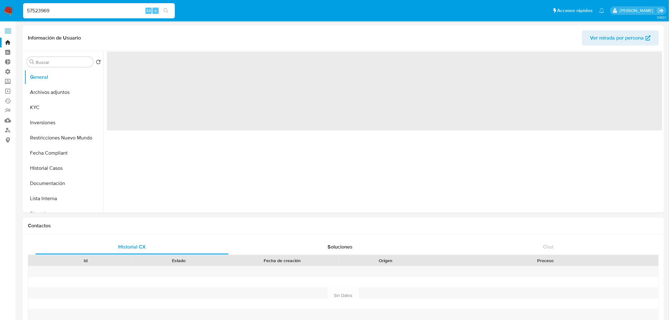
select select "10"
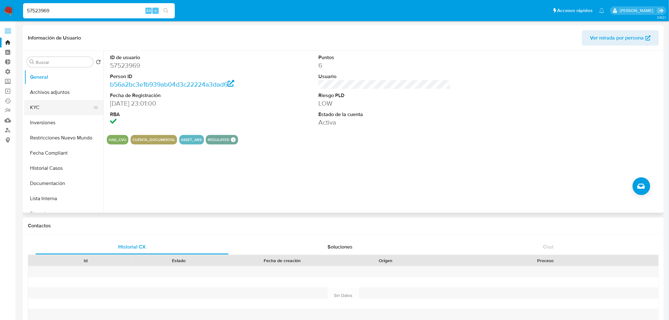
click at [60, 110] on button "KYC" at bounding box center [61, 107] width 74 height 15
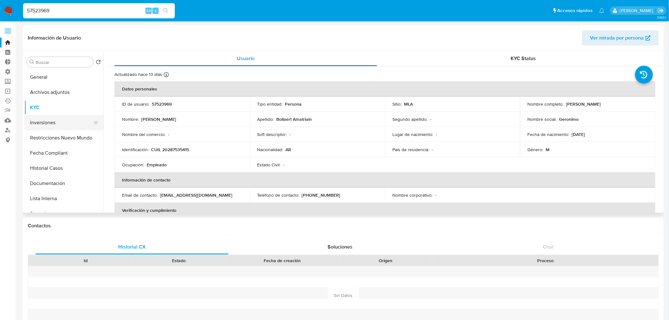
click at [58, 119] on button "Inversiones" at bounding box center [61, 122] width 74 height 15
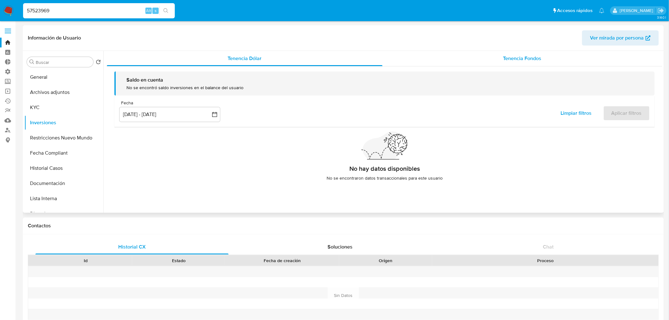
click at [516, 59] on span "Tenencia Fondos" at bounding box center [522, 58] width 38 height 7
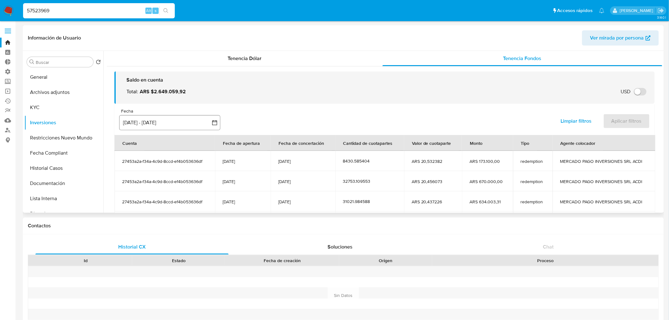
click at [139, 122] on button "[DATE] - [DATE]" at bounding box center [169, 122] width 101 height 15
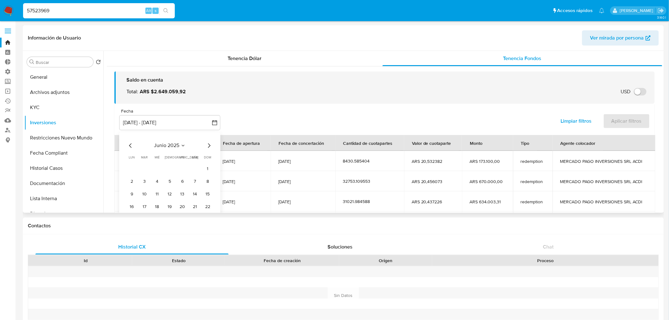
click at [207, 143] on icon "Mes siguiente" at bounding box center [209, 146] width 8 height 8
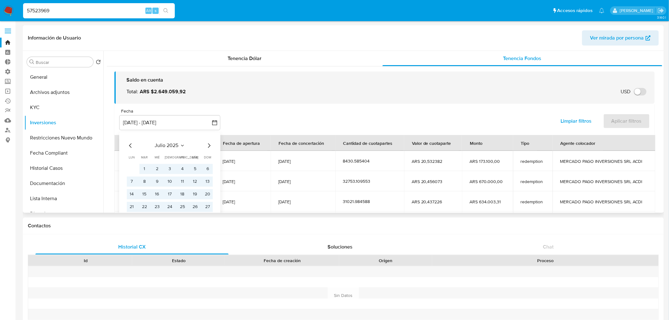
click at [207, 143] on icon "Mes siguiente" at bounding box center [209, 146] width 8 height 8
click at [179, 172] on button "1" at bounding box center [182, 169] width 10 height 10
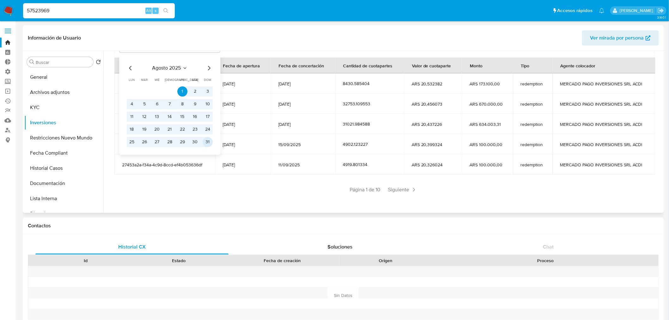
click at [209, 140] on button "31" at bounding box center [208, 142] width 10 height 10
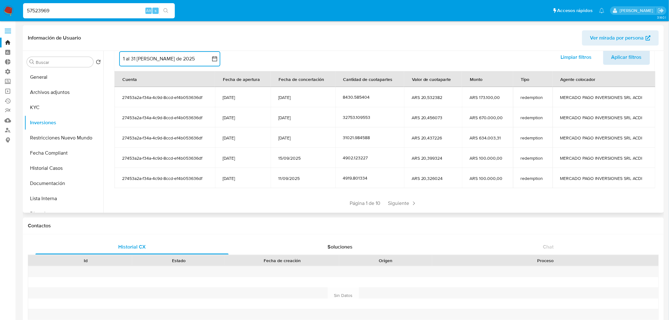
click at [605, 60] on button "Aplicar filtros" at bounding box center [626, 57] width 47 height 15
click at [401, 205] on span "Siguiente" at bounding box center [401, 203] width 34 height 10
click at [411, 201] on span "Siguiente" at bounding box center [420, 203] width 34 height 10
click at [413, 201] on span "Siguiente" at bounding box center [420, 203] width 34 height 10
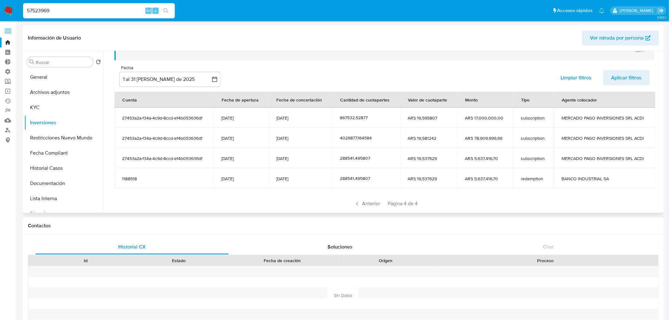
scroll to position [57, 0]
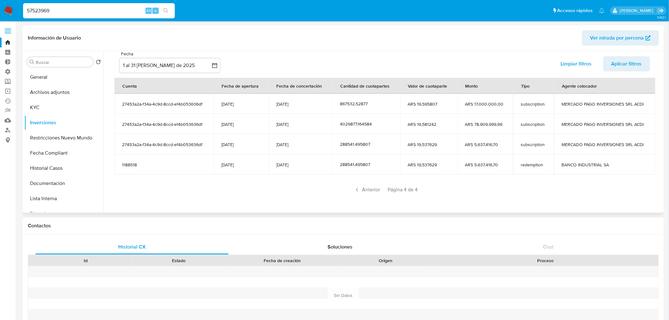
drag, startPoint x: 518, startPoint y: 123, endPoint x: 526, endPoint y: 128, distance: 9.6
click at [526, 128] on td "subscription" at bounding box center [533, 124] width 41 height 20
click at [361, 192] on span "Anterior" at bounding box center [366, 190] width 31 height 10
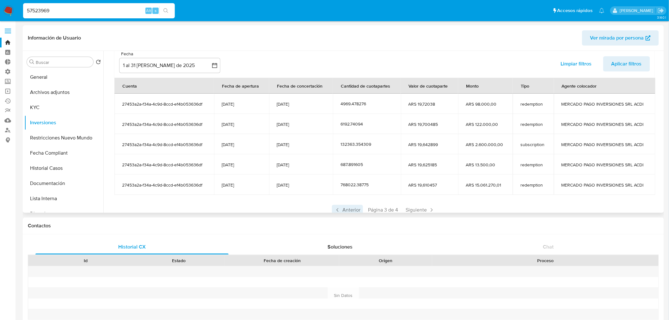
click at [343, 212] on span "Anterior" at bounding box center [347, 210] width 31 height 10
click at [344, 209] on span "Anterior" at bounding box center [347, 210] width 31 height 10
click at [52, 167] on button "Historial Casos" at bounding box center [61, 168] width 74 height 15
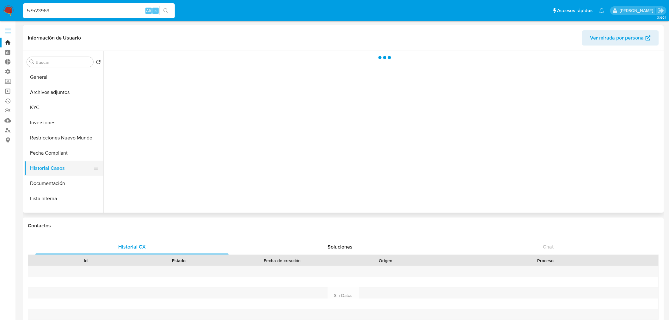
scroll to position [0, 0]
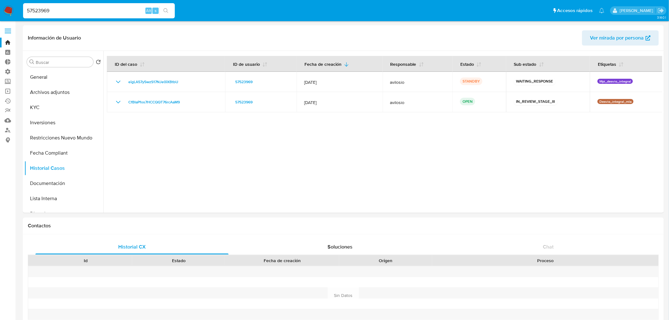
drag, startPoint x: 66, startPoint y: 12, endPoint x: -2, endPoint y: 22, distance: 69.0
paste input "725085400"
type input "725085400"
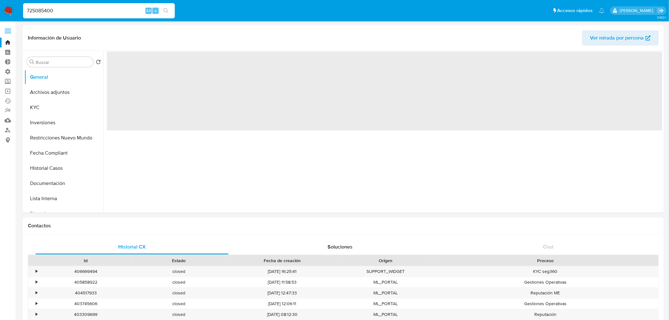
select select "10"
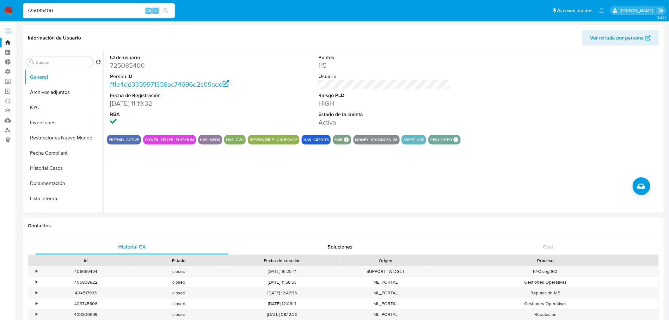
drag, startPoint x: 77, startPoint y: 10, endPoint x: -18, endPoint y: 20, distance: 95.7
paste input "xdIoXli1v7894nsiKRAX0ZjR"
type input "xdIoXli1v7894nsiKRAX0ZjR"
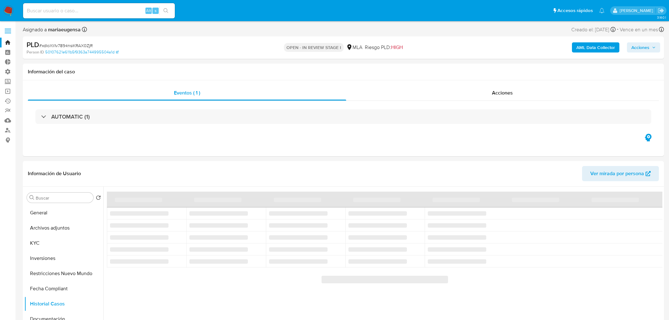
select select "10"
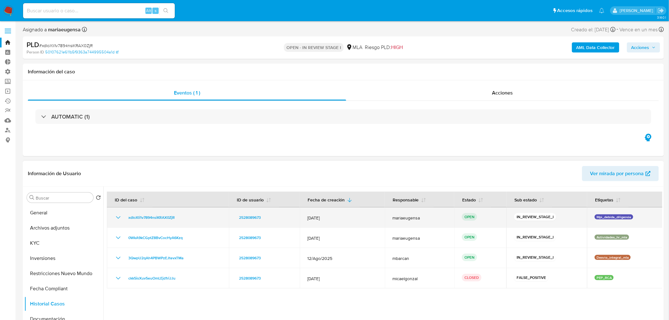
click at [118, 217] on icon "Mostrar/Ocultar" at bounding box center [118, 218] width 8 height 8
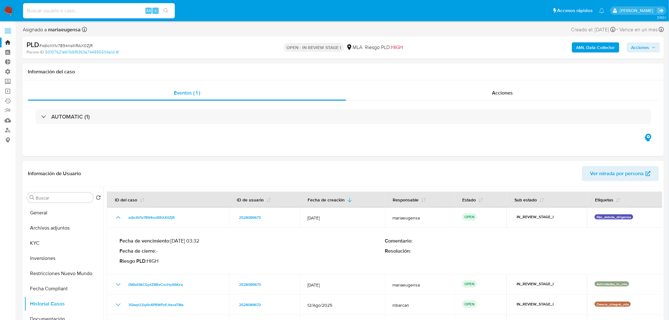
click at [70, 13] on input at bounding box center [99, 11] width 152 height 8
paste input "725085400"
type input "725085400"
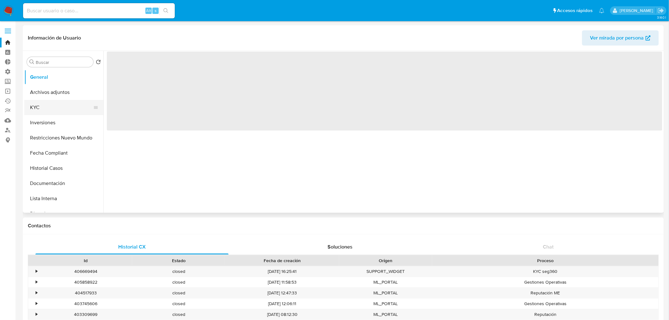
select select "10"
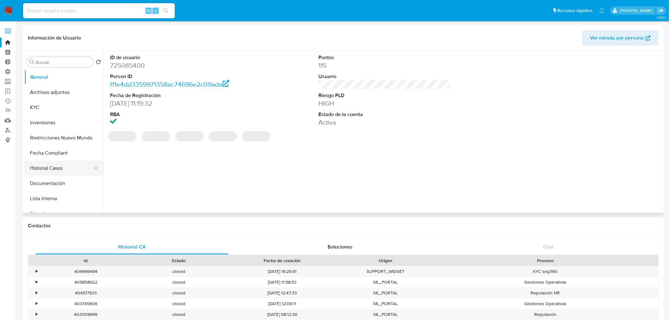
click at [54, 170] on button "Historial Casos" at bounding box center [61, 168] width 74 height 15
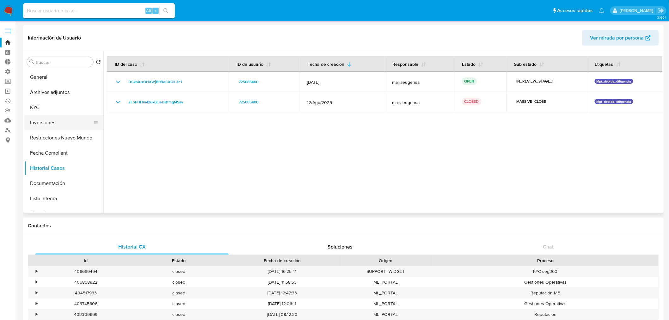
click at [55, 121] on button "Inversiones" at bounding box center [61, 122] width 74 height 15
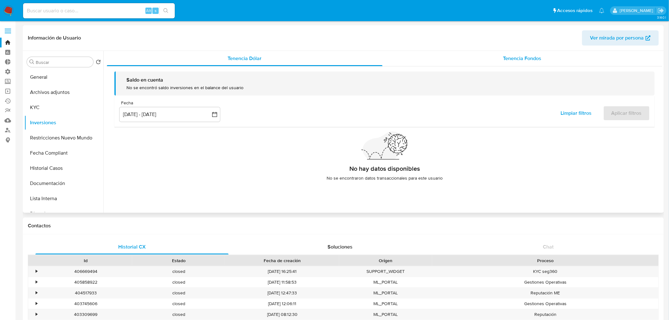
click at [556, 54] on div "Tenencia Fondos" at bounding box center [522, 58] width 280 height 15
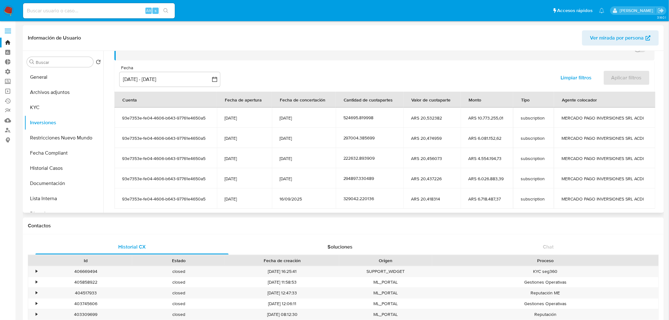
scroll to position [7, 0]
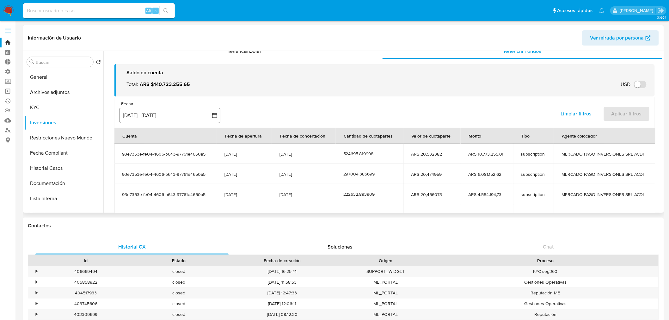
click at [142, 116] on button "[DATE] - [DATE]" at bounding box center [169, 115] width 101 height 15
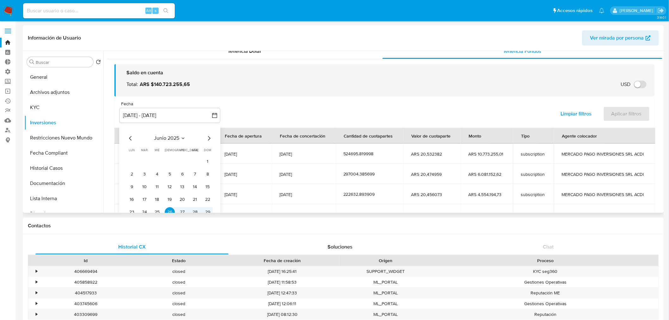
drag, startPoint x: 204, startPoint y: 138, endPoint x: 209, endPoint y: 138, distance: 5.7
click at [204, 138] on div "junio 2025" at bounding box center [170, 138] width 86 height 8
click at [210, 138] on icon "Mes siguiente" at bounding box center [209, 138] width 8 height 8
click at [210, 138] on icon "Mes siguiente" at bounding box center [209, 138] width 3 height 4
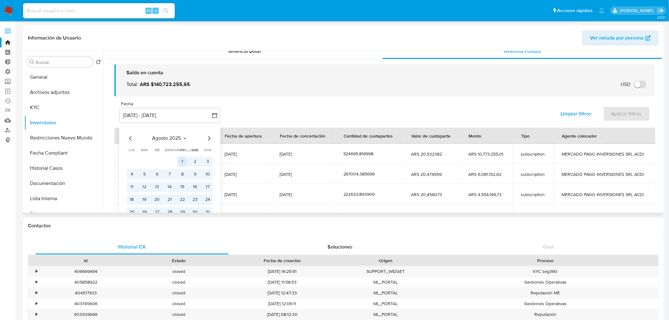
click at [182, 165] on button "1" at bounding box center [182, 161] width 10 height 10
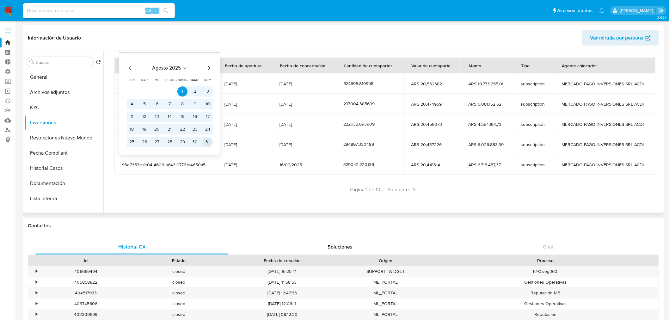
click at [210, 143] on button "31" at bounding box center [208, 142] width 10 height 10
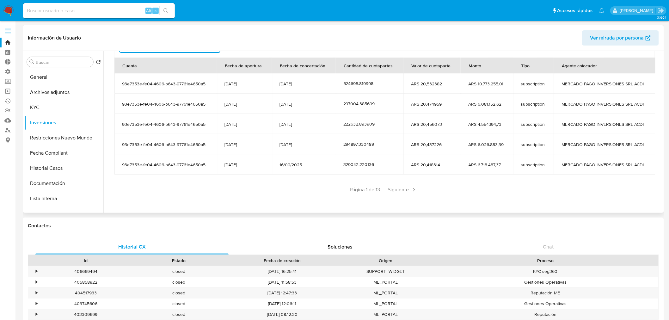
scroll to position [64, 0]
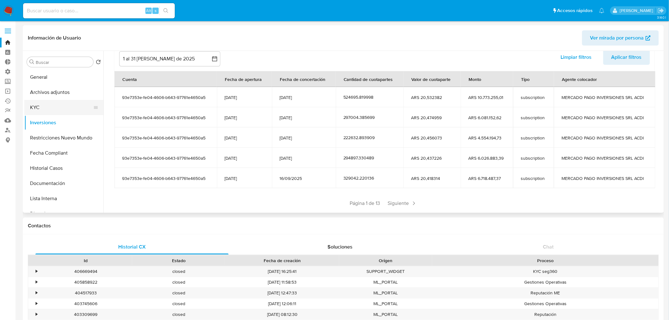
click at [54, 104] on button "KYC" at bounding box center [61, 107] width 74 height 15
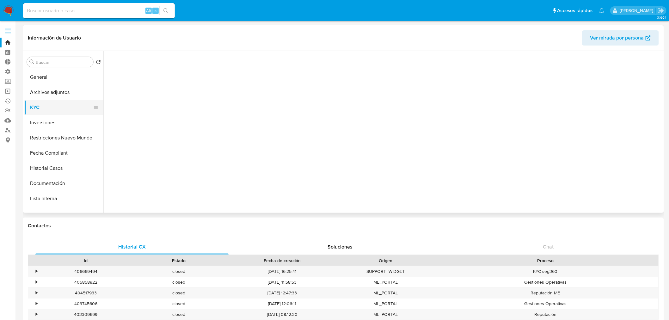
scroll to position [0, 0]
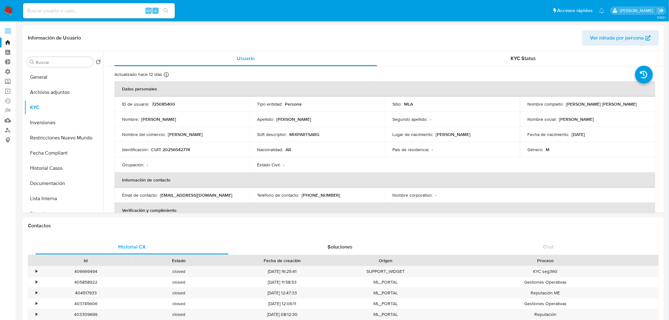
drag, startPoint x: 59, startPoint y: 123, endPoint x: 203, endPoint y: 122, distance: 143.5
click at [61, 123] on button "Inversiones" at bounding box center [63, 122] width 79 height 15
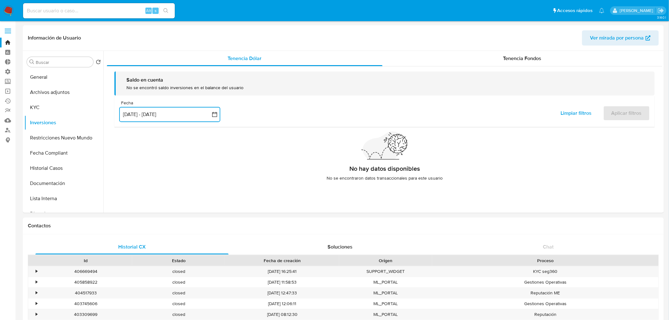
click at [182, 107] on button "[DATE] - [DATE]" at bounding box center [169, 114] width 101 height 15
click at [210, 139] on icon "Mes siguiente" at bounding box center [209, 138] width 8 height 8
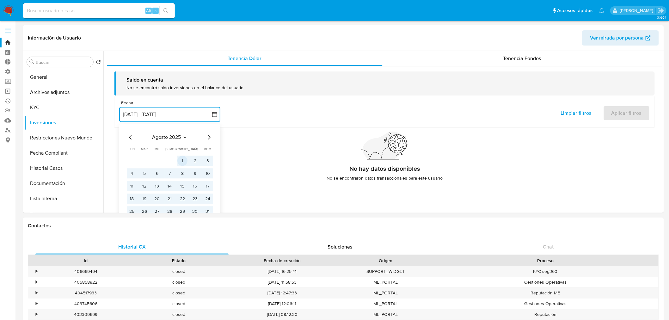
click at [182, 157] on button "1" at bounding box center [182, 161] width 10 height 10
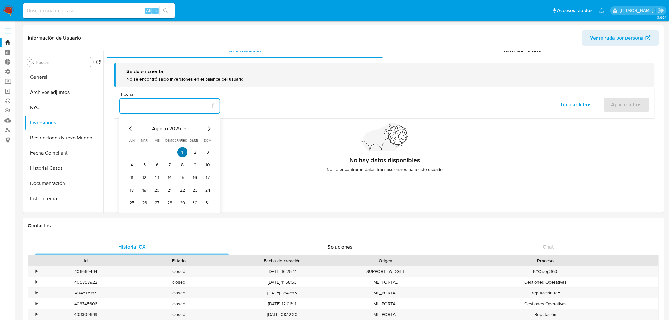
scroll to position [11, 0]
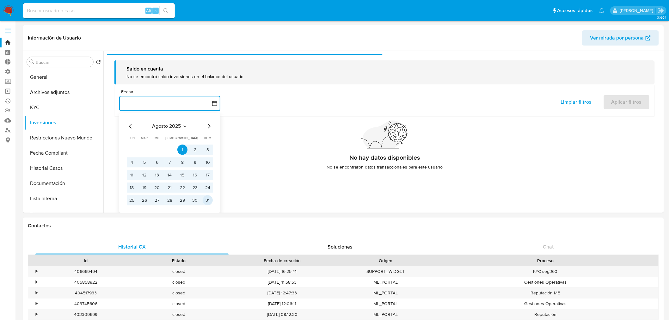
click at [208, 199] on button "31" at bounding box center [208, 200] width 10 height 10
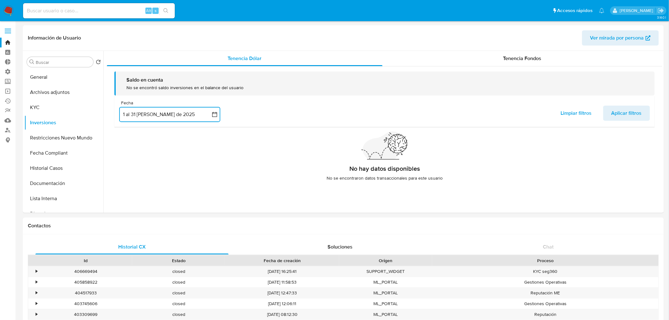
scroll to position [0, 0]
click at [625, 114] on span "Aplicar filtros" at bounding box center [626, 113] width 30 height 14
click at [524, 55] on span "Tenencia Fondos" at bounding box center [522, 58] width 38 height 7
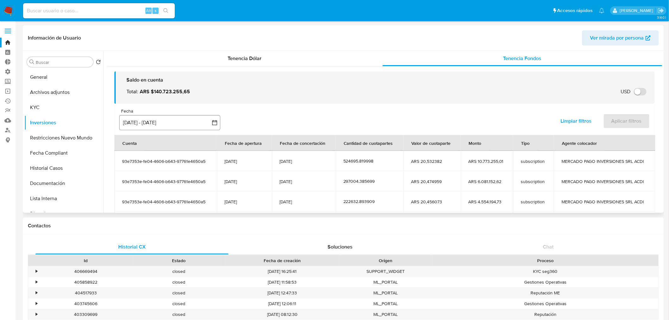
drag, startPoint x: 140, startPoint y: 130, endPoint x: 143, endPoint y: 128, distance: 3.7
click at [141, 129] on div "Fecha inputDatePicker 26 jun 2025 - 23 sep 2025 26-06-2025:23-09-2025 Limpiar f…" at bounding box center [384, 119] width 540 height 31
click at [150, 127] on button "[DATE] - [DATE]" at bounding box center [169, 122] width 101 height 15
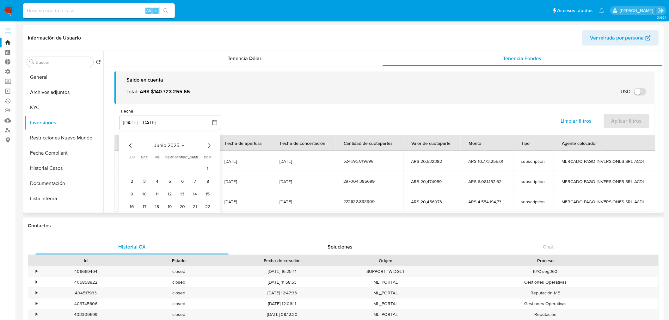
click at [206, 146] on icon "Mes siguiente" at bounding box center [209, 146] width 8 height 8
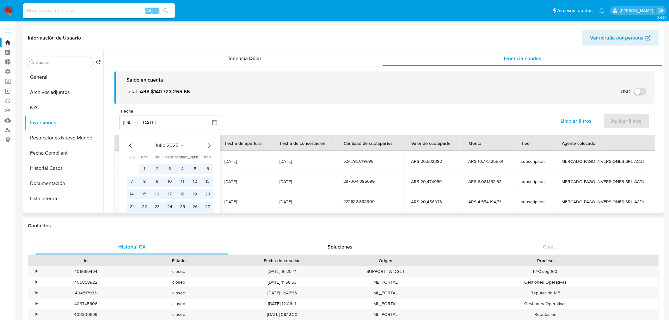
click at [206, 146] on icon "Mes siguiente" at bounding box center [209, 146] width 8 height 8
click at [181, 168] on button "1" at bounding box center [182, 169] width 10 height 10
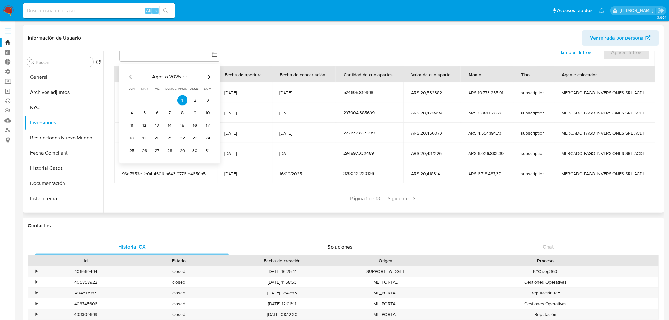
scroll to position [70, 0]
click at [208, 154] on div "agosto 2025 agosto 2025 lun lunes mar martes mié miércoles jue jueves vie viern…" at bounding box center [169, 112] width 101 height 100
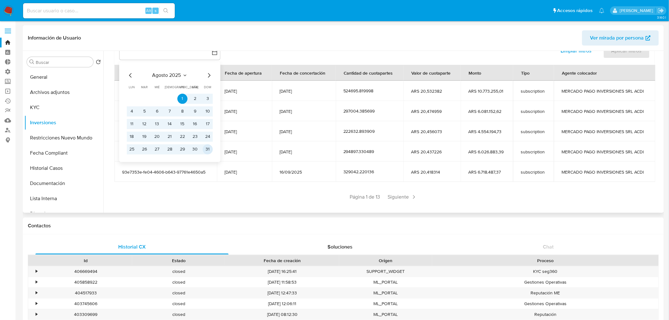
click at [210, 151] on button "31" at bounding box center [208, 149] width 10 height 10
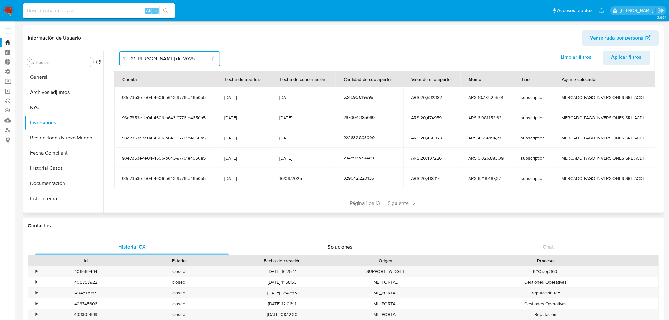
click at [624, 58] on span "Aplicar filtros" at bounding box center [626, 57] width 30 height 14
click at [399, 204] on span "Siguiente" at bounding box center [401, 203] width 34 height 10
click at [399, 204] on div "Anterior Página 2 de 5 Siguiente" at bounding box center [384, 203] width 540 height 10
click at [422, 198] on span "Siguiente" at bounding box center [420, 203] width 34 height 10
click at [421, 202] on span "Siguiente" at bounding box center [420, 203] width 34 height 10
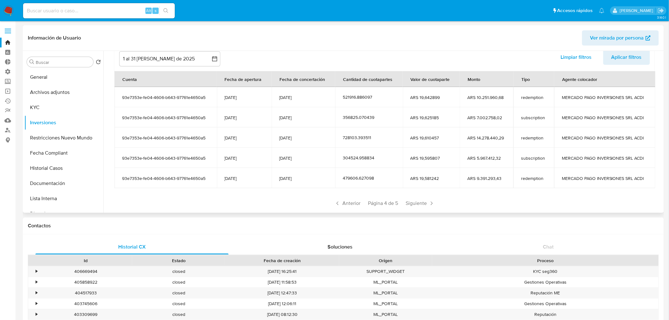
click at [421, 202] on span "Siguiente" at bounding box center [420, 203] width 34 height 10
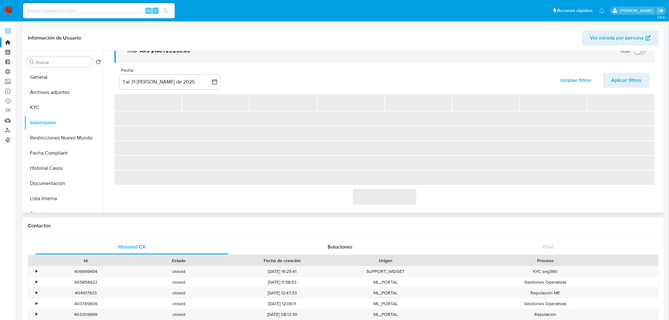
scroll to position [37, 0]
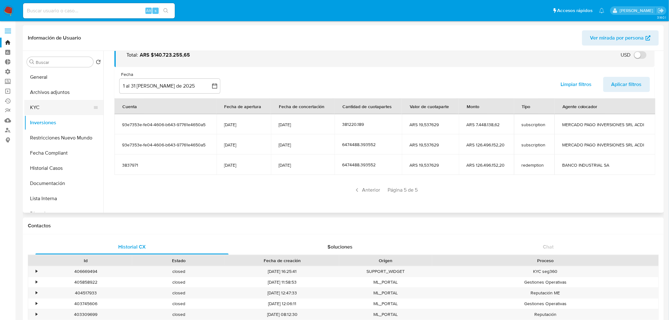
click at [52, 106] on button "KYC" at bounding box center [61, 107] width 74 height 15
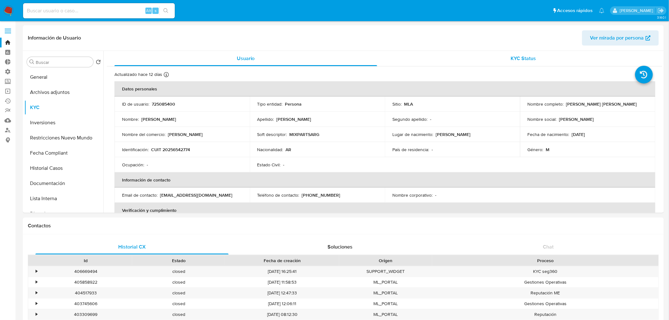
click at [550, 60] on div "KYC Status" at bounding box center [523, 58] width 263 height 15
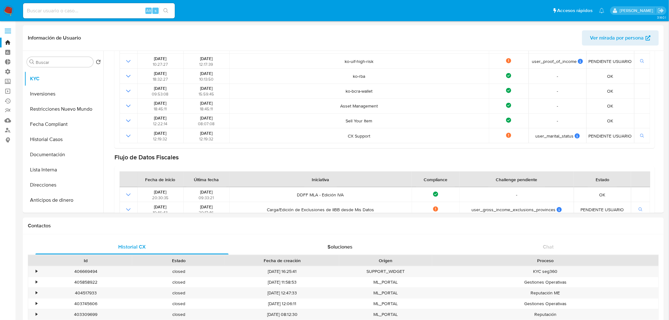
scroll to position [12, 0]
click at [63, 142] on button "Fecha Compliant" at bounding box center [61, 141] width 74 height 15
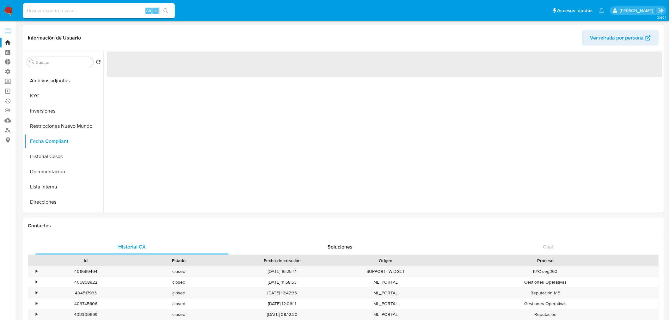
scroll to position [0, 0]
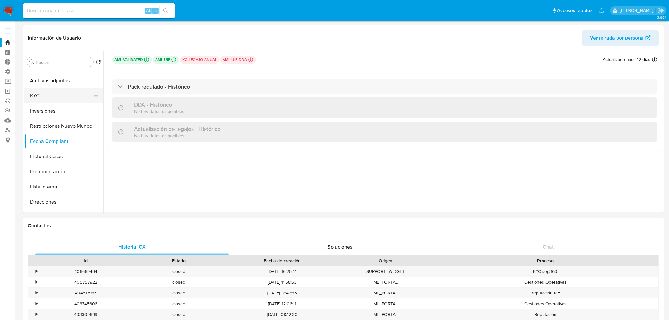
click at [61, 95] on button "KYC" at bounding box center [61, 95] width 74 height 15
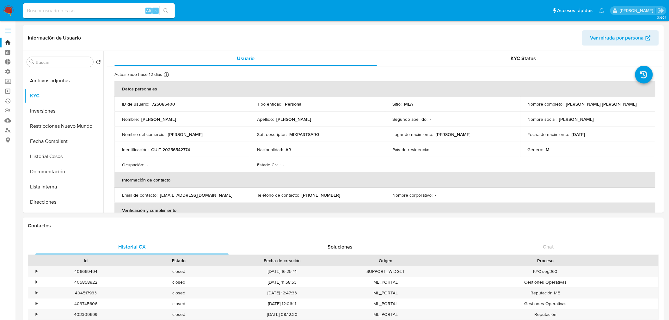
click at [54, 15] on div "Alt s" at bounding box center [99, 10] width 152 height 15
click at [55, 14] on input at bounding box center [99, 11] width 152 height 8
paste input "2528089673"
type input "2528089673"
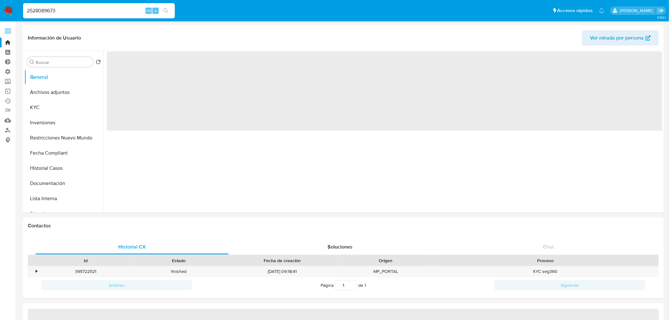
select select "10"
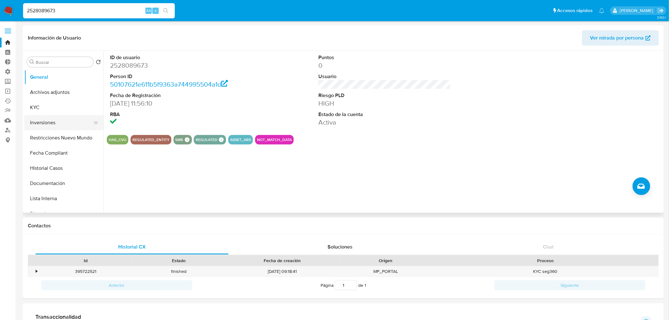
click at [58, 124] on button "Inversiones" at bounding box center [61, 122] width 74 height 15
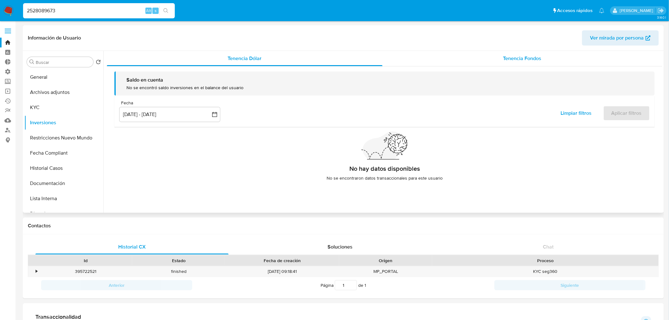
click at [501, 62] on div "Tenencia Fondos" at bounding box center [522, 58] width 280 height 15
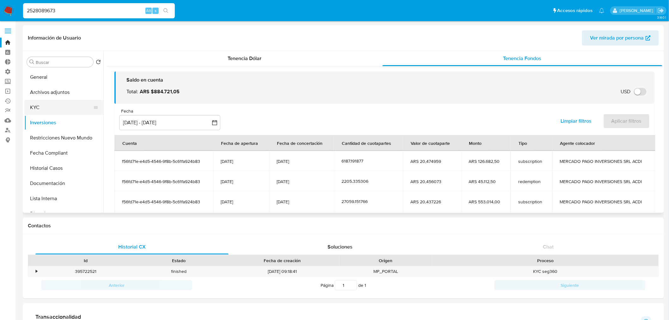
click at [64, 108] on button "KYC" at bounding box center [61, 107] width 74 height 15
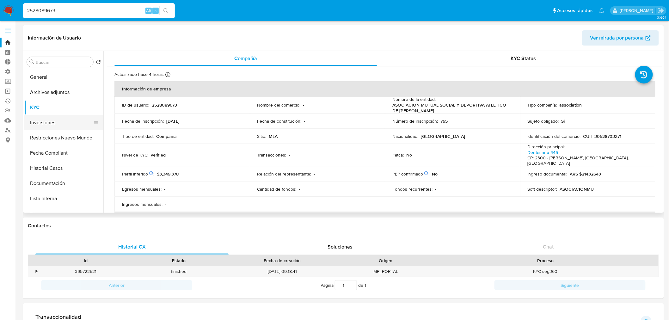
click at [60, 124] on button "Inversiones" at bounding box center [61, 122] width 74 height 15
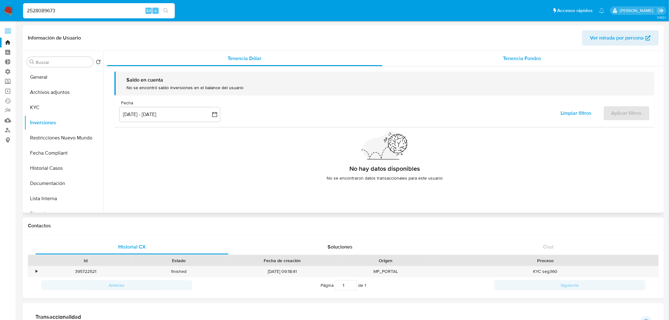
click at [520, 58] on span "Tenencia Fondos" at bounding box center [522, 58] width 38 height 7
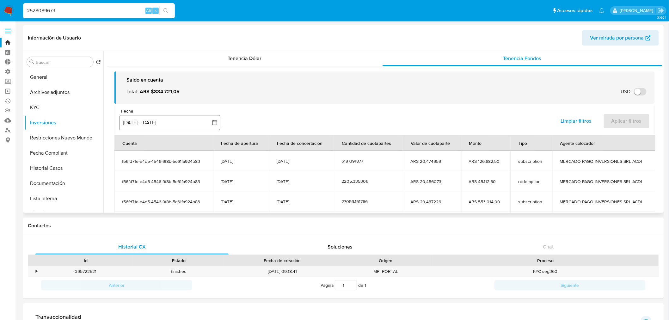
click at [176, 123] on button "[DATE] - [DATE]" at bounding box center [169, 122] width 101 height 15
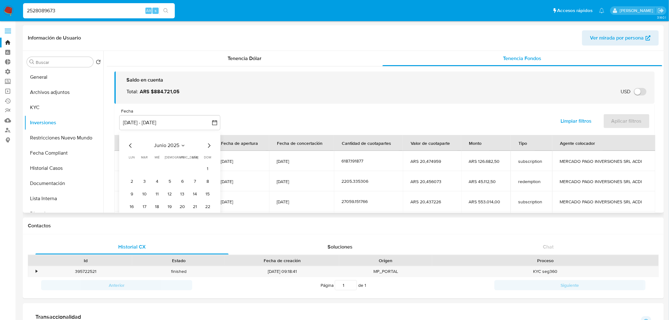
click at [210, 148] on icon "Mes siguiente" at bounding box center [209, 146] width 8 height 8
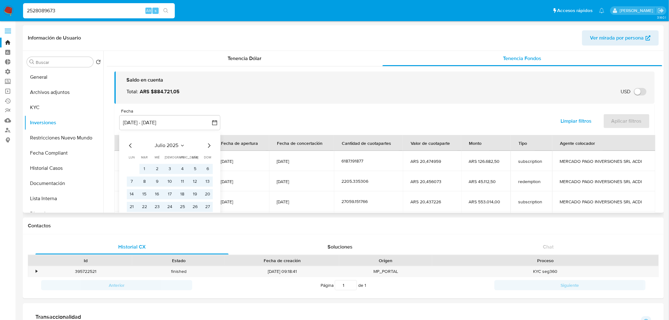
click at [209, 148] on icon "Mes siguiente" at bounding box center [209, 146] width 8 height 8
click at [181, 168] on button "1" at bounding box center [182, 169] width 10 height 10
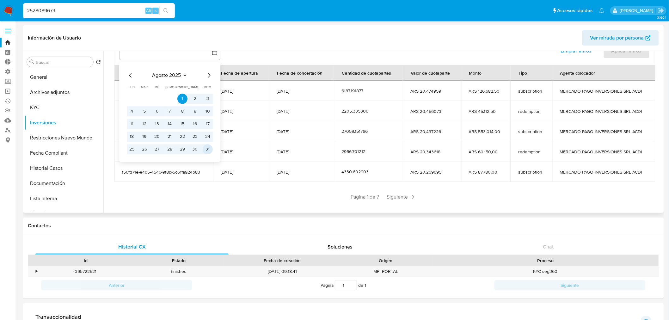
click at [211, 152] on button "31" at bounding box center [208, 149] width 10 height 10
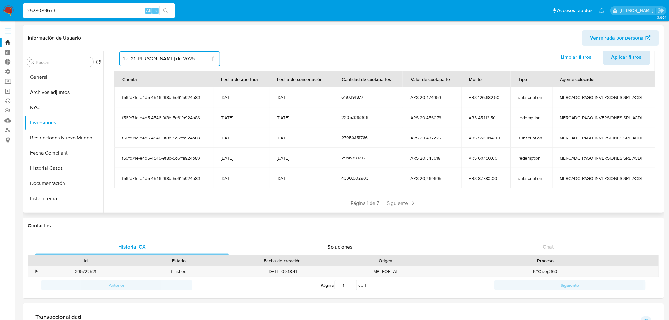
click at [630, 59] on span "Aplicar filtros" at bounding box center [626, 57] width 30 height 14
click at [403, 204] on span "Siguiente" at bounding box center [401, 203] width 34 height 10
click at [416, 203] on span "Siguiente" at bounding box center [420, 203] width 34 height 10
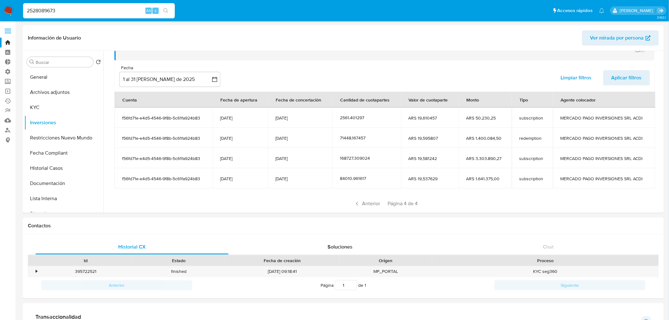
scroll to position [57, 0]
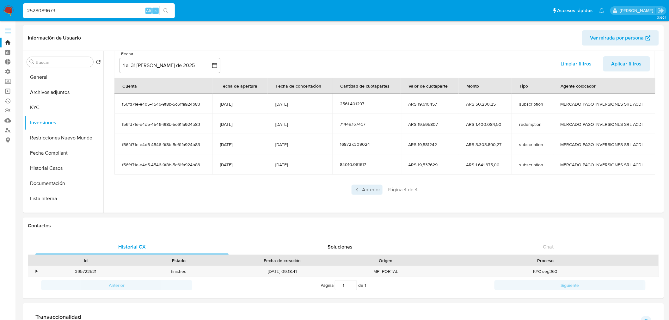
click at [362, 193] on span "Anterior" at bounding box center [366, 190] width 31 height 10
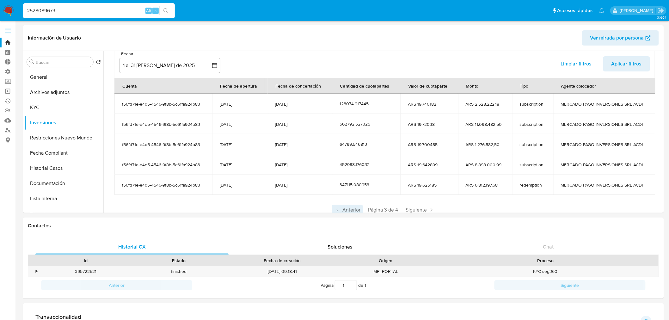
click at [344, 210] on span "Anterior" at bounding box center [347, 210] width 31 height 10
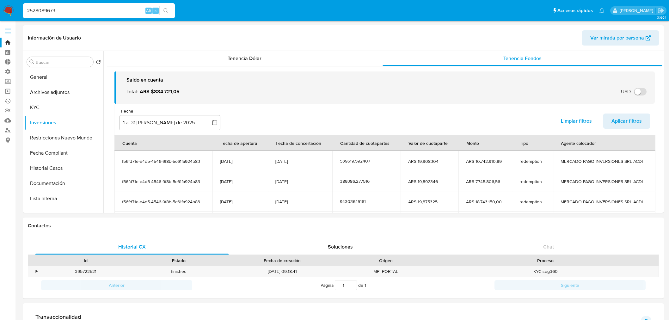
select select "10"
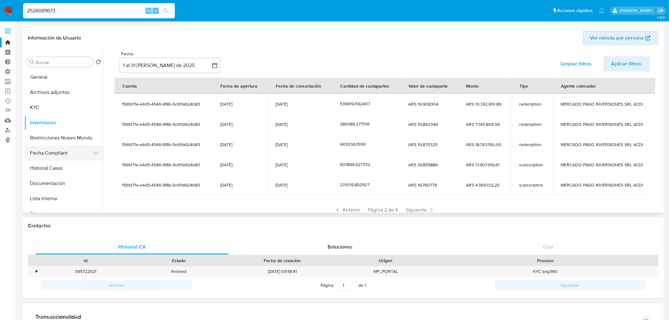
click at [58, 156] on button "Fecha Compliant" at bounding box center [61, 152] width 74 height 15
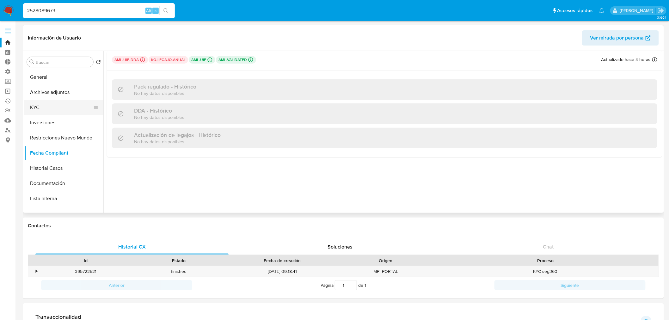
click at [51, 106] on button "KYC" at bounding box center [61, 107] width 74 height 15
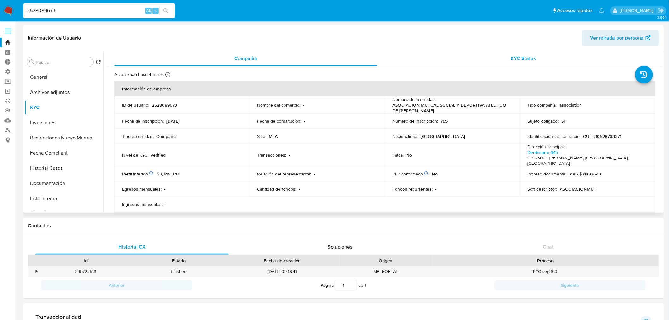
click at [522, 57] on span "KYC Status" at bounding box center [523, 58] width 25 height 7
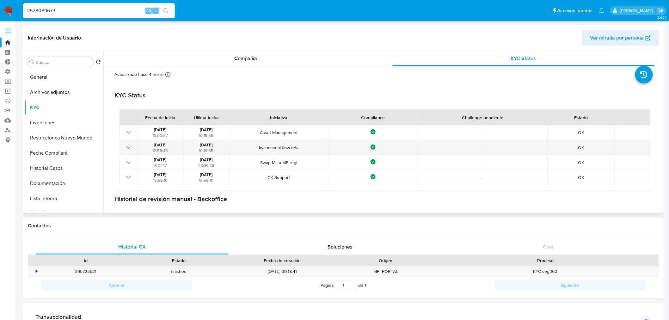
click at [125, 150] on icon "Mostrar operación" at bounding box center [129, 148] width 8 height 8
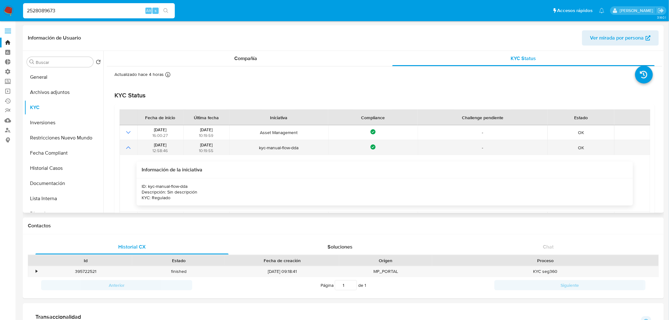
click at [128, 148] on icon "Mostrar operación" at bounding box center [129, 148] width 8 height 8
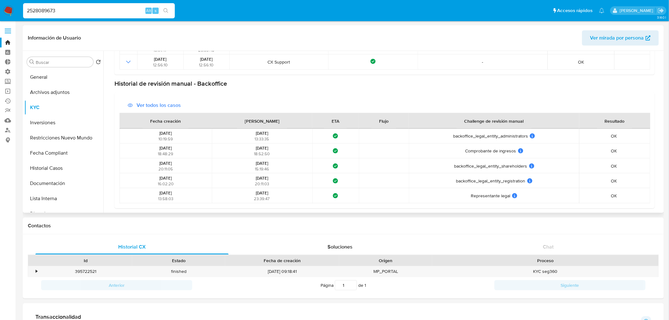
scroll to position [35, 0]
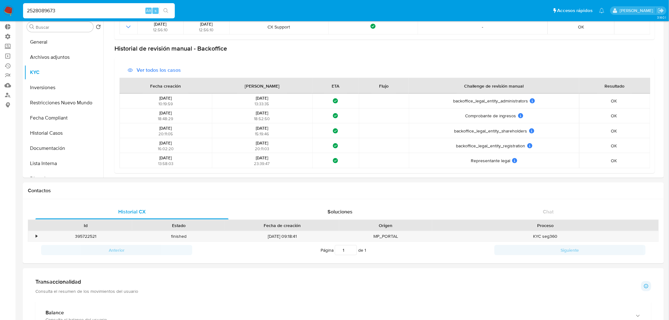
drag, startPoint x: 75, startPoint y: 13, endPoint x: -147, endPoint y: 59, distance: 226.0
paste input "824261165"
type input "824261165"
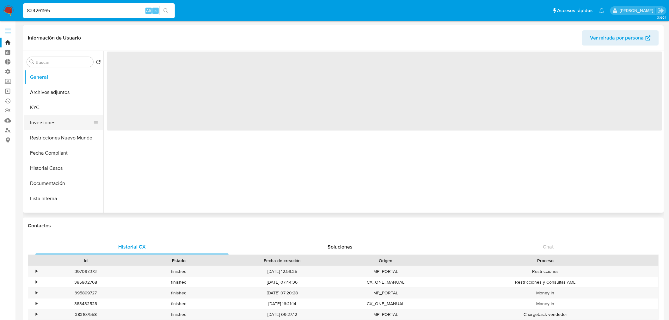
select select "10"
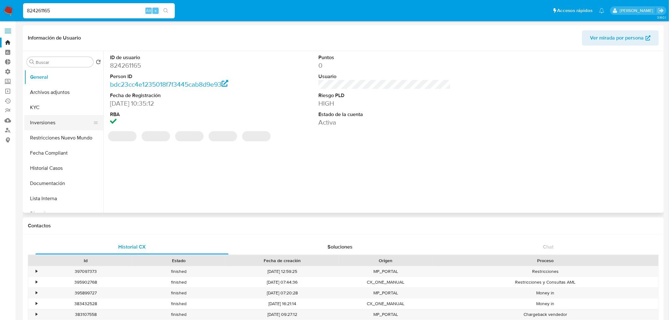
click at [54, 125] on button "Inversiones" at bounding box center [61, 122] width 74 height 15
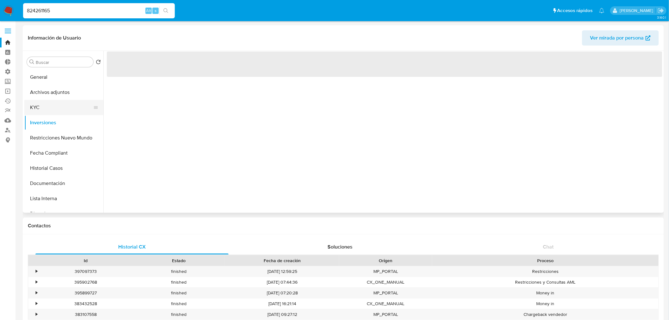
click at [55, 107] on button "KYC" at bounding box center [61, 107] width 74 height 15
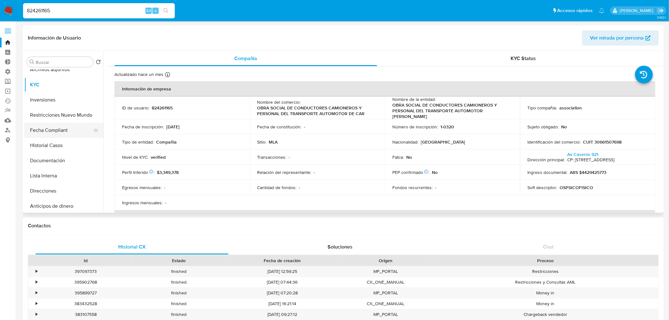
scroll to position [35, 0]
click at [54, 122] on button "Fecha Compliant" at bounding box center [61, 117] width 74 height 15
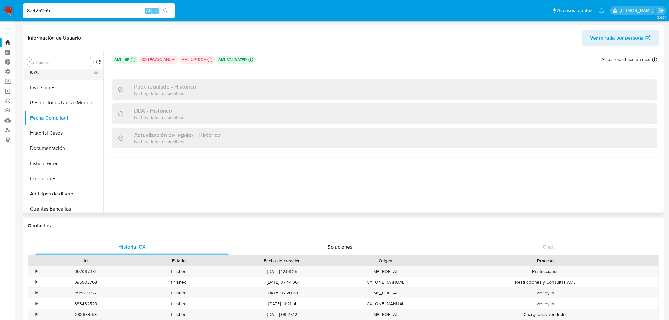
click at [54, 77] on button "KYC" at bounding box center [61, 72] width 74 height 15
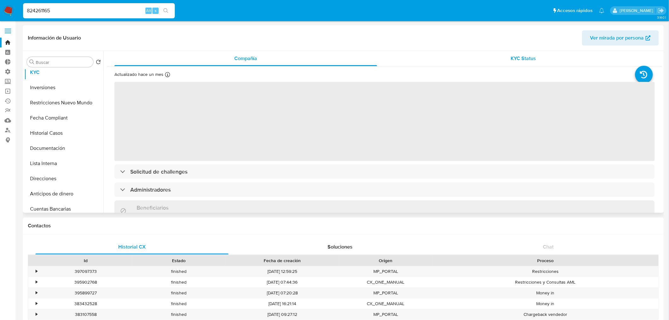
click at [541, 63] on div "KYC Status" at bounding box center [523, 58] width 263 height 15
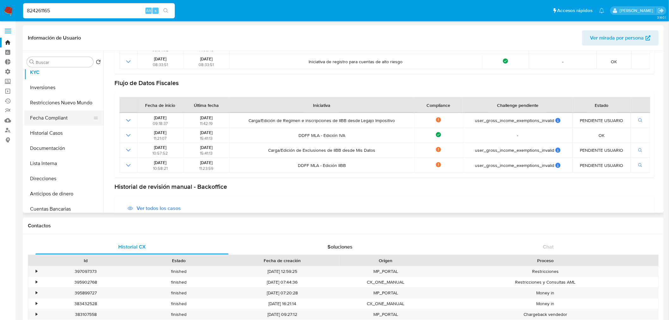
scroll to position [0, 0]
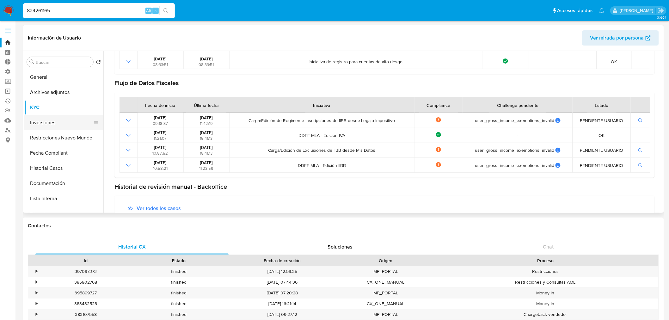
click at [55, 124] on button "Inversiones" at bounding box center [61, 122] width 74 height 15
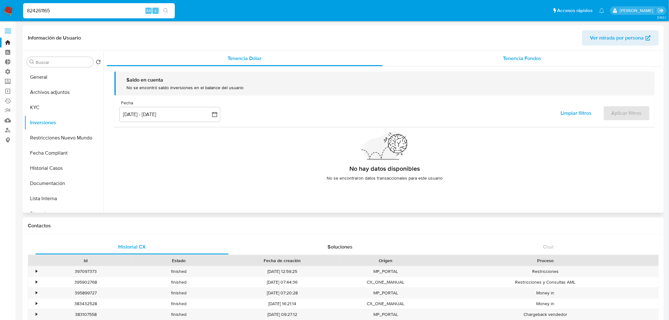
click at [519, 58] on span "Tenencia Fondos" at bounding box center [522, 58] width 38 height 7
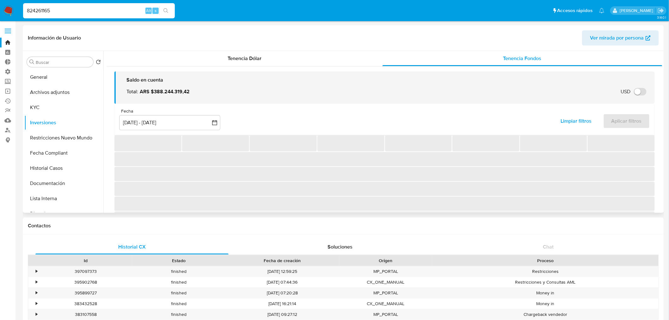
click at [178, 108] on div "Fecha" at bounding box center [169, 111] width 101 height 6
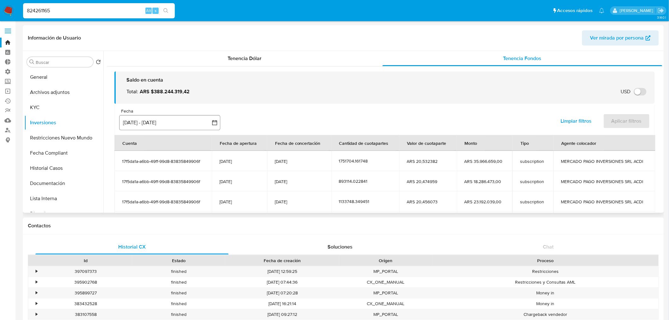
drag, startPoint x: 179, startPoint y: 119, endPoint x: 191, endPoint y: 126, distance: 13.7
click at [179, 119] on button "[DATE] - [DATE]" at bounding box center [169, 122] width 101 height 15
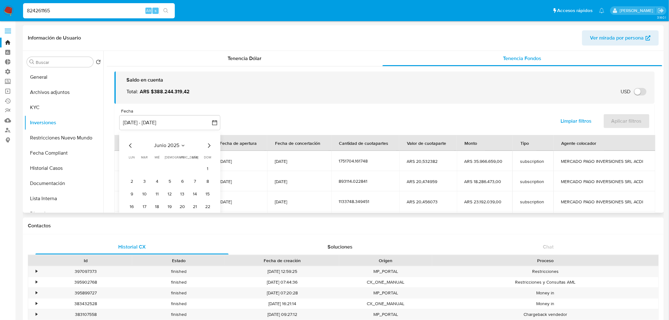
click at [209, 146] on icon "Mes siguiente" at bounding box center [209, 146] width 8 height 8
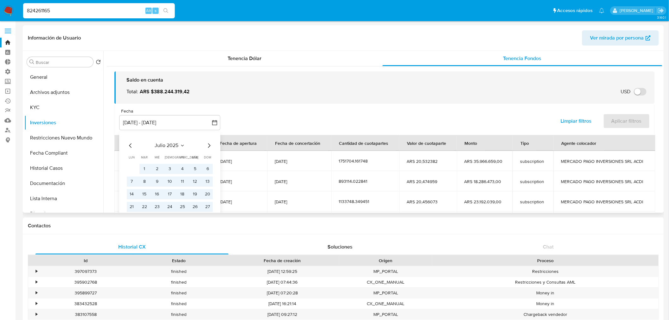
click at [209, 146] on icon "Mes siguiente" at bounding box center [209, 146] width 8 height 8
click at [181, 167] on button "1" at bounding box center [182, 169] width 10 height 10
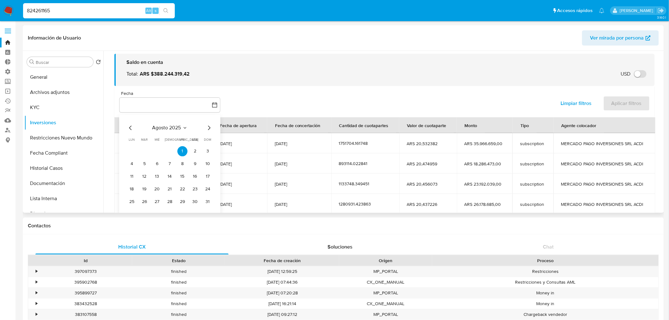
scroll to position [35, 0]
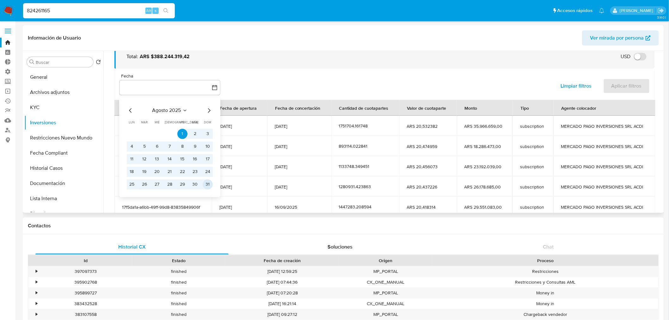
click at [210, 185] on button "31" at bounding box center [208, 184] width 10 height 10
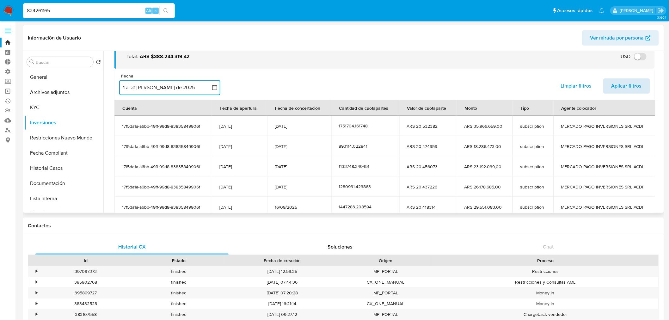
click at [608, 90] on button "Aplicar filtros" at bounding box center [626, 85] width 47 height 15
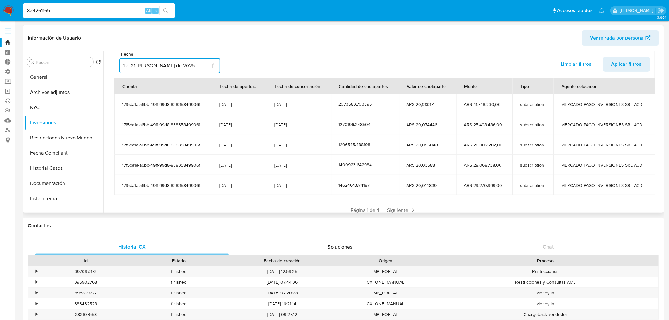
scroll to position [77, 0]
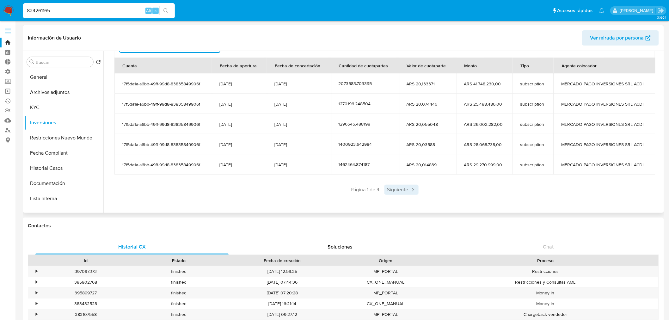
click at [410, 191] on icon at bounding box center [413, 189] width 6 height 6
click at [416, 190] on span "Siguiente" at bounding box center [420, 190] width 34 height 10
click at [418, 191] on span "Siguiente" at bounding box center [420, 190] width 34 height 10
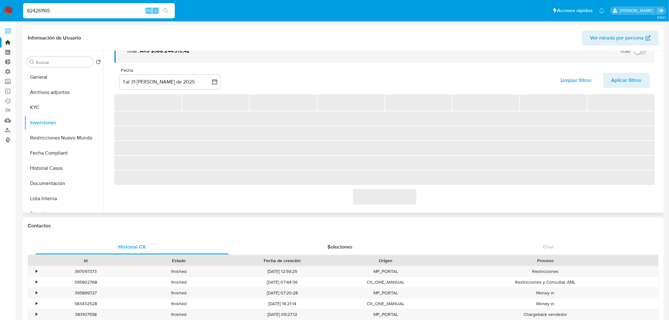
scroll to position [17, 0]
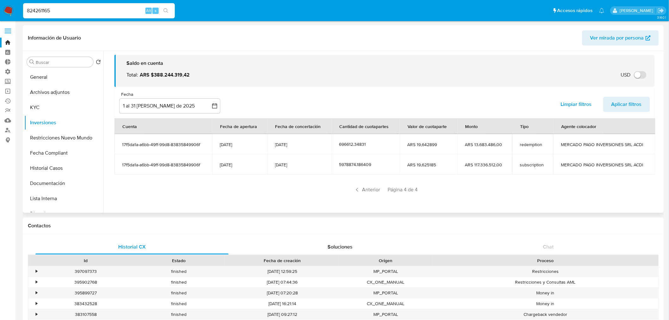
drag, startPoint x: 95, startPoint y: 8, endPoint x: -88, endPoint y: 43, distance: 186.7
paste input "496429872"
type input "496429872"
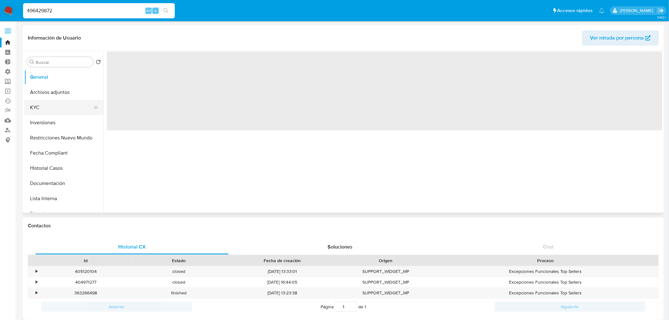
click at [42, 107] on button "KYC" at bounding box center [61, 107] width 74 height 15
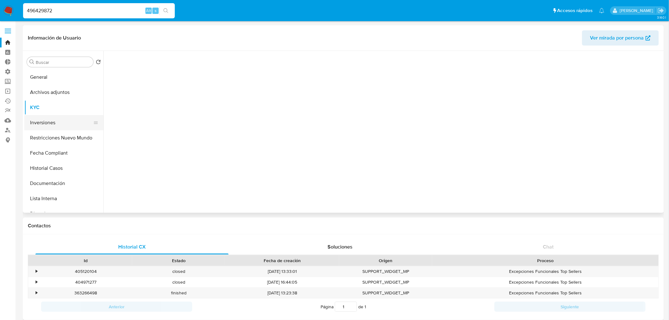
select select "10"
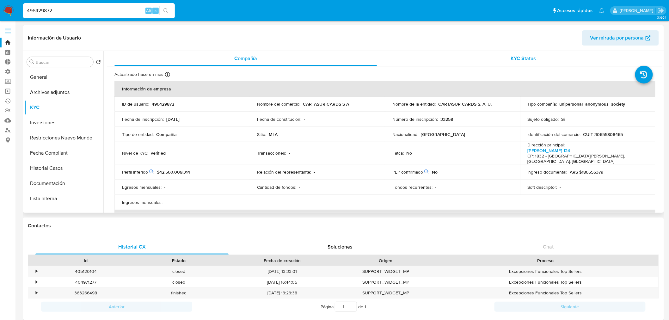
click at [541, 58] on div "KYC Status" at bounding box center [523, 58] width 263 height 15
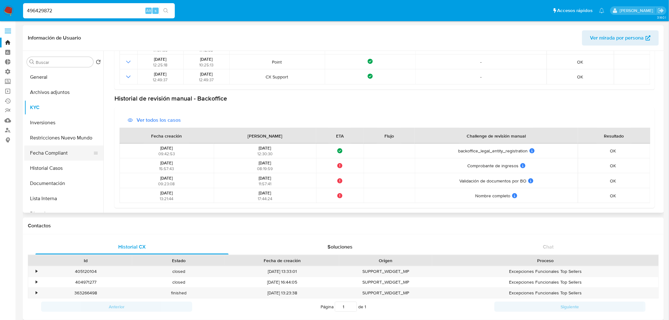
click at [56, 159] on button "Fecha Compliant" at bounding box center [61, 152] width 74 height 15
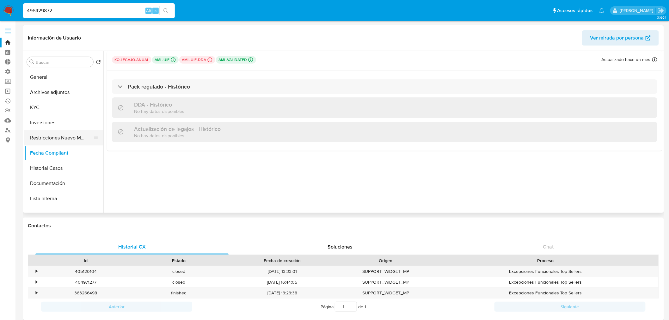
click at [45, 130] on button "Restricciones Nuevo Mundo" at bounding box center [61, 137] width 74 height 15
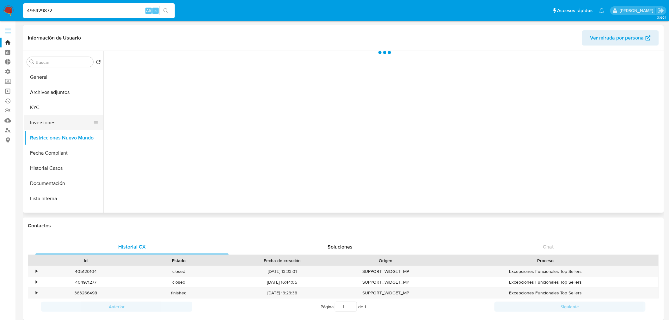
click at [51, 125] on button "Inversiones" at bounding box center [61, 122] width 74 height 15
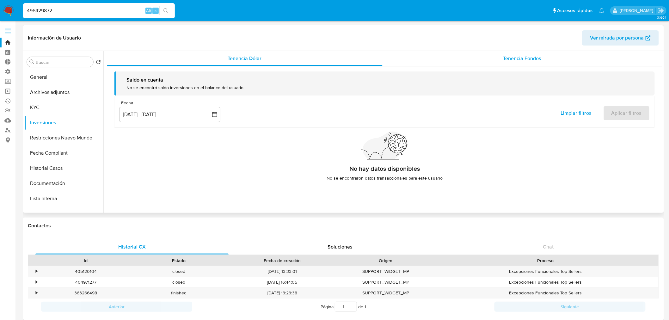
click at [545, 60] on div "Tenencia Fondos" at bounding box center [522, 58] width 280 height 15
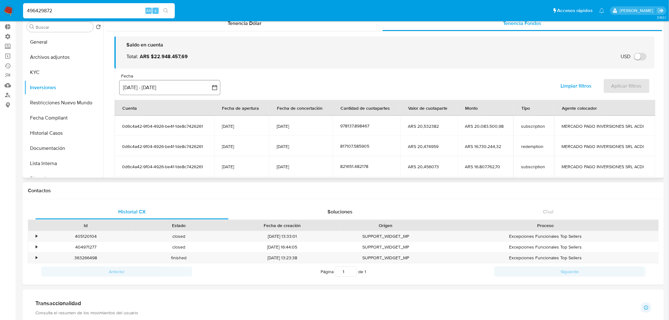
click at [166, 87] on button "[DATE] - [DATE]" at bounding box center [169, 87] width 101 height 15
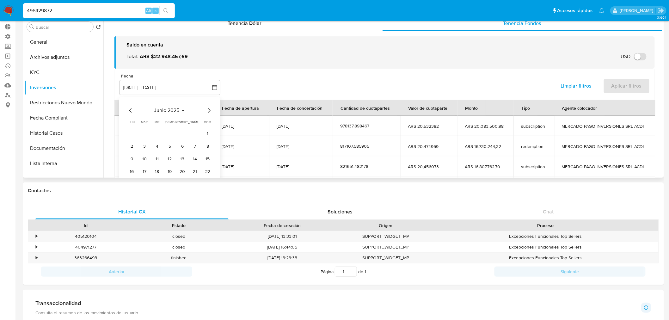
click at [209, 112] on icon "Mes siguiente" at bounding box center [209, 111] width 8 height 8
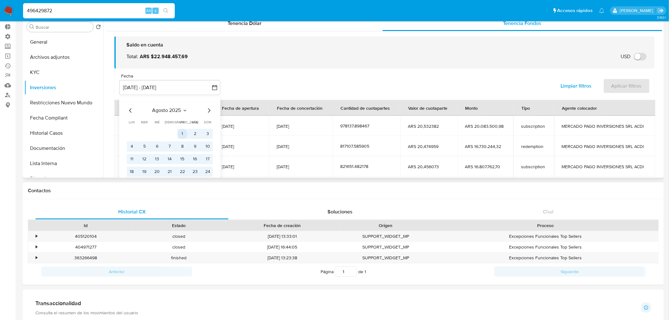
click at [182, 131] on button "1" at bounding box center [182, 134] width 10 height 10
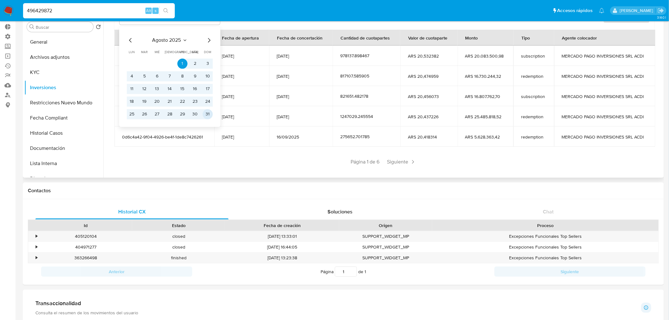
click at [206, 115] on button "31" at bounding box center [208, 114] width 10 height 10
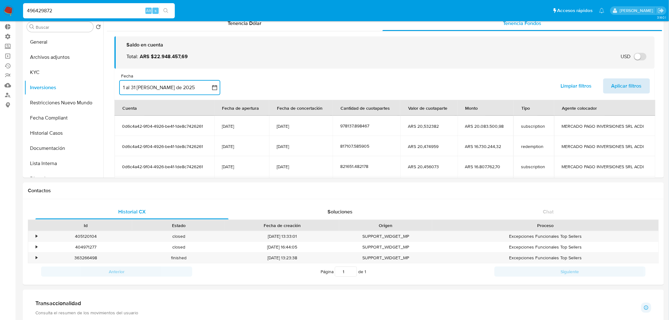
click at [627, 84] on span "Aplicar filtros" at bounding box center [626, 86] width 30 height 14
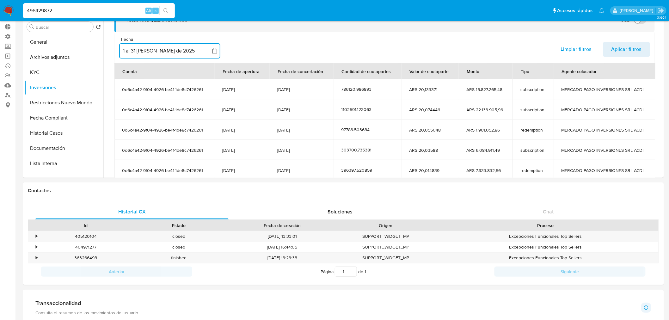
scroll to position [77, 0]
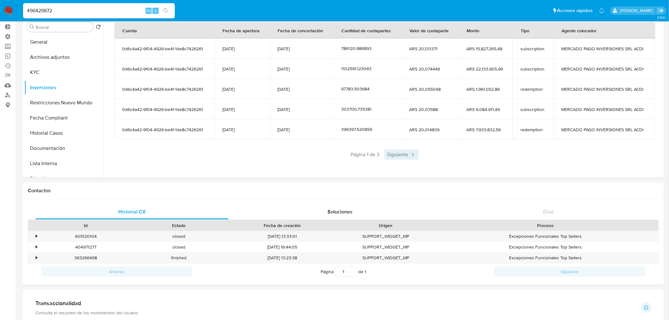
click at [404, 153] on span "Siguiente" at bounding box center [401, 154] width 34 height 10
click at [407, 153] on span "Siguiente" at bounding box center [420, 154] width 34 height 10
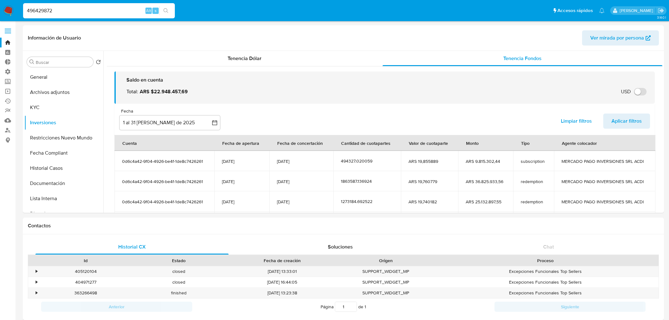
select select "10"
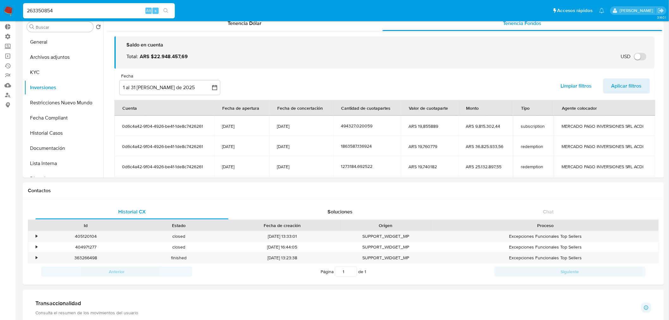
scroll to position [77, 0]
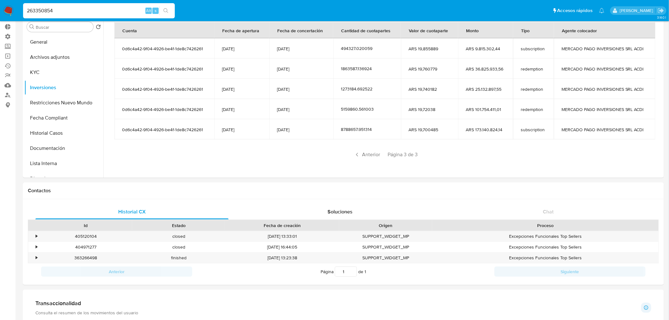
type input "263350854"
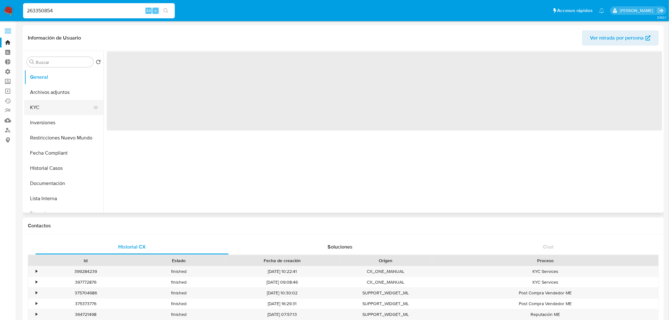
click at [48, 102] on button "KYC" at bounding box center [61, 107] width 74 height 15
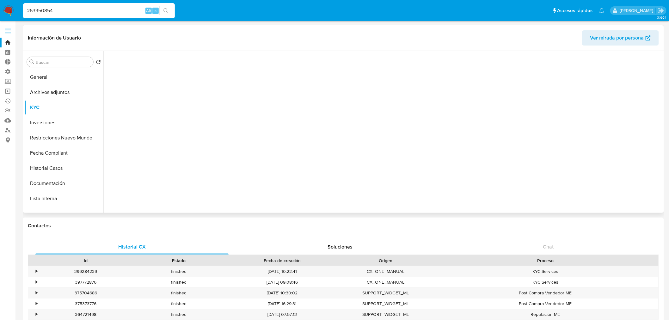
select select "10"
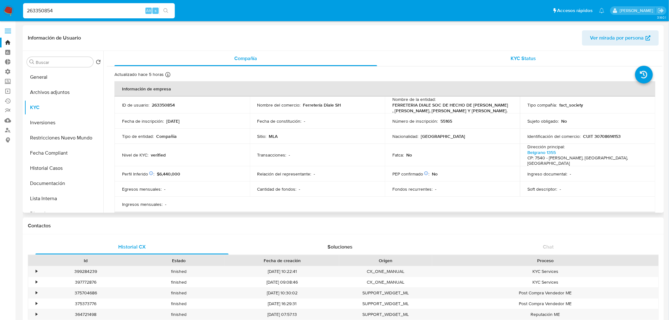
click at [533, 58] on span "KYC Status" at bounding box center [523, 58] width 25 height 7
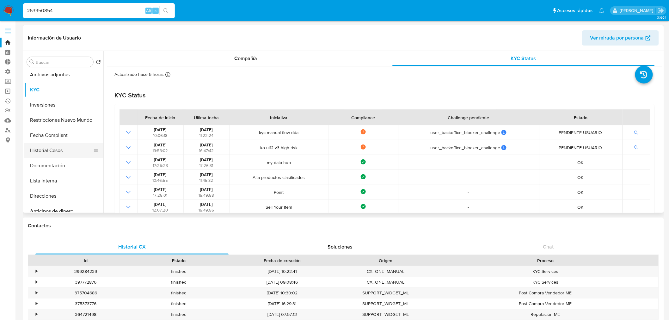
scroll to position [35, 0]
click at [61, 116] on button "Fecha Compliant" at bounding box center [61, 117] width 74 height 15
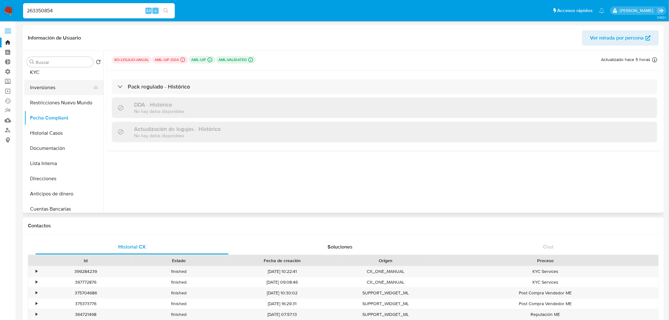
click at [51, 92] on button "Inversiones" at bounding box center [61, 87] width 74 height 15
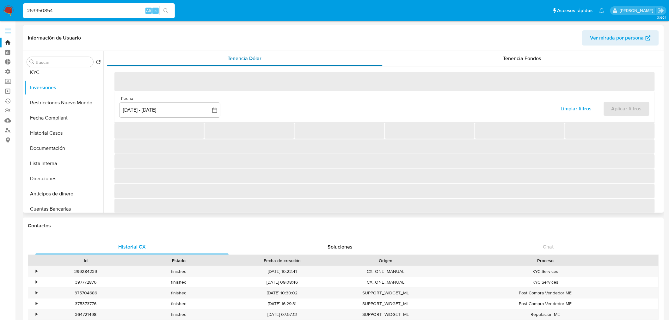
drag, startPoint x: 249, startPoint y: 63, endPoint x: 259, endPoint y: 58, distance: 11.6
click at [250, 61] on div "Tenencia Dólar" at bounding box center [245, 58] width 276 height 15
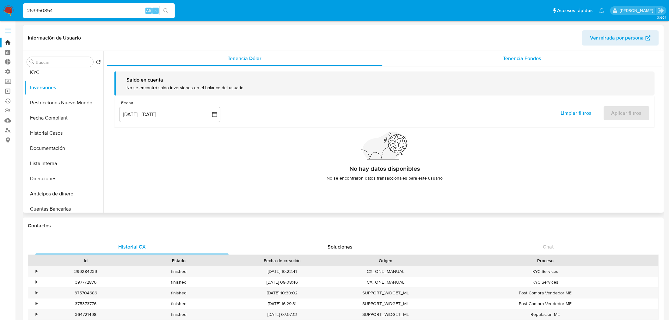
click at [513, 56] on span "Tenencia Fondos" at bounding box center [522, 58] width 38 height 7
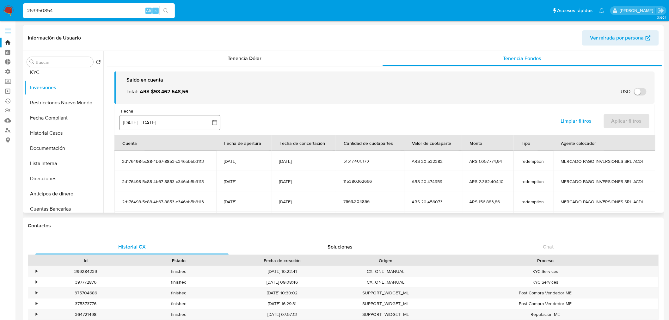
click at [190, 119] on button "[DATE] - [DATE]" at bounding box center [169, 122] width 101 height 15
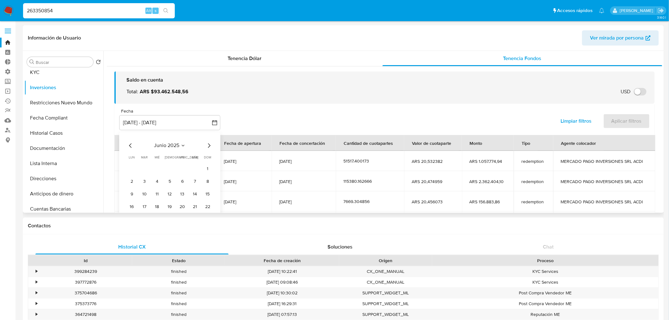
click at [210, 144] on icon "Mes siguiente" at bounding box center [209, 146] width 8 height 8
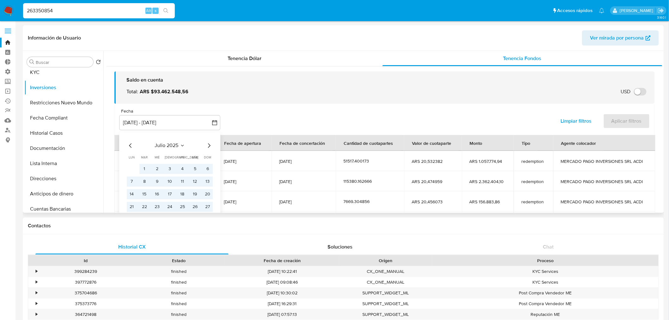
click at [210, 144] on icon "Mes siguiente" at bounding box center [209, 146] width 8 height 8
click at [180, 166] on button "1" at bounding box center [182, 169] width 10 height 10
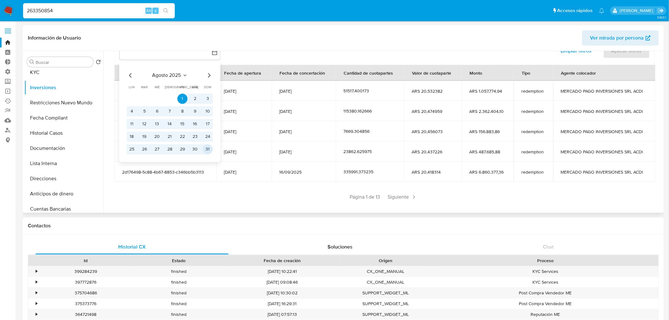
click at [207, 150] on button "31" at bounding box center [208, 149] width 10 height 10
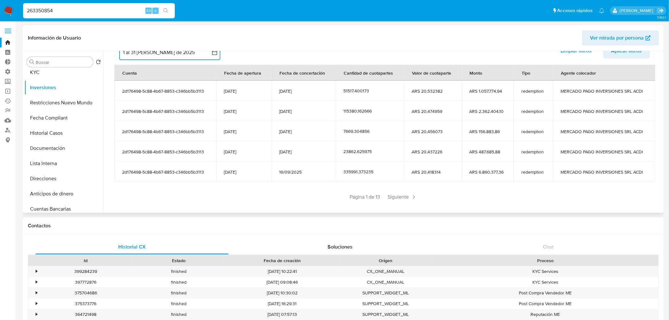
scroll to position [64, 0]
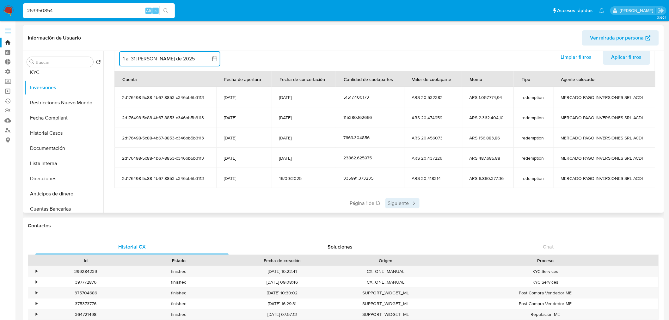
click at [402, 204] on span "Siguiente" at bounding box center [402, 203] width 34 height 10
click at [402, 204] on div "Anterior Página 2 de 13 Siguiente" at bounding box center [384, 203] width 540 height 10
click at [409, 201] on span "Siguiente" at bounding box center [421, 203] width 34 height 10
click at [423, 198] on span "Siguiente" at bounding box center [421, 203] width 34 height 10
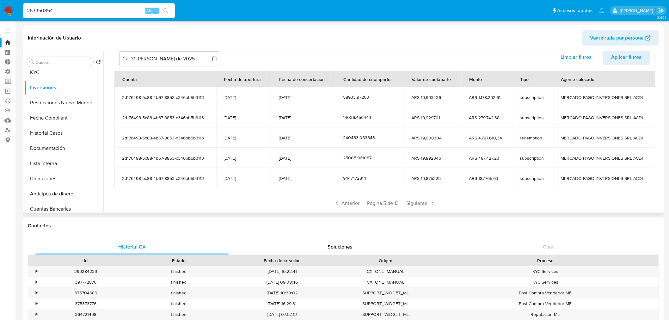
click at [423, 198] on span "Siguiente" at bounding box center [421, 203] width 34 height 10
click at [51, 131] on button "Historial Casos" at bounding box center [61, 132] width 74 height 15
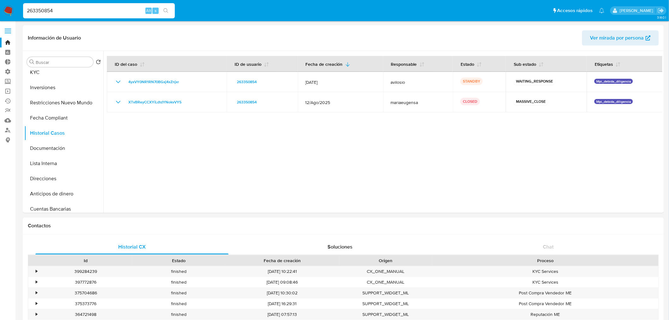
click at [96, 9] on input "263350854" at bounding box center [99, 11] width 152 height 8
paste input "249224187"
type input "2249224187"
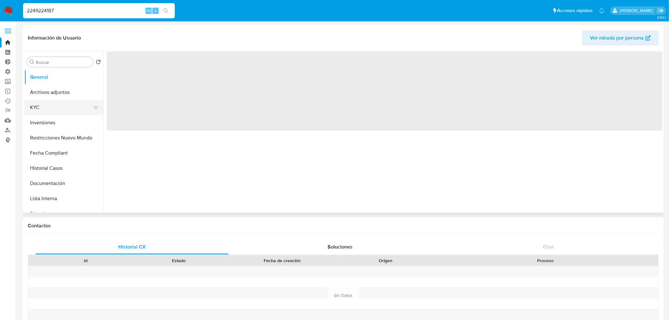
click at [58, 104] on button "KYC" at bounding box center [61, 107] width 74 height 15
select select "10"
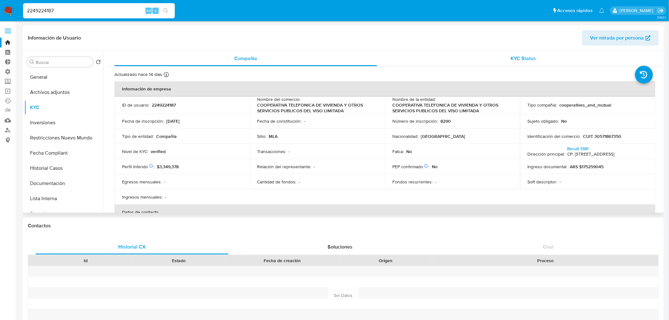
click at [545, 54] on div "KYC Status" at bounding box center [523, 58] width 263 height 15
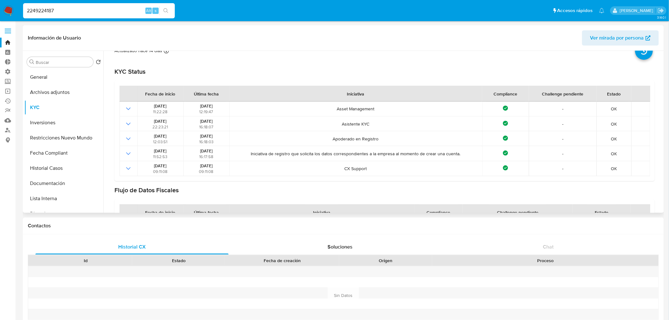
scroll to position [35, 0]
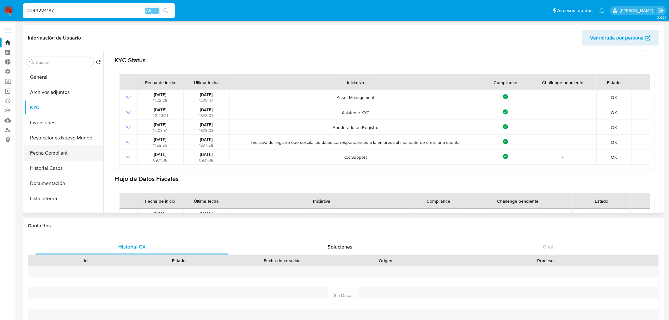
click at [58, 154] on button "Fecha Compliant" at bounding box center [61, 152] width 74 height 15
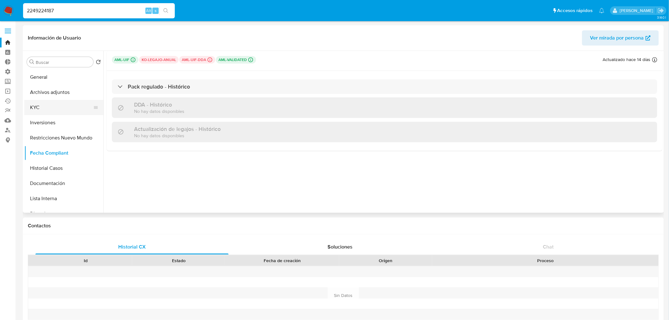
click at [57, 112] on button "KYC" at bounding box center [61, 107] width 74 height 15
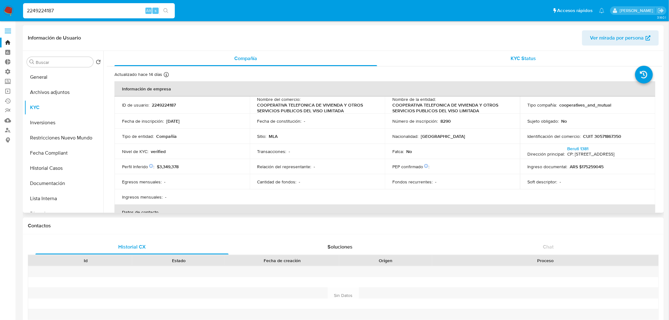
click at [558, 61] on div "KYC Status" at bounding box center [523, 58] width 263 height 15
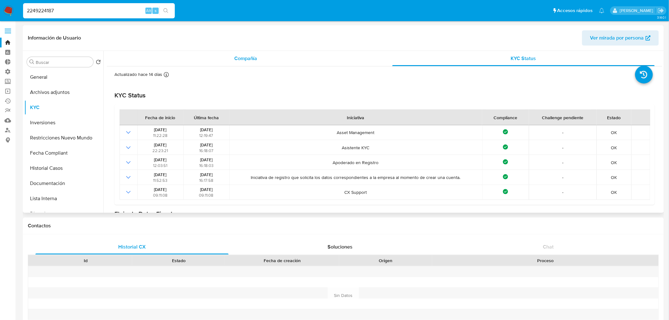
click at [286, 61] on div "Compañía" at bounding box center [245, 58] width 263 height 15
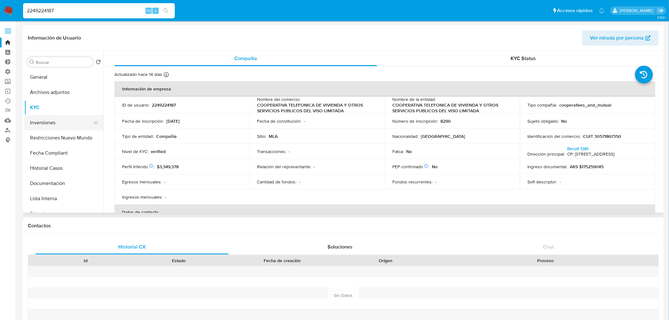
click at [55, 126] on button "Inversiones" at bounding box center [61, 122] width 74 height 15
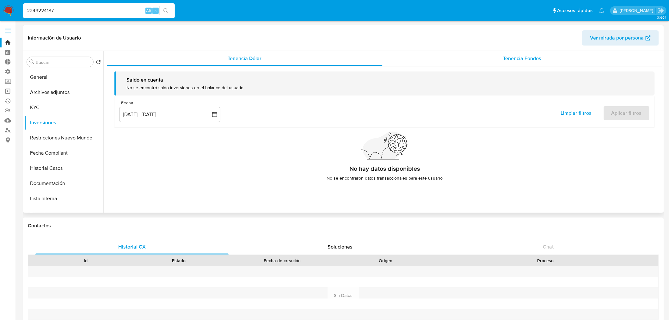
click at [535, 63] on div "Tenencia Fondos" at bounding box center [522, 58] width 280 height 15
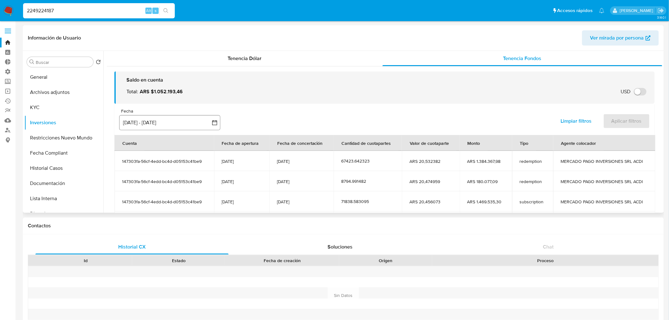
click at [200, 127] on button "26 jun 2025 - 23 sep 2025" at bounding box center [169, 122] width 101 height 15
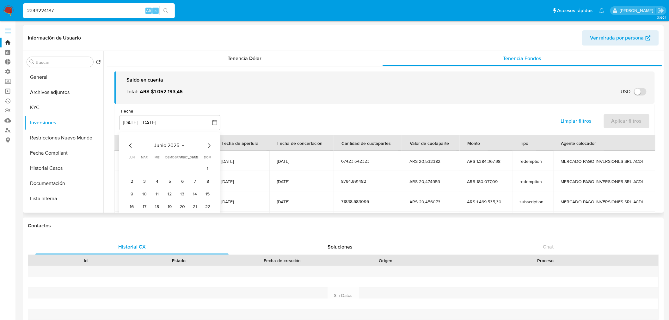
drag, startPoint x: 214, startPoint y: 152, endPoint x: 208, endPoint y: 147, distance: 7.9
click at [210, 150] on div "junio 2025 junio 2025 lun lunes mar martes mié miércoles jue jueves vie viernes…" at bounding box center [169, 188] width 101 height 113
click at [207, 146] on icon "Mes siguiente" at bounding box center [209, 146] width 8 height 8
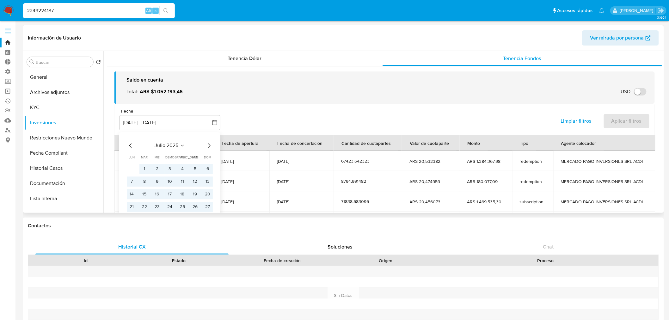
click at [207, 146] on icon "Mes siguiente" at bounding box center [209, 146] width 8 height 8
click at [179, 167] on button "1" at bounding box center [182, 169] width 10 height 10
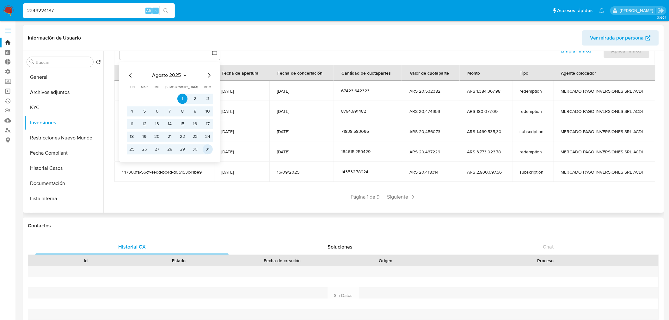
click at [206, 148] on button "31" at bounding box center [208, 149] width 10 height 10
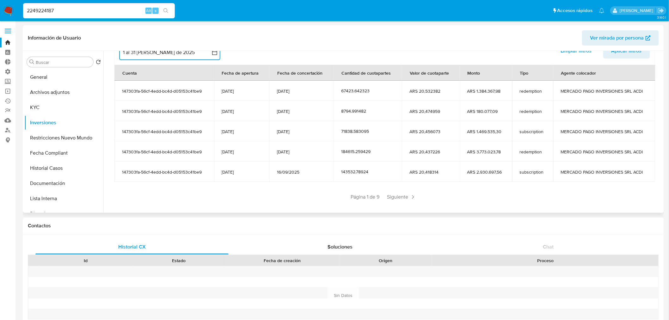
scroll to position [64, 0]
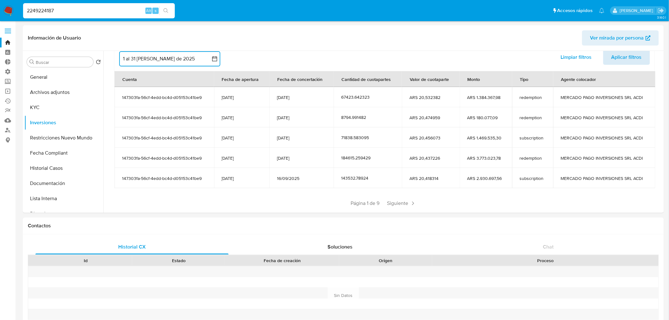
click at [617, 56] on span "Aplicar filtros" at bounding box center [626, 57] width 30 height 14
click at [412, 199] on span "Siguiente" at bounding box center [401, 203] width 34 height 10
click at [420, 204] on span "Siguiente" at bounding box center [420, 203] width 34 height 10
click at [419, 204] on span "Siguiente" at bounding box center [420, 203] width 34 height 10
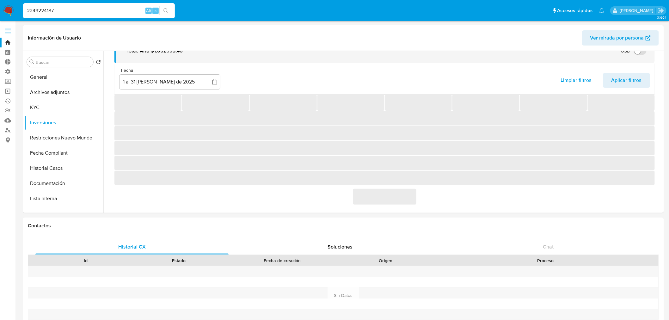
scroll to position [0, 0]
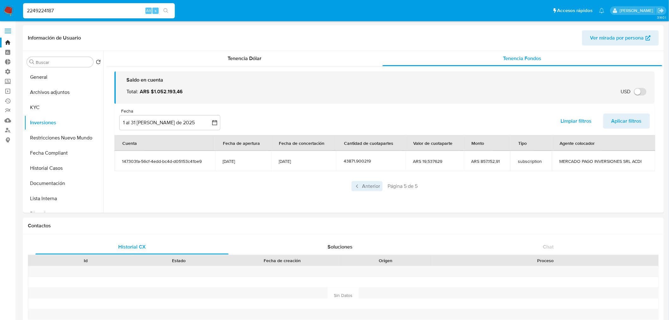
click at [365, 189] on span "Anterior" at bounding box center [366, 186] width 31 height 10
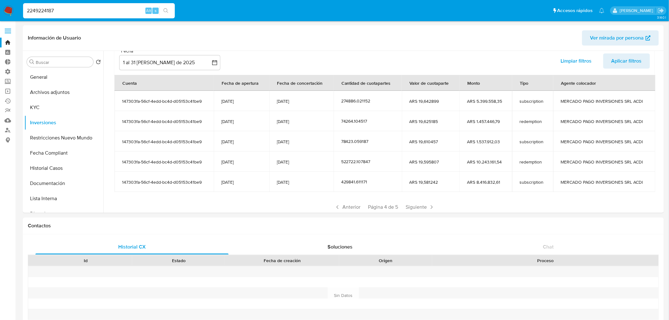
scroll to position [70, 0]
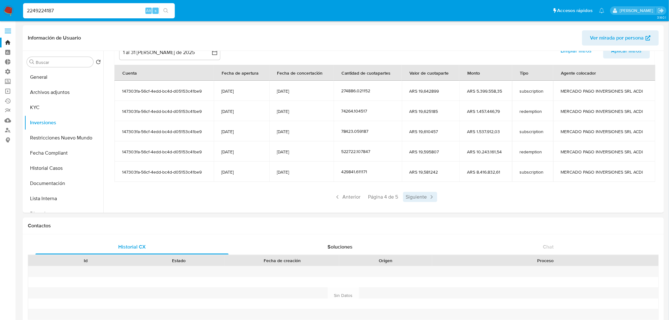
click at [414, 197] on span "Siguiente" at bounding box center [420, 197] width 34 height 10
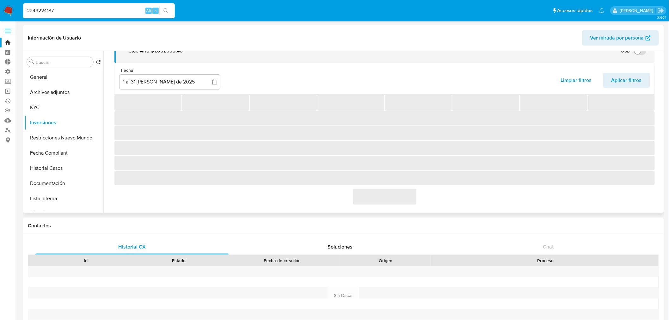
scroll to position [0, 0]
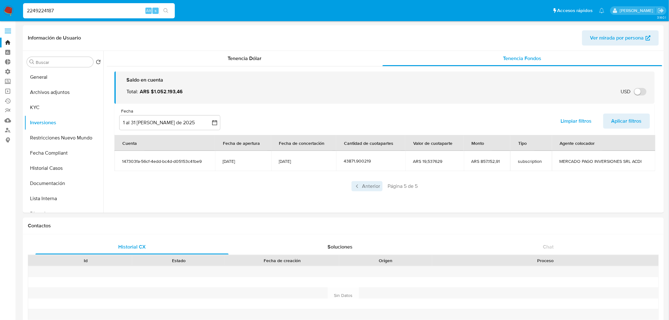
click at [360, 190] on span "Anterior" at bounding box center [366, 186] width 31 height 10
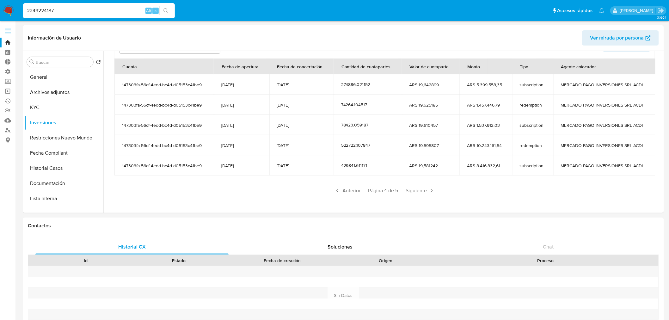
scroll to position [77, 0]
click at [347, 190] on span "Anterior" at bounding box center [347, 190] width 31 height 10
click at [345, 191] on span "Anterior" at bounding box center [347, 190] width 31 height 10
click at [40, 108] on button "KYC" at bounding box center [61, 107] width 74 height 15
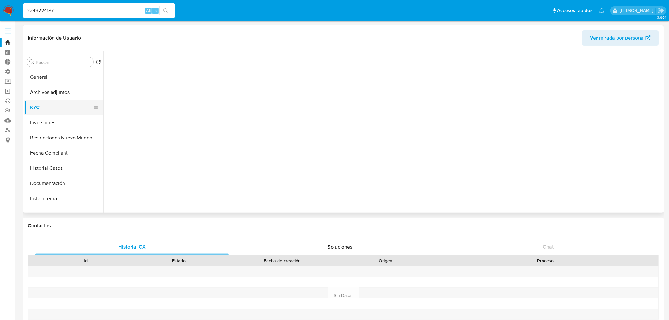
scroll to position [0, 0]
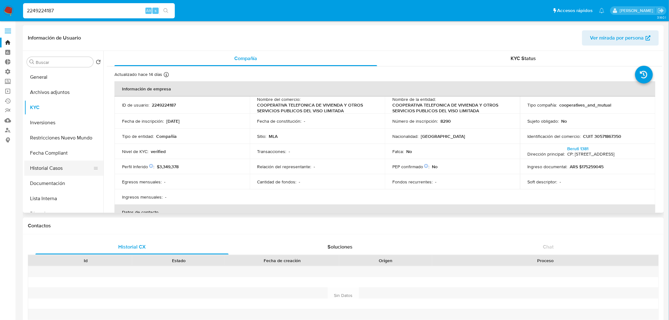
click at [53, 166] on button "Historial Casos" at bounding box center [61, 168] width 74 height 15
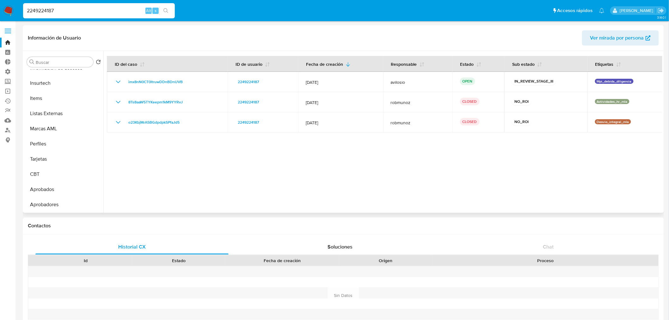
scroll to position [327, 0]
drag, startPoint x: 96, startPoint y: 9, endPoint x: -46, endPoint y: 20, distance: 142.4
paste input "780817484"
type input "780817484"
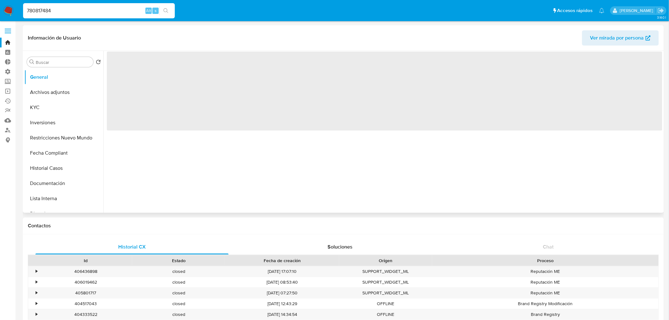
select select "10"
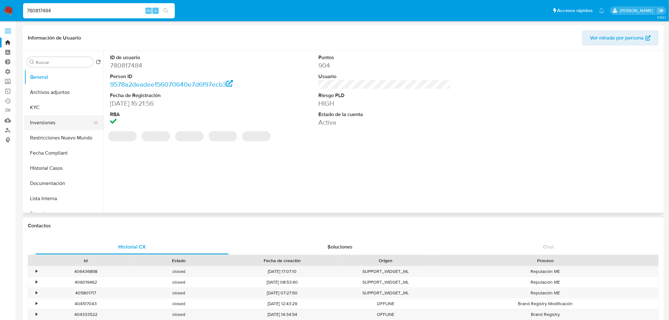
click at [48, 122] on button "Inversiones" at bounding box center [61, 122] width 74 height 15
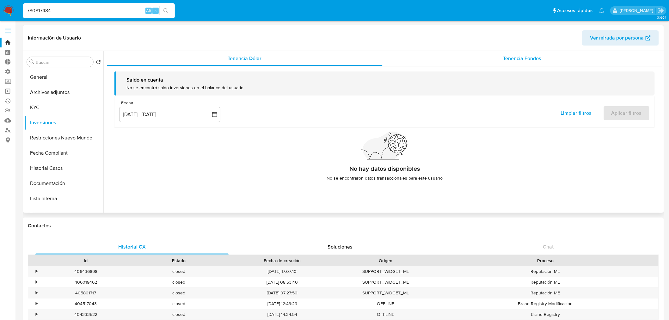
click at [536, 58] on span "Tenencia Fondos" at bounding box center [522, 58] width 38 height 7
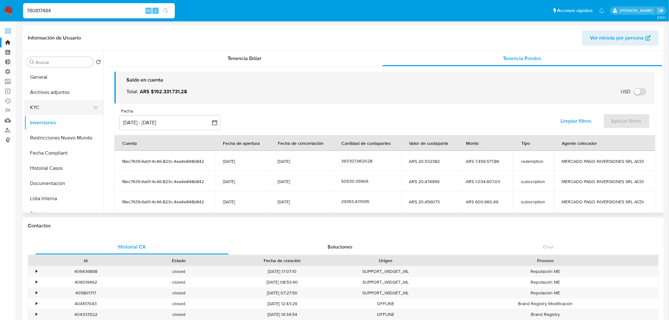
click at [43, 105] on button "KYC" at bounding box center [61, 107] width 74 height 15
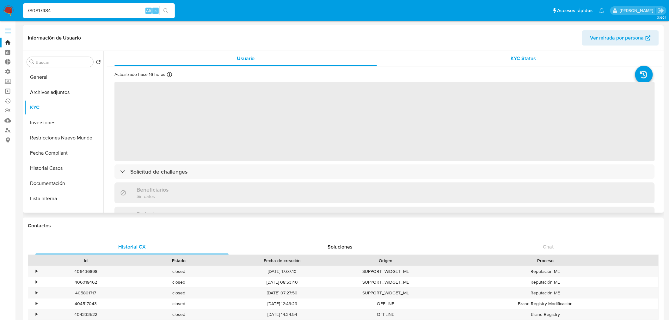
click at [530, 54] on div "KYC Status" at bounding box center [523, 58] width 263 height 15
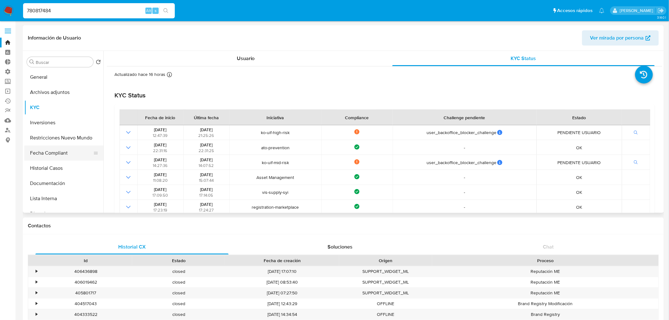
click at [61, 152] on button "Fecha Compliant" at bounding box center [61, 152] width 74 height 15
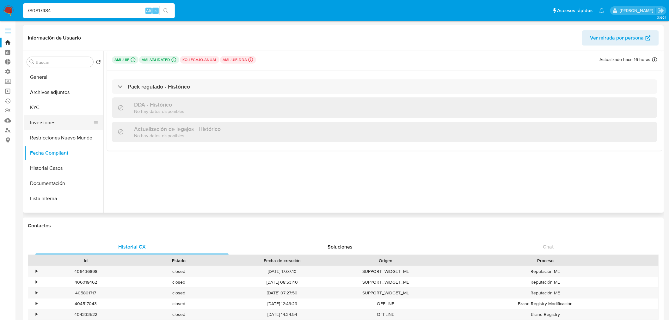
click at [54, 124] on button "Inversiones" at bounding box center [61, 122] width 74 height 15
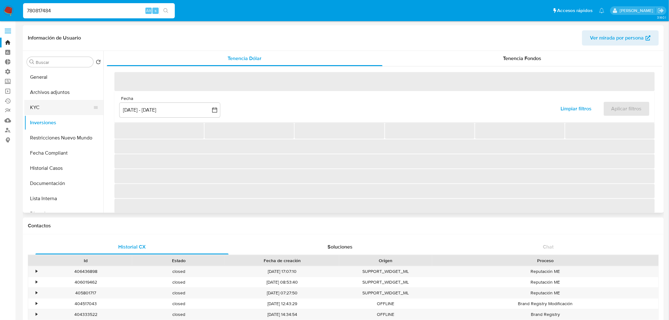
click at [58, 107] on button "KYC" at bounding box center [61, 107] width 74 height 15
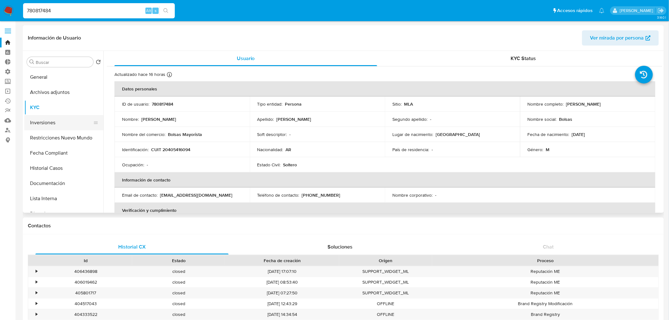
click at [62, 125] on button "Inversiones" at bounding box center [61, 122] width 74 height 15
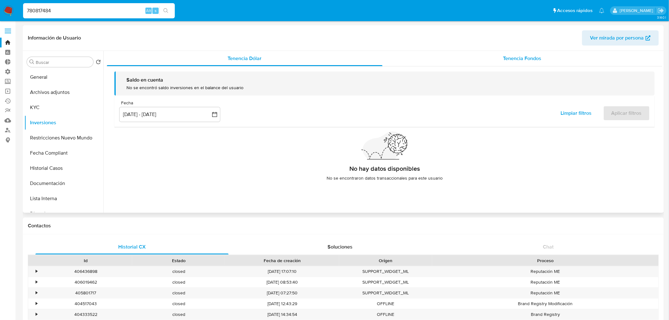
click at [505, 61] on span "Tenencia Fondos" at bounding box center [522, 58] width 38 height 7
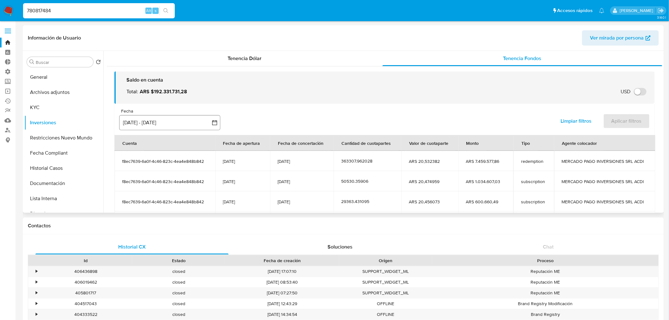
click at [157, 124] on button "26 jun 2025 - 23 sep 2025" at bounding box center [169, 122] width 101 height 15
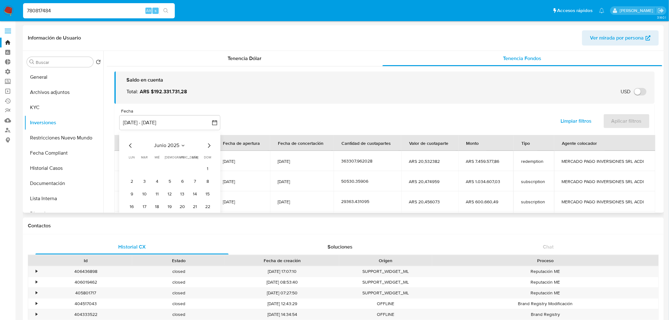
click at [207, 144] on icon "Mes siguiente" at bounding box center [209, 146] width 8 height 8
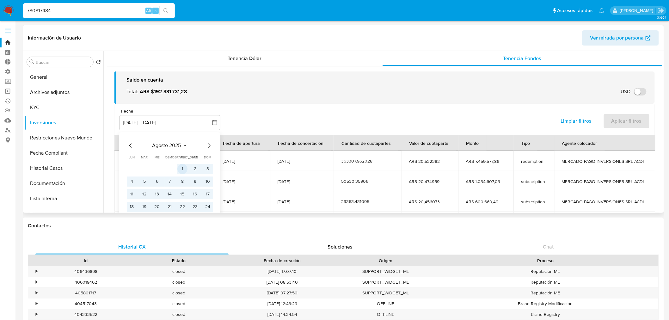
click at [182, 167] on button "1" at bounding box center [182, 169] width 10 height 10
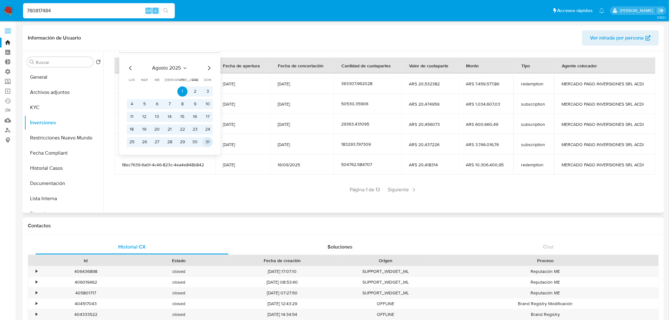
click at [207, 139] on button "31" at bounding box center [208, 142] width 10 height 10
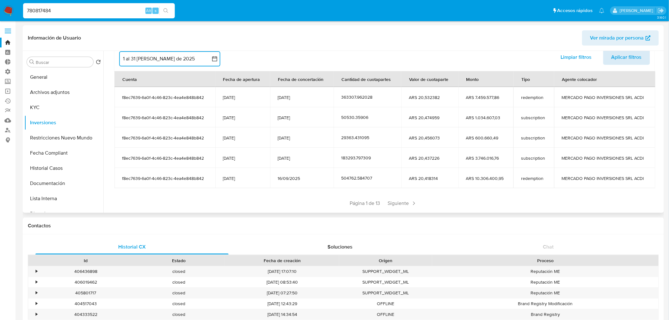
click at [622, 60] on span "Aplicar filtros" at bounding box center [626, 57] width 30 height 14
click at [393, 198] on span "Siguiente" at bounding box center [401, 203] width 34 height 10
click at [405, 200] on span "Siguiente" at bounding box center [420, 203] width 34 height 10
click at [413, 201] on span "Siguiente" at bounding box center [420, 203] width 34 height 10
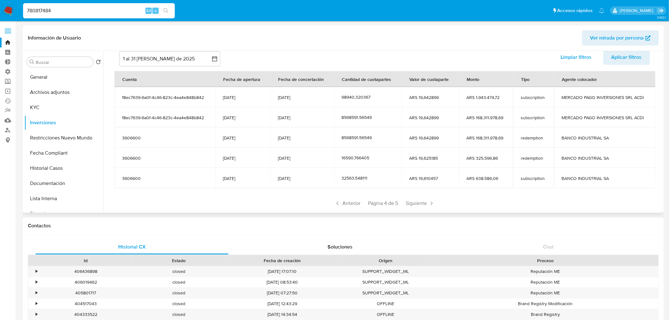
drag, startPoint x: 103, startPoint y: 10, endPoint x: 16, endPoint y: 12, distance: 87.3
click at [16, 12] on nav "Pausado Ver notificaciones 780817484 Alt s Accesos rápidos Presiona las siguien…" at bounding box center [334, 10] width 669 height 21
paste input "83715572"
type input "83715572"
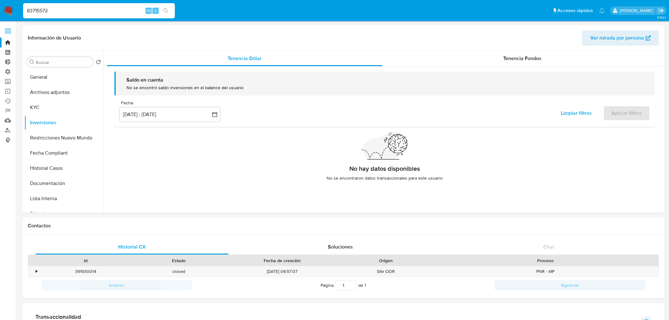
select select "10"
click at [511, 47] on div "Información de Usuario Ver mirada por persona" at bounding box center [343, 38] width 641 height 26
click at [513, 58] on span "Tenencia Fondos" at bounding box center [522, 58] width 38 height 7
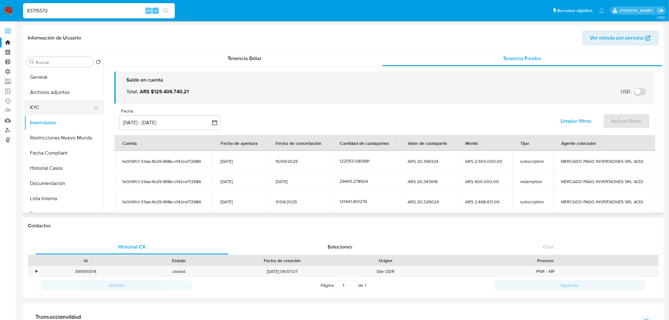
click at [52, 103] on button "KYC" at bounding box center [61, 107] width 74 height 15
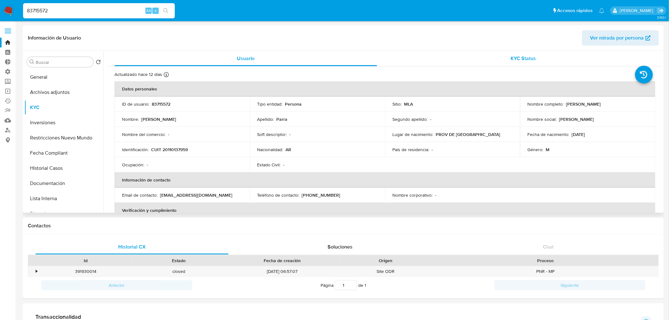
click at [545, 59] on div "KYC Status" at bounding box center [523, 58] width 263 height 15
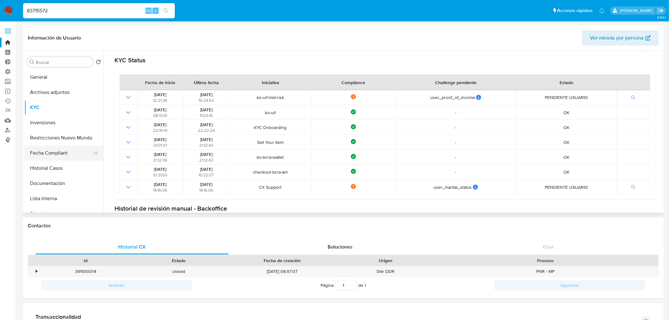
click at [52, 152] on button "Fecha Compliant" at bounding box center [61, 152] width 74 height 15
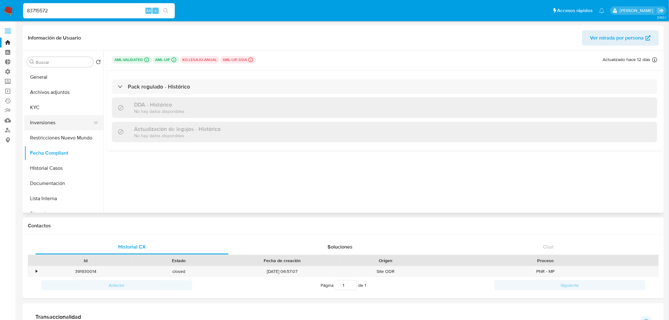
click at [45, 119] on button "Inversiones" at bounding box center [61, 122] width 74 height 15
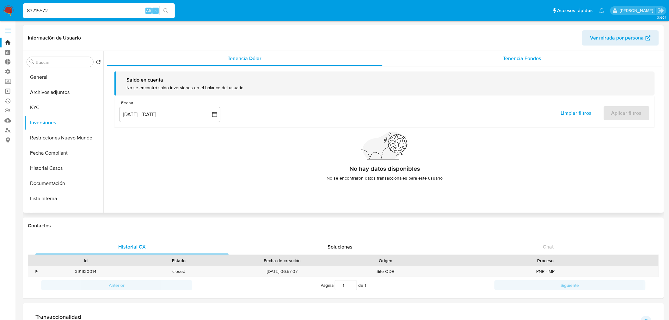
click at [529, 62] on div "Tenencia Fondos" at bounding box center [522, 58] width 280 height 15
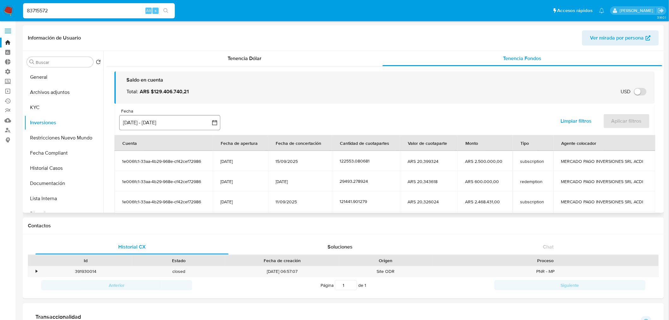
click at [163, 125] on button "26 jun 2025 - 23 sep 2025" at bounding box center [169, 122] width 101 height 15
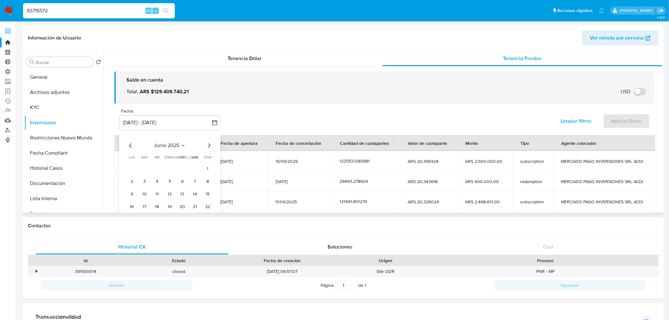
click at [206, 147] on icon "Mes siguiente" at bounding box center [209, 146] width 8 height 8
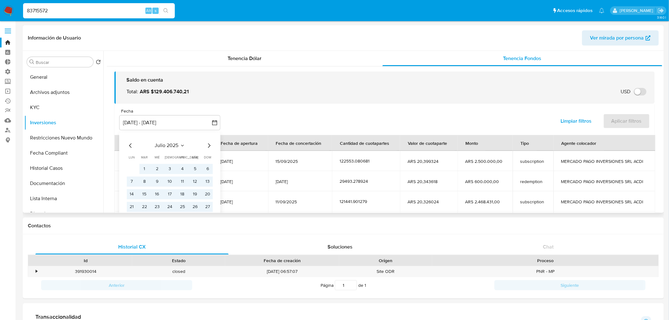
click at [206, 147] on icon "Mes siguiente" at bounding box center [209, 146] width 8 height 8
click at [182, 168] on button "1" at bounding box center [182, 169] width 10 height 10
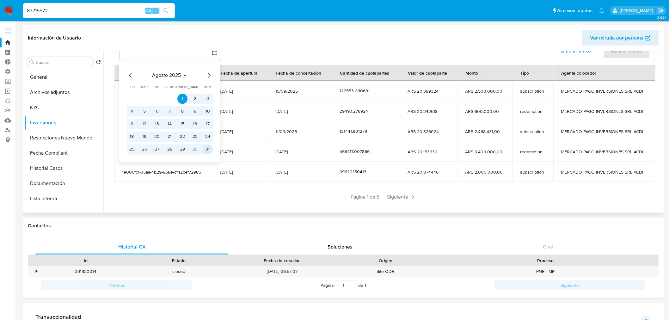
drag, startPoint x: 207, startPoint y: 148, endPoint x: 216, endPoint y: 146, distance: 9.4
click at [208, 148] on button "31" at bounding box center [208, 149] width 10 height 10
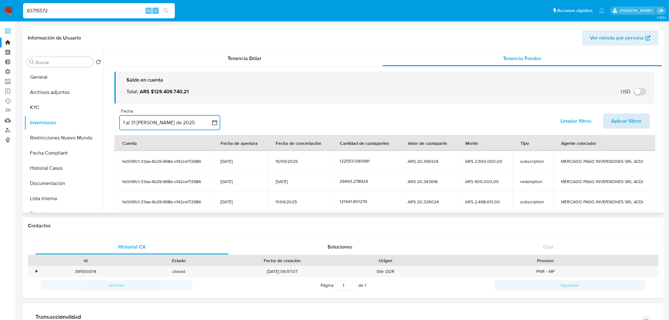
click at [614, 122] on span "Aplicar filtros" at bounding box center [626, 121] width 30 height 14
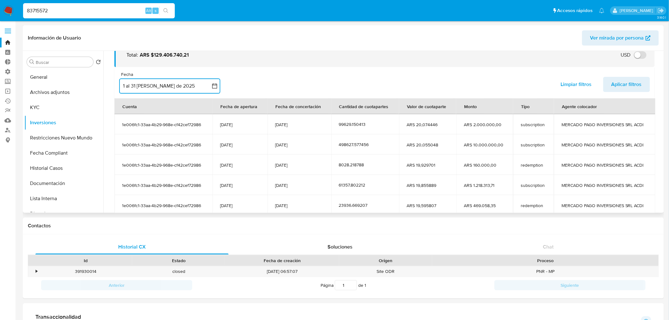
scroll to position [77, 0]
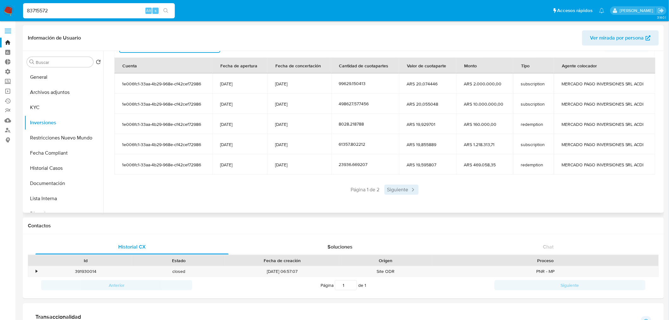
click at [397, 190] on span "Siguiente" at bounding box center [401, 190] width 34 height 10
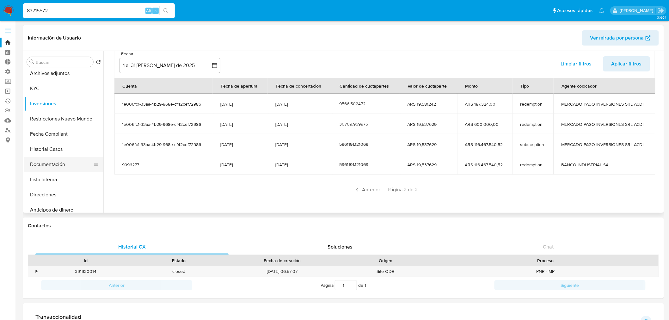
scroll to position [35, 0]
drag, startPoint x: 52, startPoint y: 133, endPoint x: 61, endPoint y: 134, distance: 8.9
click at [53, 133] on button "Historial Casos" at bounding box center [61, 132] width 74 height 15
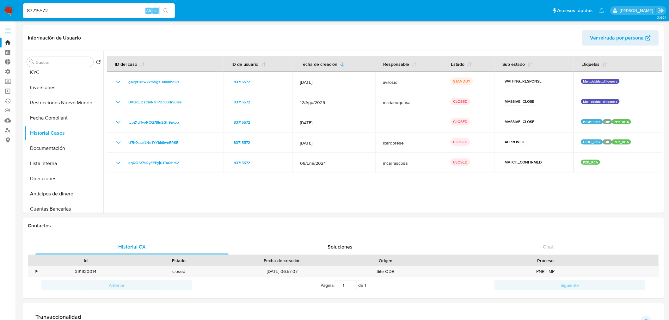
click at [9, 8] on img at bounding box center [8, 10] width 11 height 11
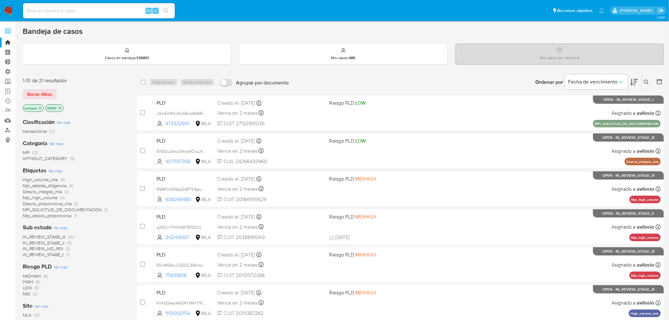
click at [49, 214] on span "Mpi_desvio_proporcional" at bounding box center [47, 215] width 49 height 6
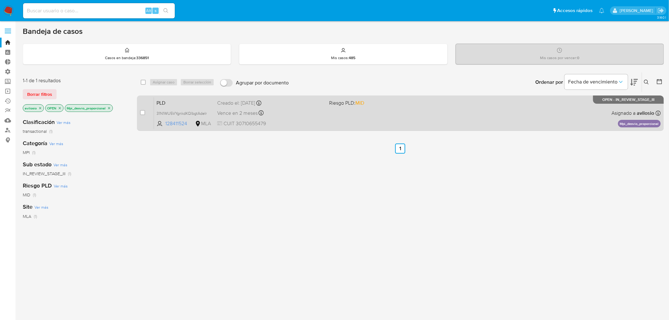
click at [176, 99] on span "PLD" at bounding box center [184, 102] width 56 height 8
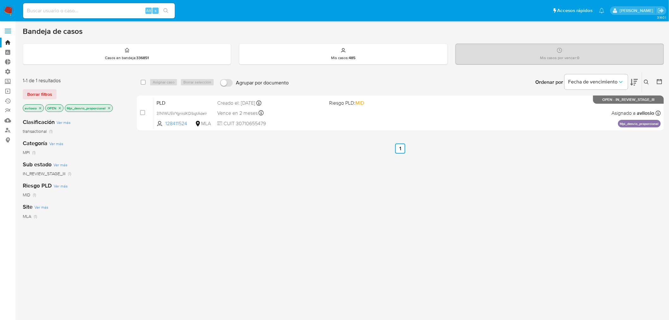
click at [111, 107] on icon "close-filter" at bounding box center [109, 108] width 4 height 4
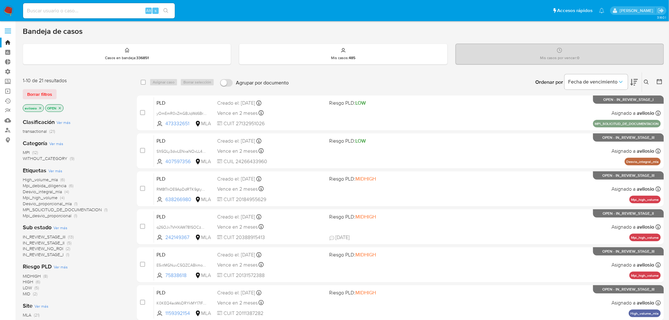
click at [27, 151] on span "MPI" at bounding box center [26, 152] width 7 height 6
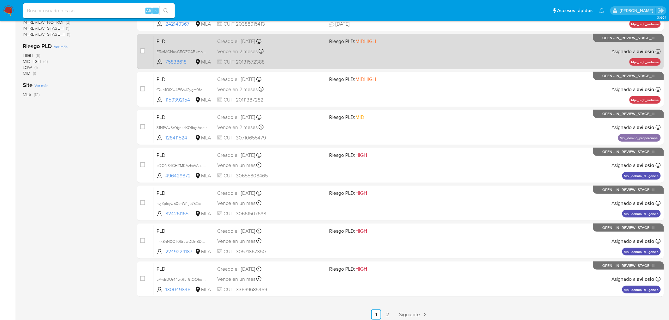
scroll to position [201, 0]
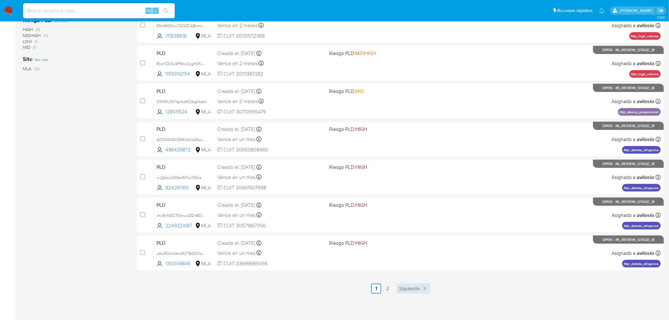
click at [410, 291] on span "Siguiente" at bounding box center [409, 288] width 21 height 5
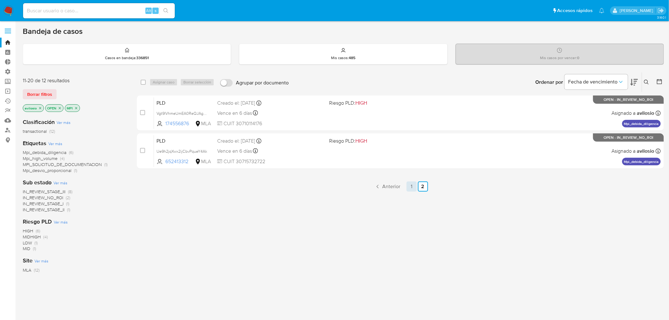
click at [409, 187] on link "1" at bounding box center [411, 186] width 10 height 10
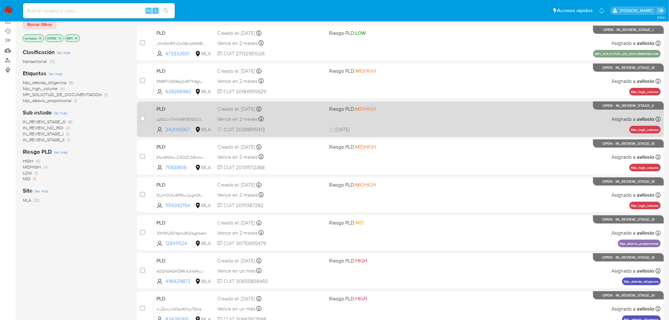
scroll to position [70, 0]
click at [216, 116] on div "PLD q26OJv7VHXAW781SOCzU4bcE 242149367 MLA Riesgo PLD: MIDHIGH Creado el: 12/09…" at bounding box center [407, 119] width 507 height 32
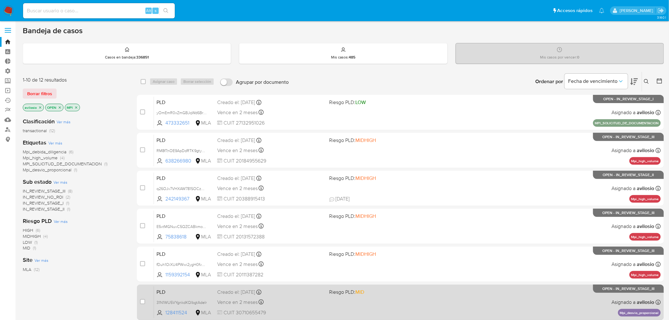
scroll to position [0, 0]
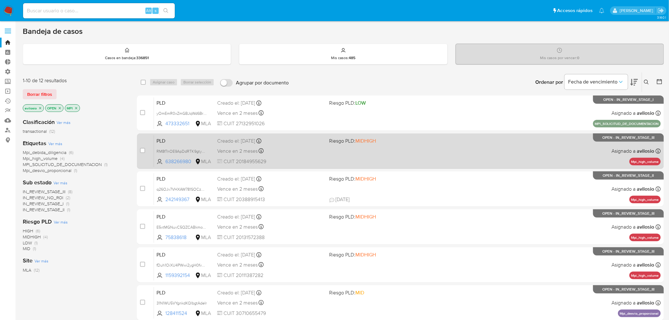
click at [298, 156] on div "PLD RM8f7nOE9ApDdRTK9gtyR5Mo 638266980 MLA Riesgo PLD: MIDHIGH Creado el: 12/09…" at bounding box center [407, 151] width 507 height 32
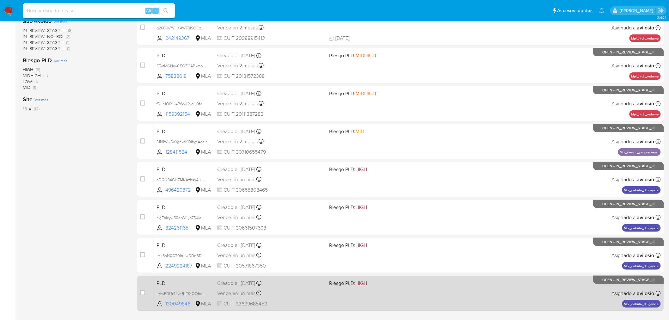
scroll to position [201, 0]
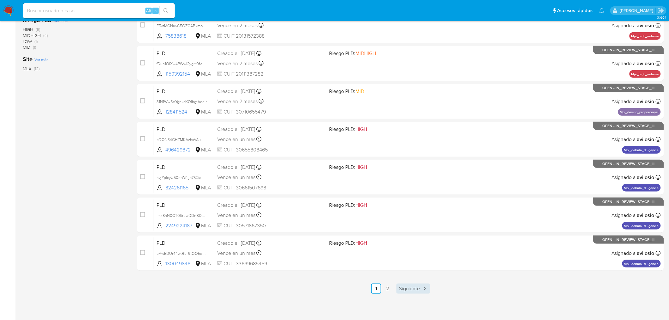
click at [419, 288] on span "Siguiente" at bounding box center [409, 288] width 21 height 5
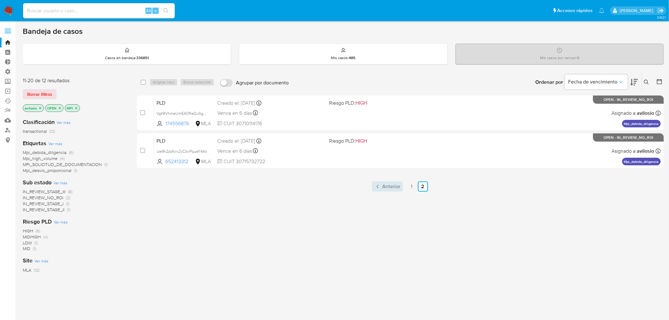
click at [387, 186] on span "Anterior" at bounding box center [391, 186] width 18 height 5
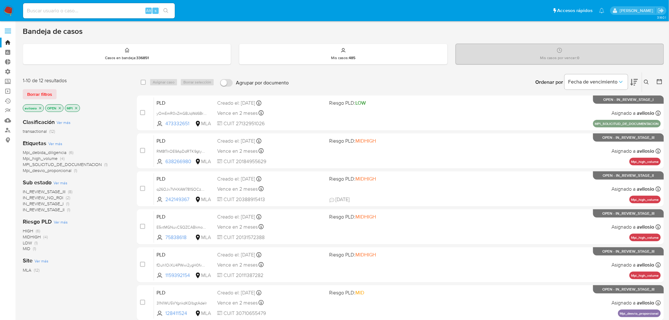
click at [61, 106] on icon "close-filter" at bounding box center [60, 108] width 4 height 4
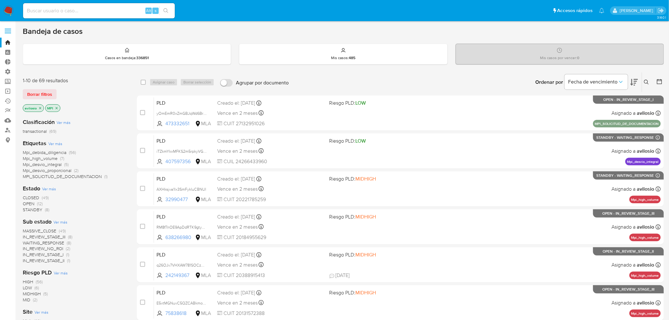
click at [27, 209] on span "STANDBY" at bounding box center [33, 209] width 20 height 6
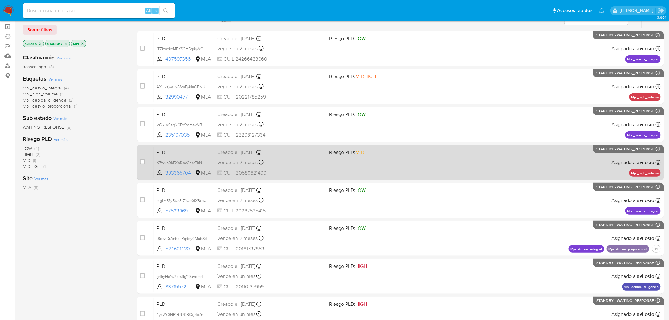
scroll to position [70, 0]
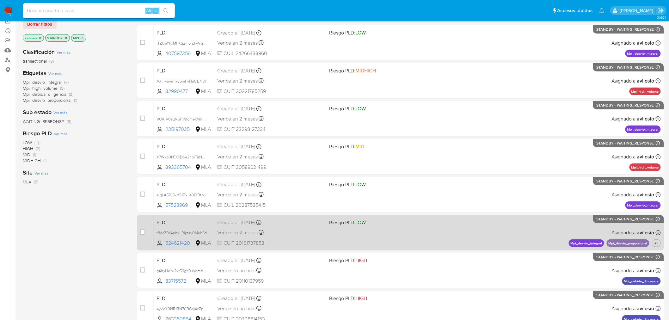
click at [395, 235] on div "PLD t8dcZDrAnbxuRiptsy0MubSd 524621420 MLA Riesgo PLD: LOW Creado el: 12/09/202…" at bounding box center [407, 232] width 507 height 32
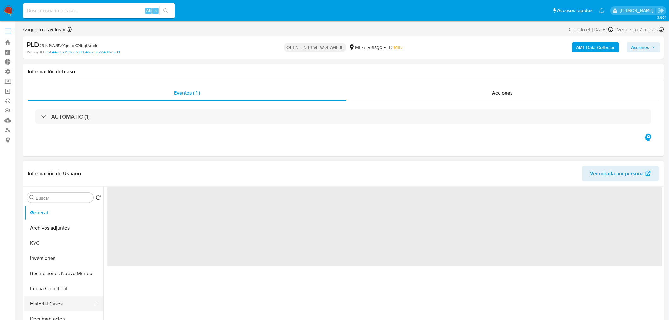
select select "10"
click at [57, 301] on button "Historial Casos" at bounding box center [61, 303] width 74 height 15
select select "10"
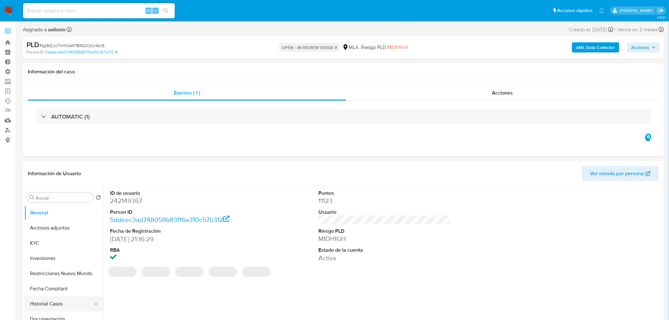
click at [55, 305] on button "Historial Casos" at bounding box center [61, 303] width 74 height 15
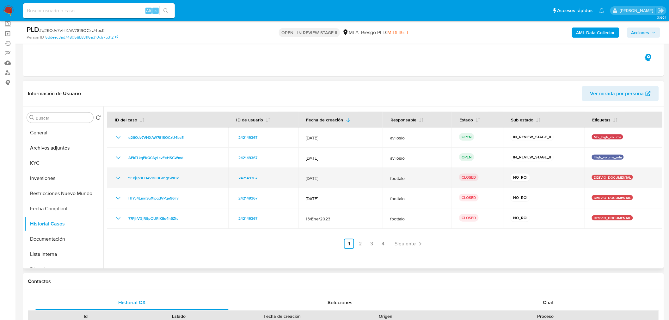
scroll to position [70, 0]
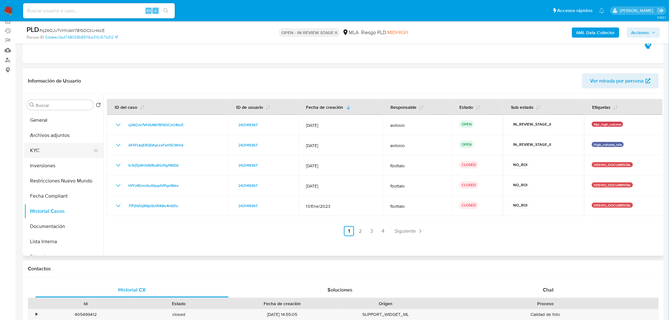
click at [40, 153] on button "KYC" at bounding box center [61, 150] width 74 height 15
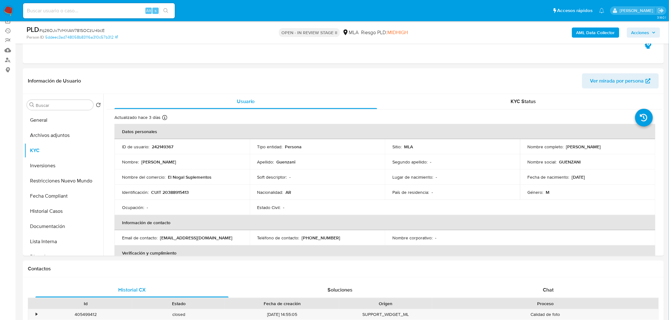
click at [6, 11] on img at bounding box center [8, 10] width 11 height 11
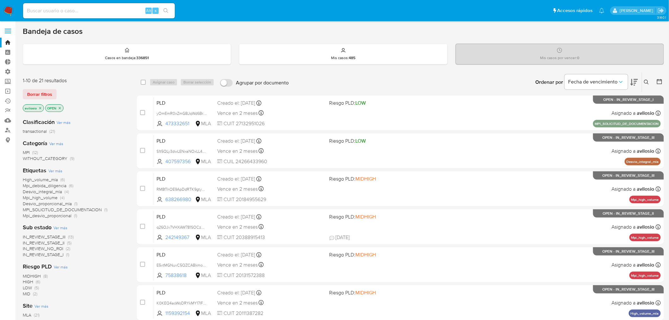
click at [52, 190] on span "Desvio_integral_mla" at bounding box center [42, 191] width 39 height 6
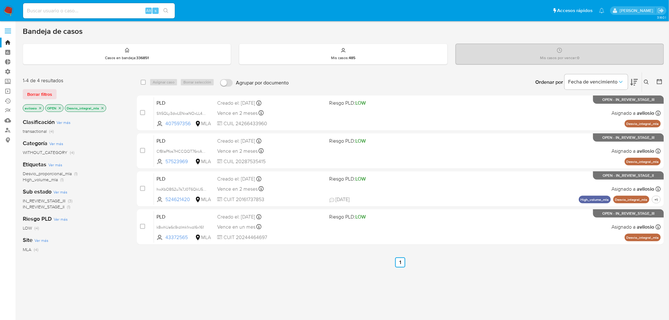
click at [60, 106] on icon "close-filter" at bounding box center [60, 108] width 4 height 4
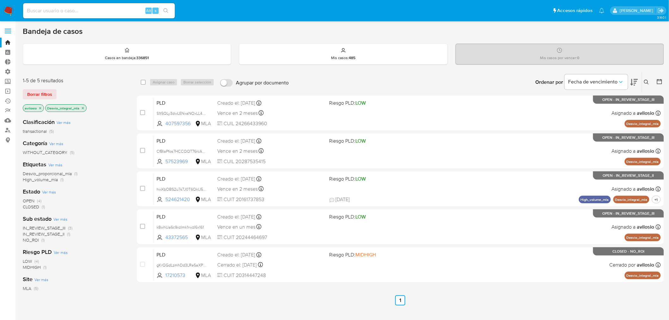
click at [82, 108] on icon "close-filter" at bounding box center [83, 108] width 4 height 4
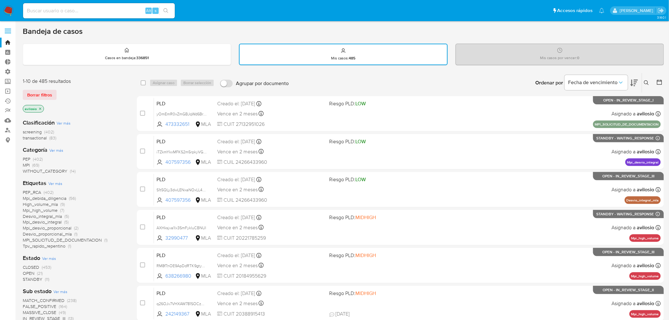
click at [40, 108] on icon "close-filter" at bounding box center [40, 108] width 2 height 2
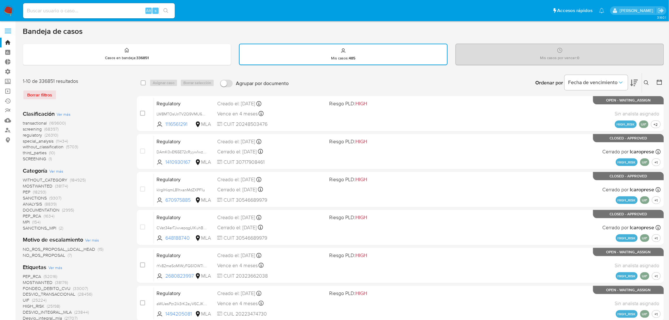
click at [25, 222] on span "MPI" at bounding box center [26, 222] width 7 height 6
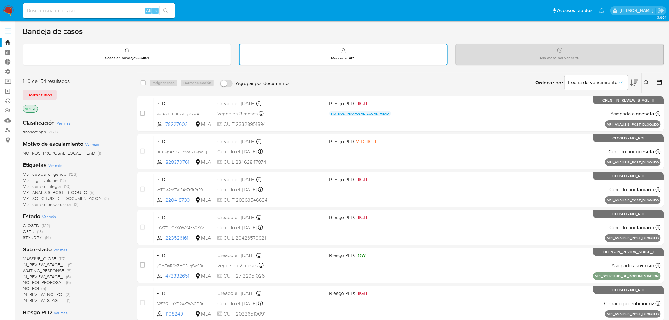
click at [28, 229] on span "OPEN" at bounding box center [29, 231] width 12 height 6
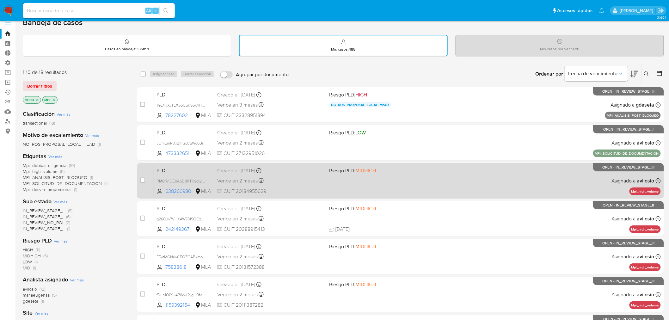
scroll to position [201, 0]
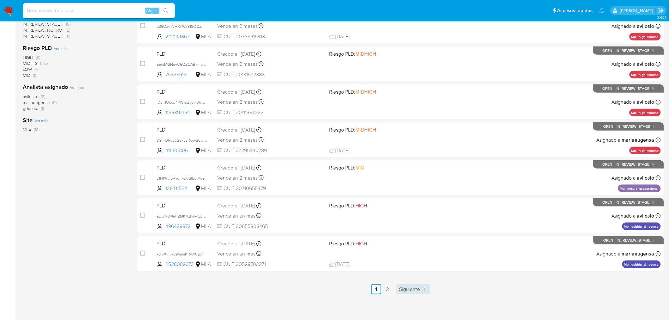
click at [427, 288] on icon "Paginación" at bounding box center [424, 289] width 6 height 6
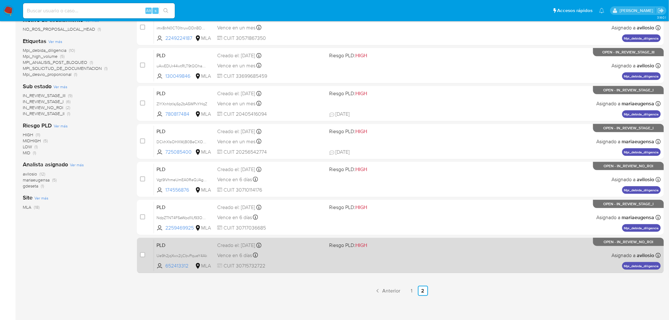
scroll to position [125, 0]
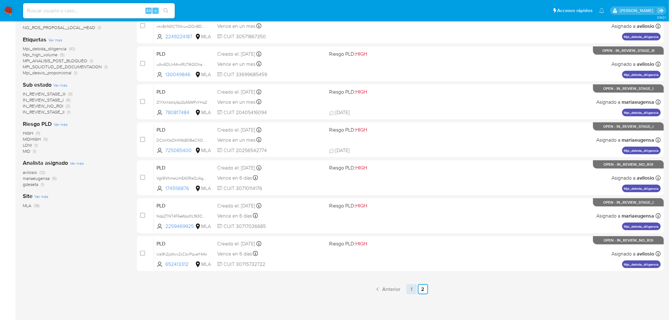
click at [410, 287] on link "1" at bounding box center [411, 289] width 10 height 10
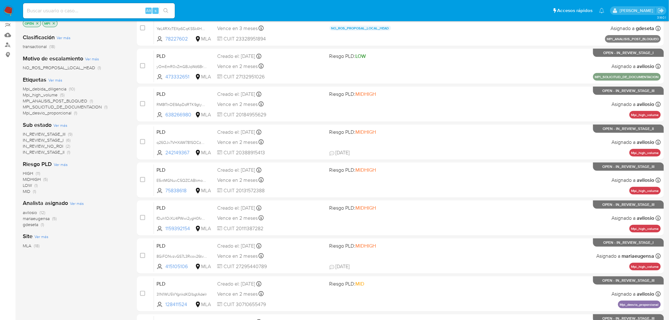
scroll to position [70, 0]
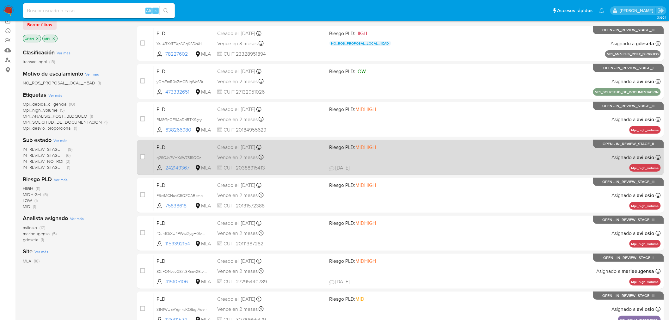
click at [440, 162] on div "PLD q26OJv7VHXAW781SOCzU4bcE 242149367 MLA Riesgo PLD: MIDHIGH Creado el: 12/09…" at bounding box center [407, 157] width 507 height 32
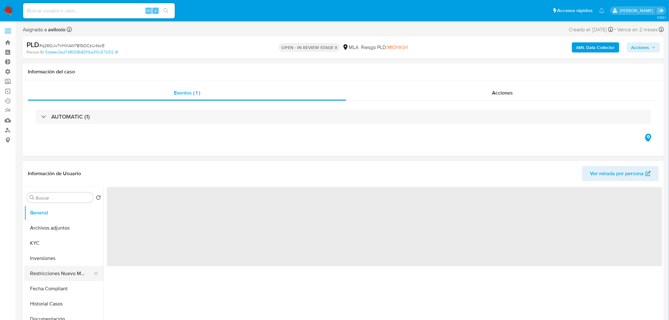
scroll to position [35, 0]
select select "10"
click at [68, 254] on button "Fecha Compliant" at bounding box center [61, 253] width 74 height 15
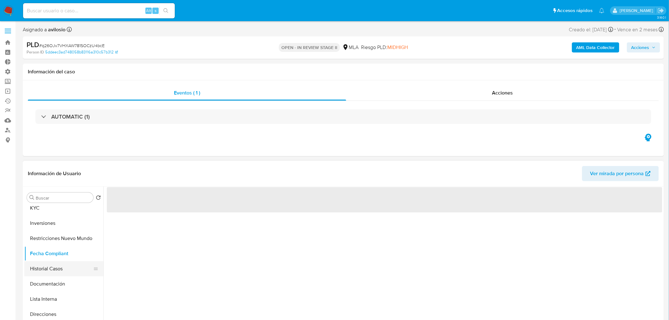
click at [62, 268] on button "Historial Casos" at bounding box center [61, 268] width 74 height 15
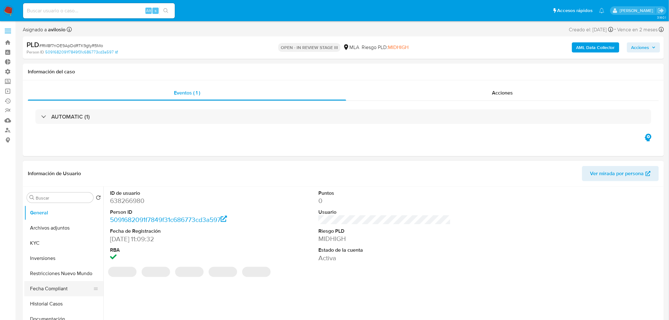
select select "10"
click at [50, 302] on button "Historial Casos" at bounding box center [61, 303] width 74 height 15
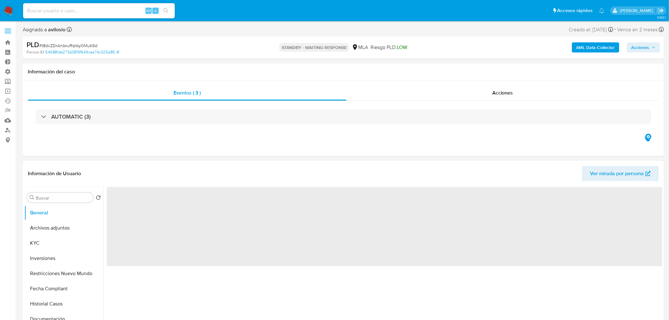
select select "10"
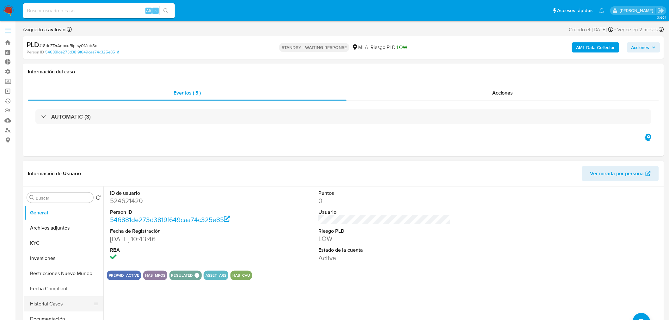
click at [48, 302] on button "Historial Casos" at bounding box center [61, 303] width 74 height 15
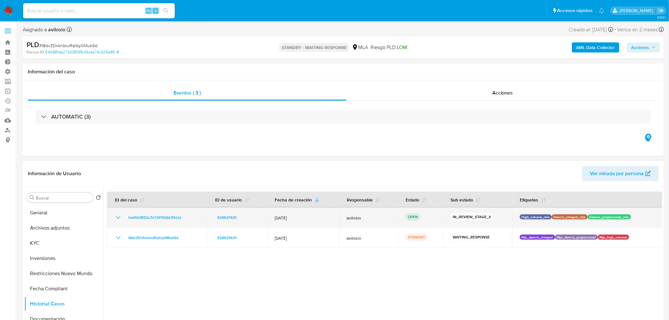
drag, startPoint x: 191, startPoint y: 239, endPoint x: 125, endPoint y: 220, distance: 68.9
click at [125, 220] on tbody "hwXbOBS2u7s7J0T6QkIJ5HJa 524621420 [DATE] avilosio OPEN IN_REVIEW_STAGE_II High…" at bounding box center [385, 227] width 556 height 40
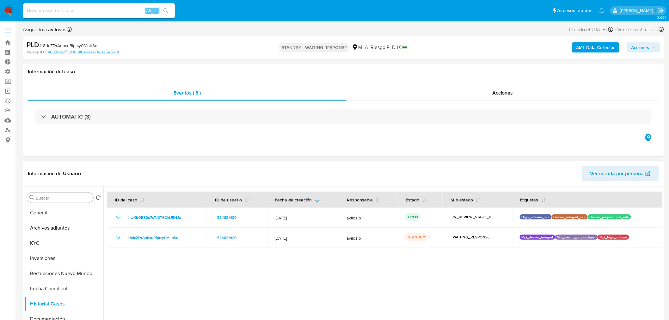
click at [210, 290] on div at bounding box center [382, 267] width 559 height 162
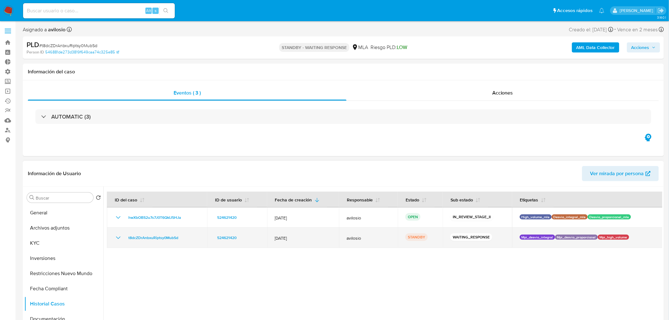
drag, startPoint x: 179, startPoint y: 240, endPoint x: 124, endPoint y: 239, distance: 55.0
click at [124, 239] on div "t8dcZDrAnbxuRiptsy0MubSd" at bounding box center [156, 238] width 85 height 8
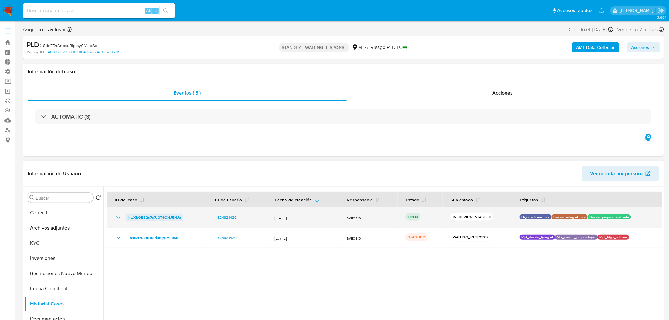
drag, startPoint x: 180, startPoint y: 220, endPoint x: 126, endPoint y: 220, distance: 53.1
click at [126, 220] on div "hwXbOBS2u7s7J0T6QkIJ5HJa" at bounding box center [156, 218] width 85 height 8
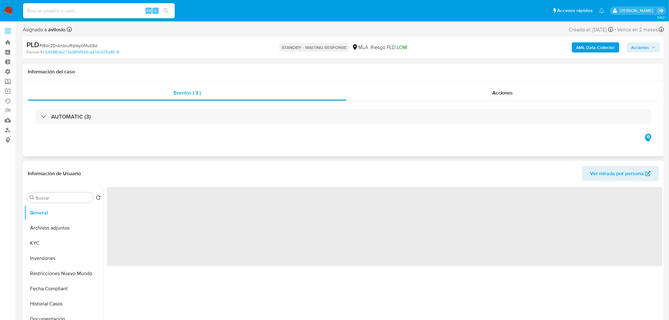
select select "10"
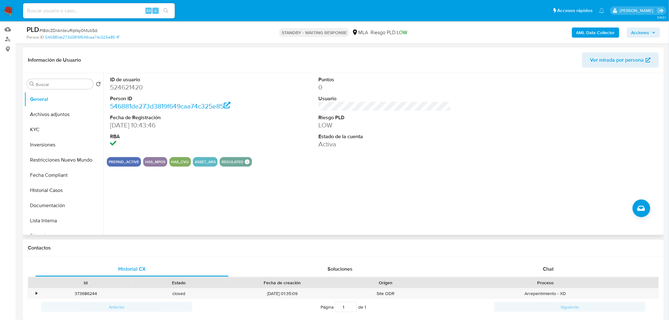
scroll to position [70, 0]
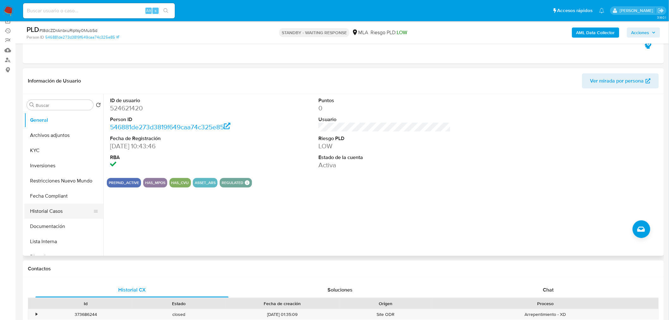
drag, startPoint x: 51, startPoint y: 214, endPoint x: 79, endPoint y: 209, distance: 28.6
click at [52, 214] on button "Historial Casos" at bounding box center [61, 211] width 74 height 15
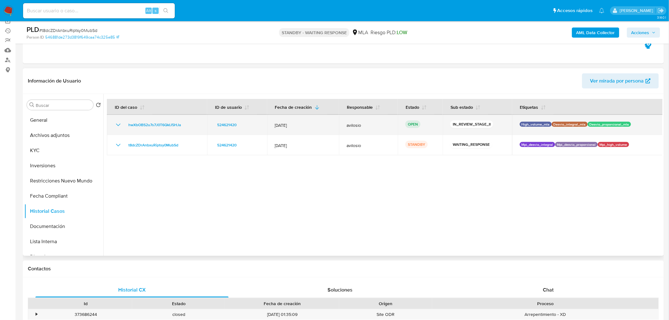
click at [118, 124] on icon "Mostrar/Ocultar" at bounding box center [118, 125] width 8 height 8
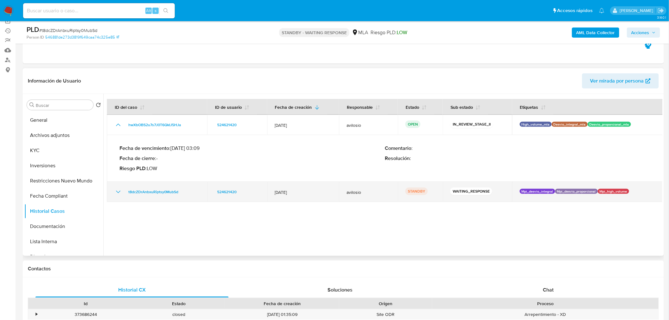
click at [118, 191] on icon "Mostrar/Ocultar" at bounding box center [118, 192] width 8 height 8
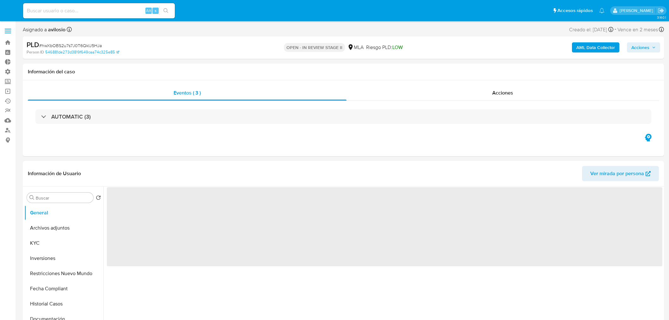
select select "10"
